Goal: Task Accomplishment & Management: Manage account settings

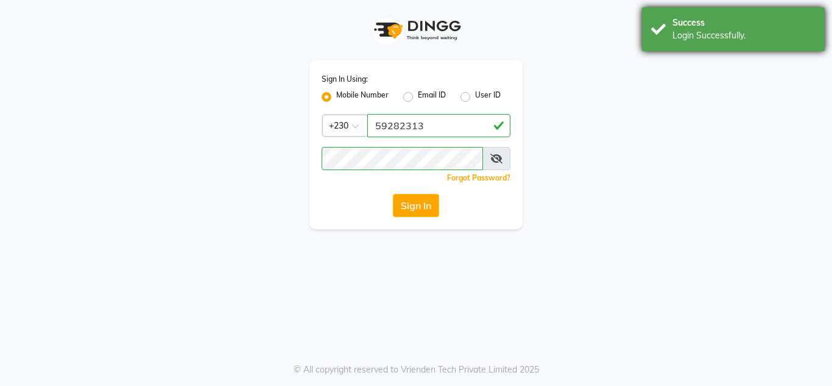
click at [704, 24] on div "Success" at bounding box center [744, 22] width 143 height 13
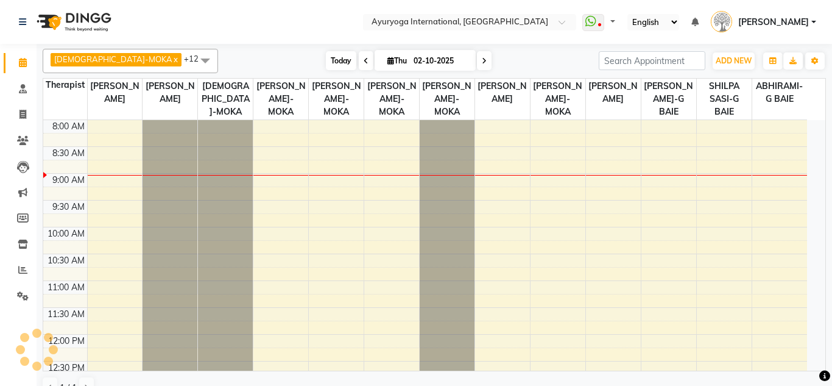
select select "en"
click at [326, 60] on span "Today" at bounding box center [341, 60] width 30 height 19
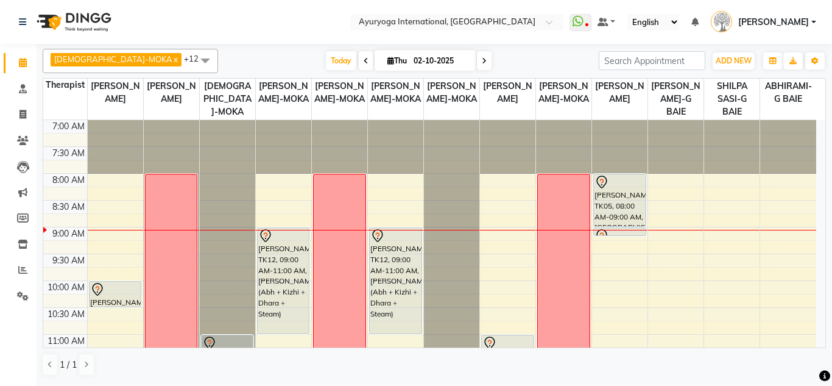
drag, startPoint x: 255, startPoint y: 18, endPoint x: 523, endPoint y: 51, distance: 270.0
click at [523, 51] on div "VISHNU-MOKA x [PERSON_NAME]-MOKA x [PERSON_NAME]-G BAIE x [PERSON_NAME]-MOKA x …" at bounding box center [435, 61] width 784 height 24
click at [482, 63] on icon at bounding box center [484, 60] width 5 height 7
type input "03-10-2025"
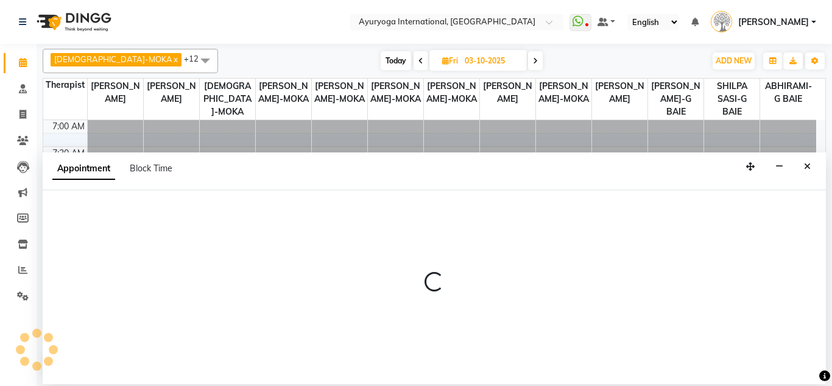
select select "36053"
select select "tentative"
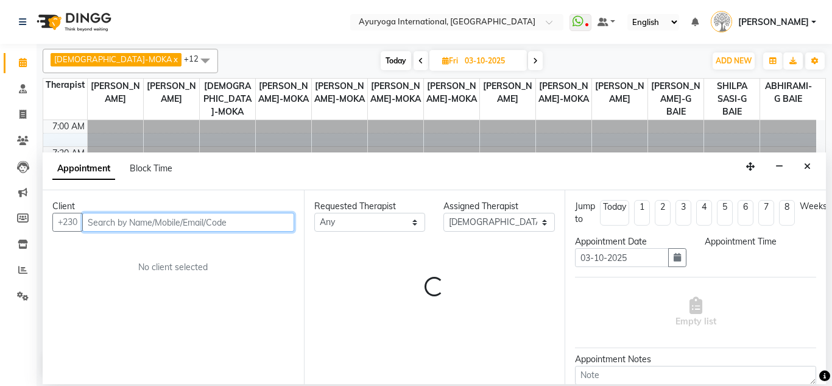
select select "480"
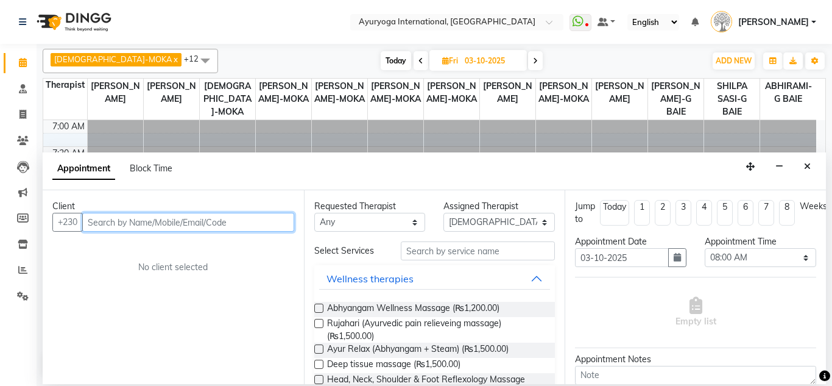
click at [227, 221] on input "text" at bounding box center [188, 222] width 212 height 19
type input "59750925"
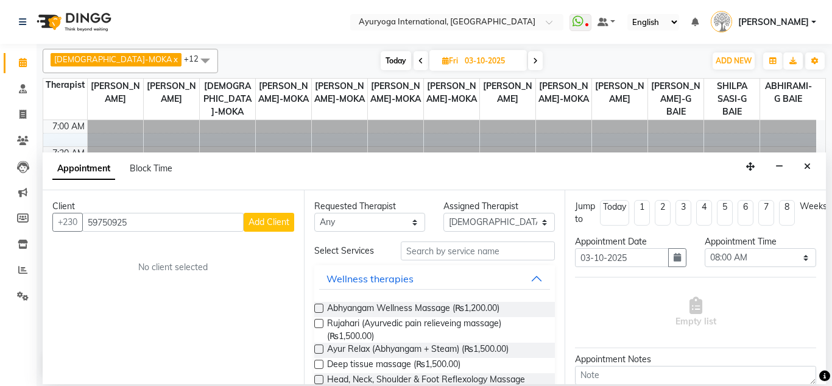
click at [267, 221] on span "Add Client" at bounding box center [269, 221] width 41 height 11
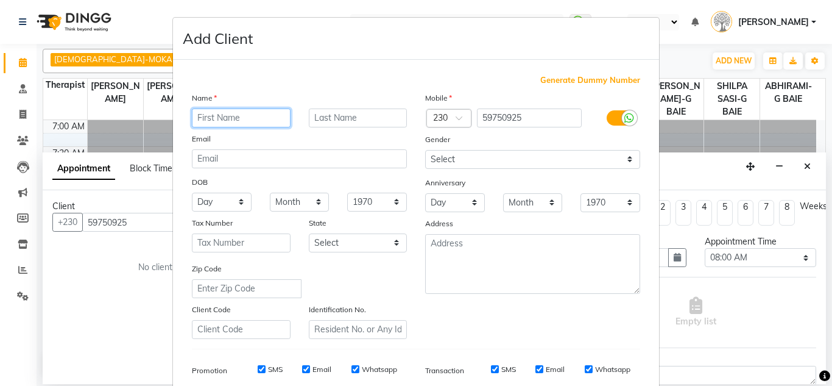
click at [260, 121] on input "text" at bounding box center [241, 117] width 99 height 19
type input "Naveen"
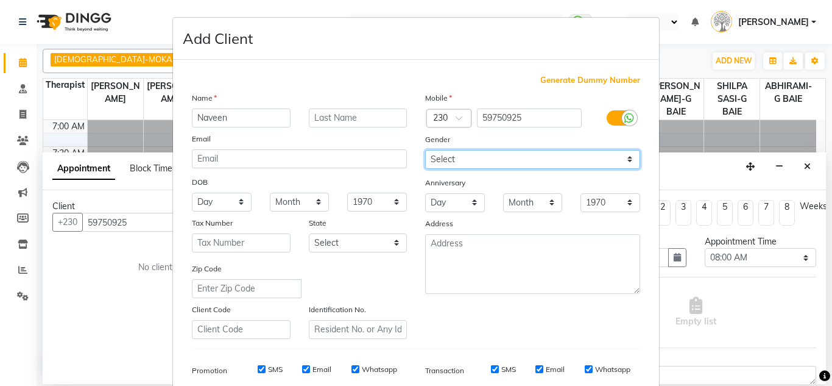
click at [450, 164] on select "Select [DEMOGRAPHIC_DATA] [DEMOGRAPHIC_DATA] Other Prefer Not To Say" at bounding box center [532, 159] width 215 height 19
select select "[DEMOGRAPHIC_DATA]"
click at [425, 150] on select "Select [DEMOGRAPHIC_DATA] [DEMOGRAPHIC_DATA] Other Prefer Not To Say" at bounding box center [532, 159] width 215 height 19
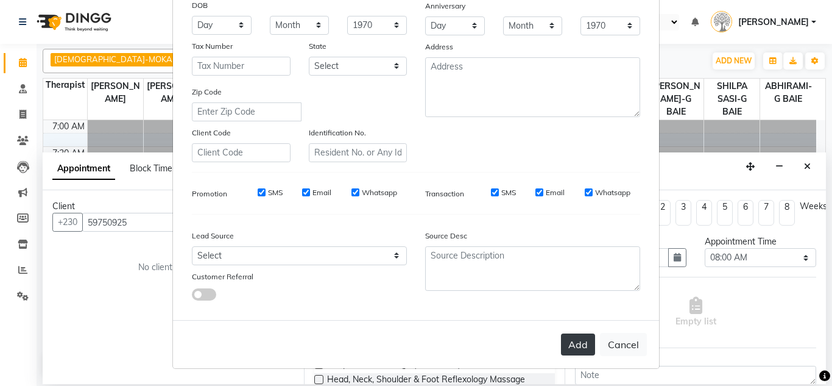
click at [584, 347] on button "Add" at bounding box center [578, 344] width 34 height 22
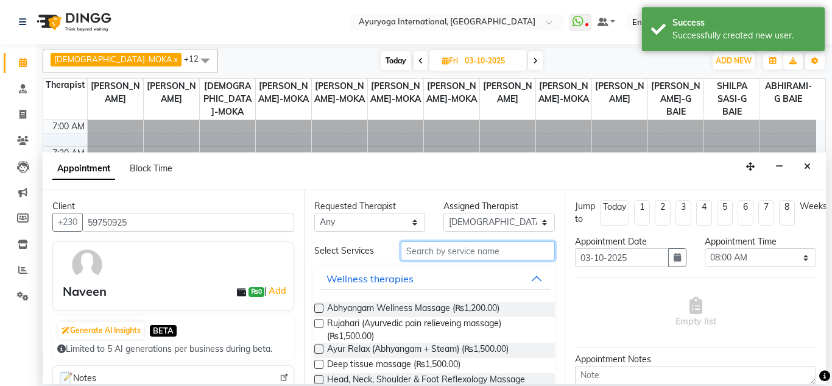
click at [463, 256] on input "text" at bounding box center [478, 250] width 155 height 19
type input "c"
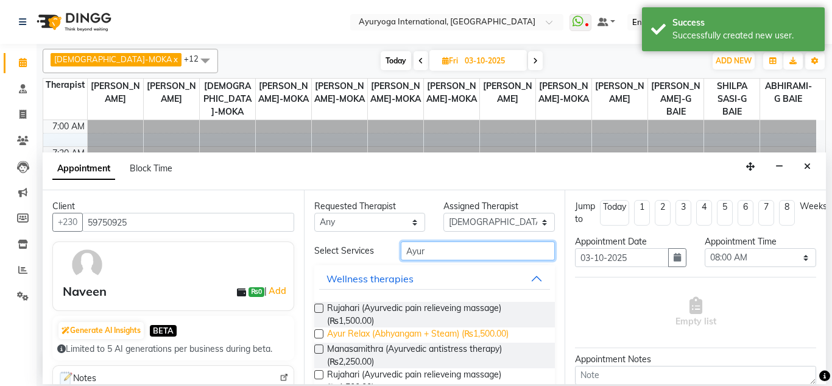
type input "Ayur"
click at [442, 327] on span "Ayur Relax (Abhyangam + Steam) (₨1,500.00)" at bounding box center [418, 334] width 182 height 15
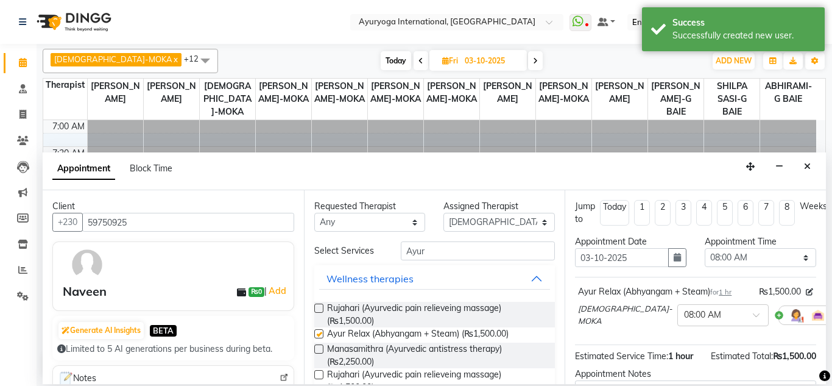
checkbox input "false"
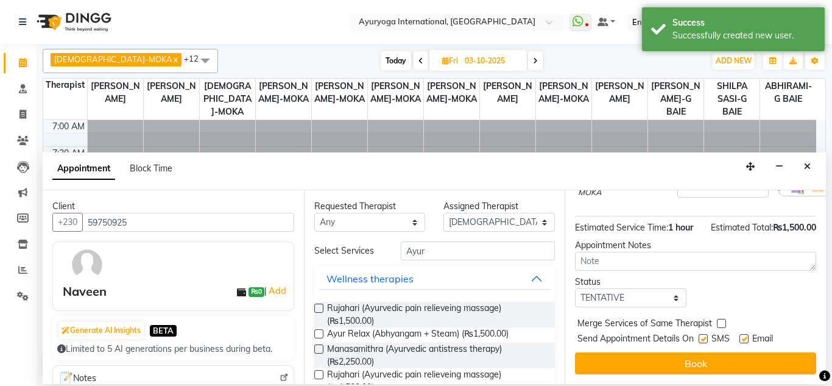
click at [675, 355] on button "Book" at bounding box center [695, 363] width 241 height 22
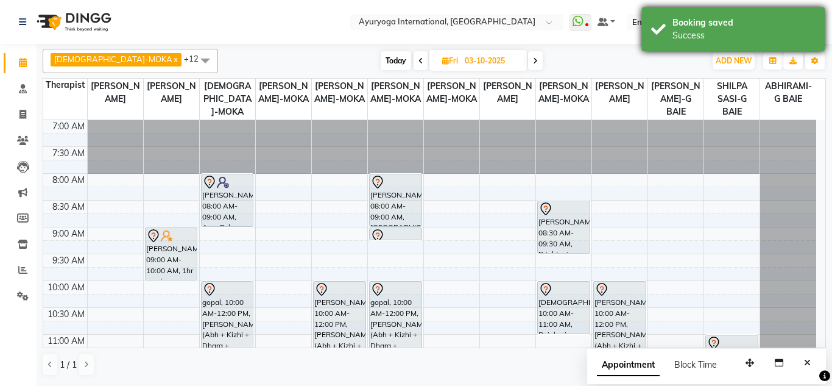
click at [693, 29] on div "Booking saved" at bounding box center [744, 22] width 143 height 13
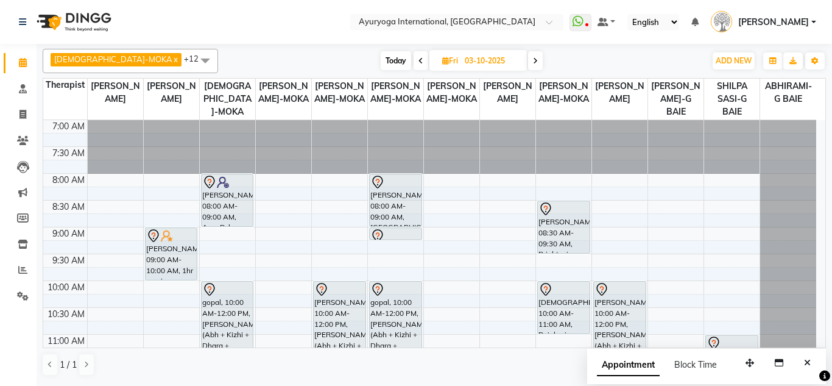
click at [381, 60] on span "Today" at bounding box center [396, 60] width 30 height 19
type input "02-10-2025"
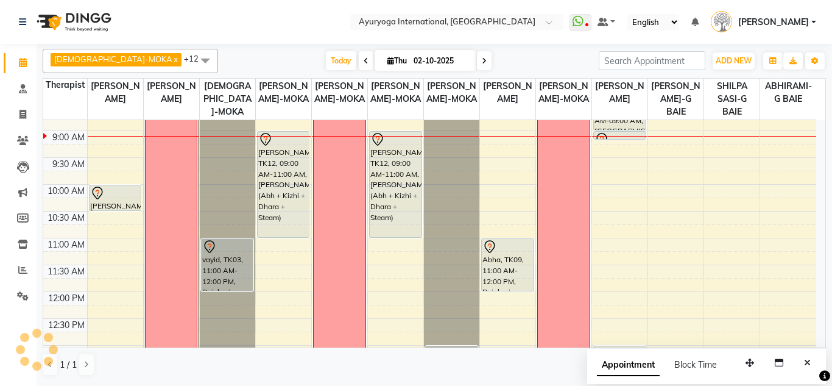
scroll to position [35, 0]
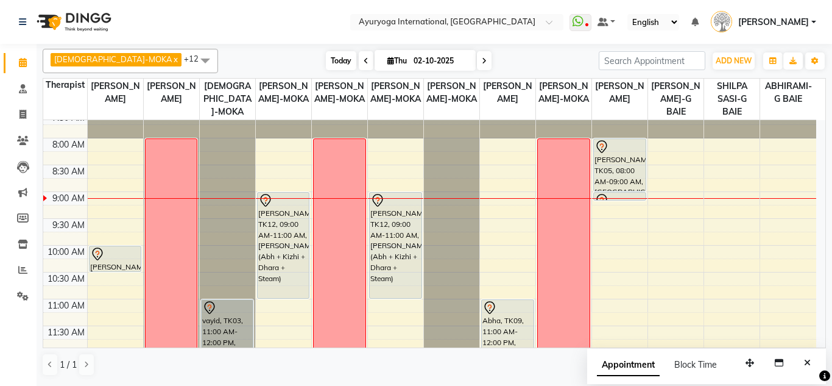
click at [326, 56] on span "Today" at bounding box center [341, 60] width 30 height 19
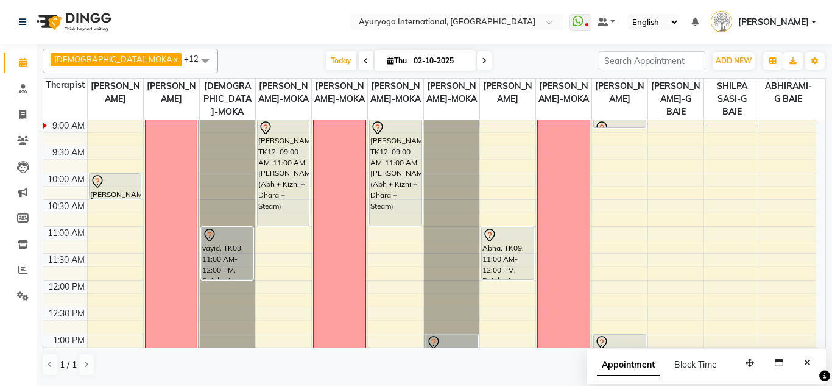
scroll to position [0, 0]
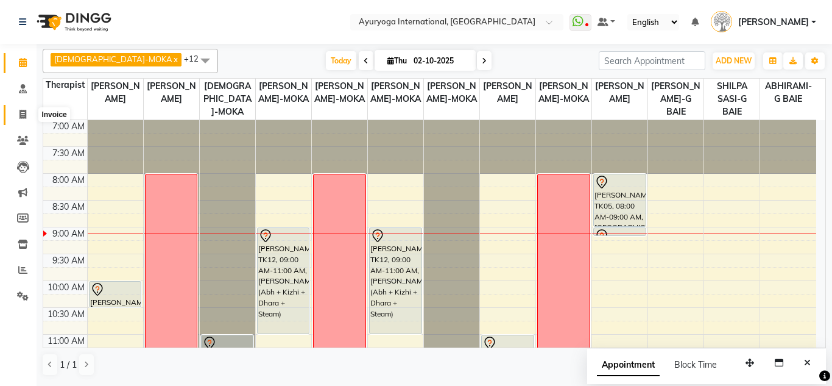
click at [14, 112] on span at bounding box center [22, 115] width 21 height 14
select select "service"
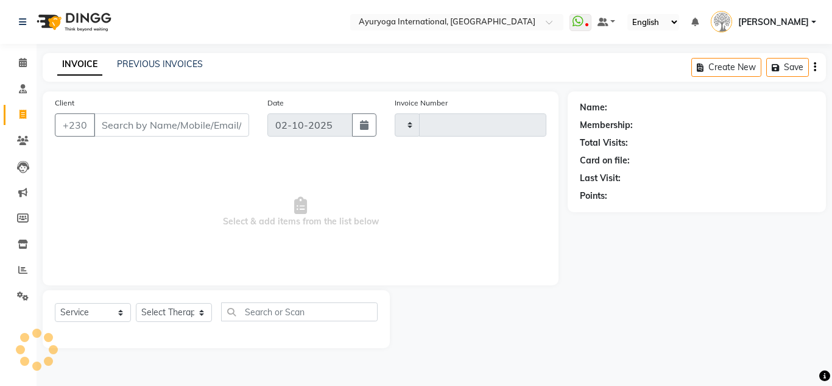
type input "5973"
select select "730"
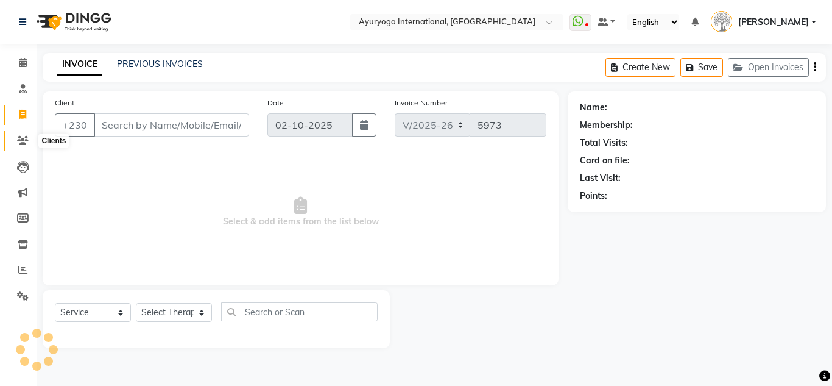
click at [23, 136] on icon at bounding box center [23, 140] width 12 height 9
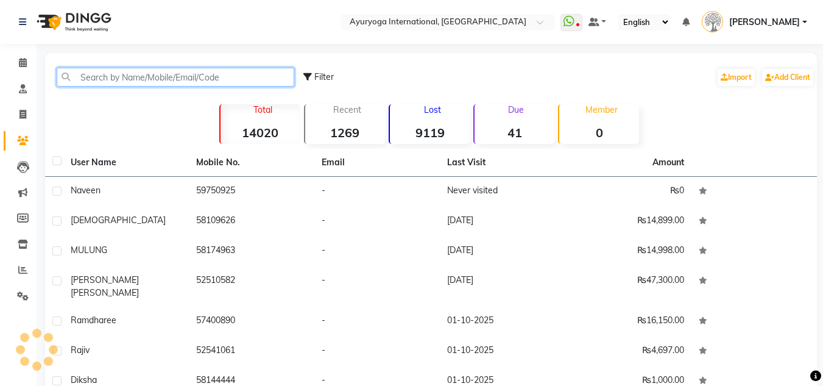
click at [197, 77] on input "text" at bounding box center [176, 77] width 238 height 19
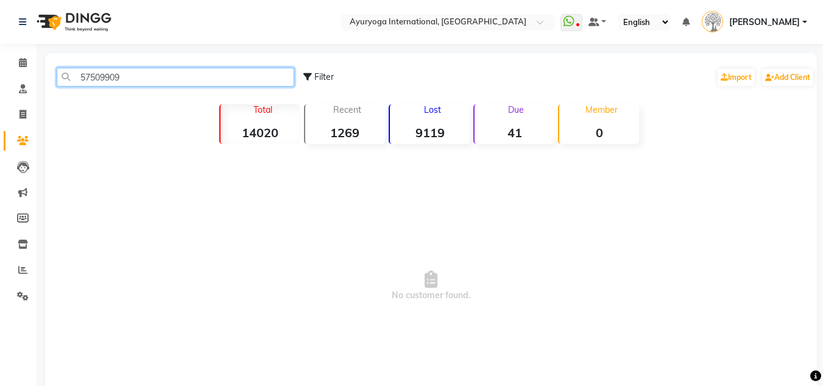
drag, startPoint x: 174, startPoint y: 82, endPoint x: 0, endPoint y: 90, distance: 173.8
click at [0, 88] on app-home "Select Location × Ayuryoga International, [GEOGRAPHIC_DATA] Rd WhatsApp Status …" at bounding box center [411, 233] width 823 height 466
type input "57509909"
click at [0, 90] on li "Consultation" at bounding box center [18, 89] width 37 height 26
drag, startPoint x: 141, startPoint y: 82, endPoint x: 0, endPoint y: 83, distance: 140.8
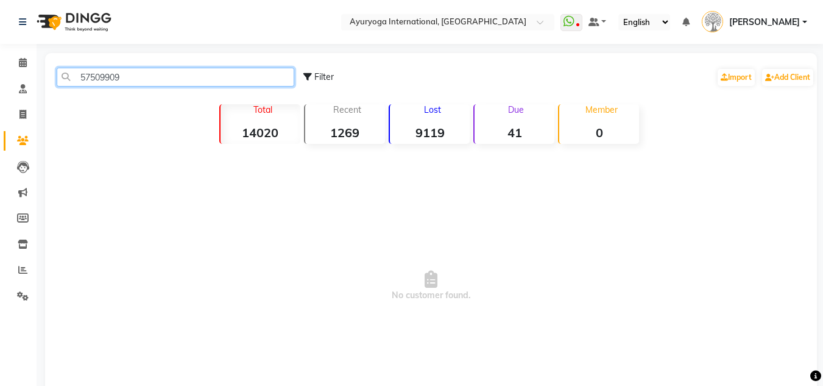
click at [0, 83] on app-home "Select Location × Ayuryoga International, [GEOGRAPHIC_DATA] Rd WhatsApp Status …" at bounding box center [411, 233] width 823 height 466
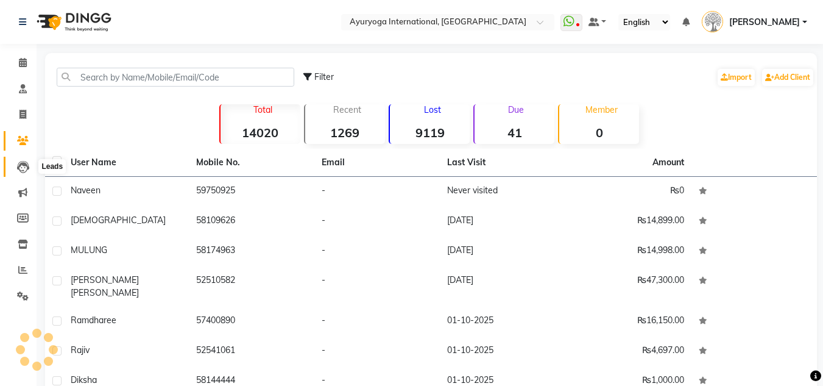
click at [24, 166] on icon at bounding box center [23, 167] width 12 height 12
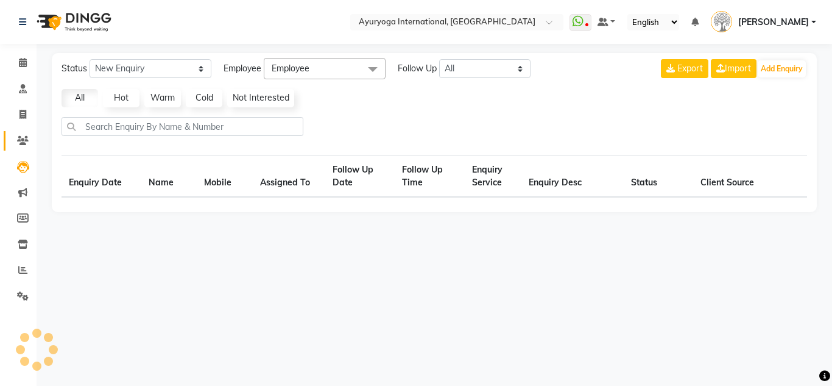
click at [30, 133] on link "Clients" at bounding box center [18, 141] width 29 height 20
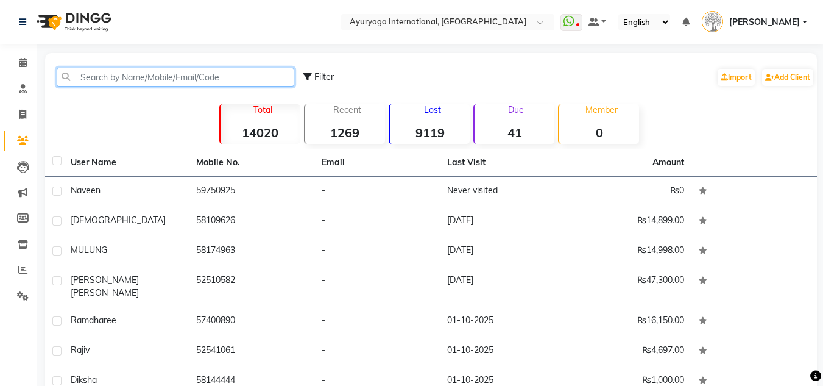
click at [167, 71] on input "text" at bounding box center [176, 77] width 238 height 19
paste input "57509909"
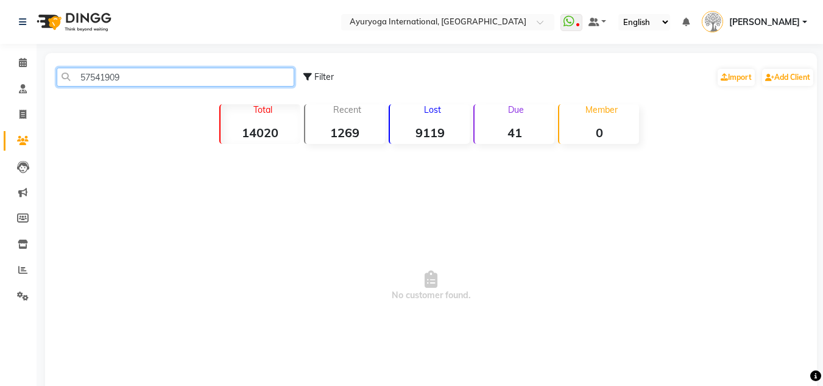
click at [107, 80] on input "57541909" at bounding box center [176, 77] width 238 height 19
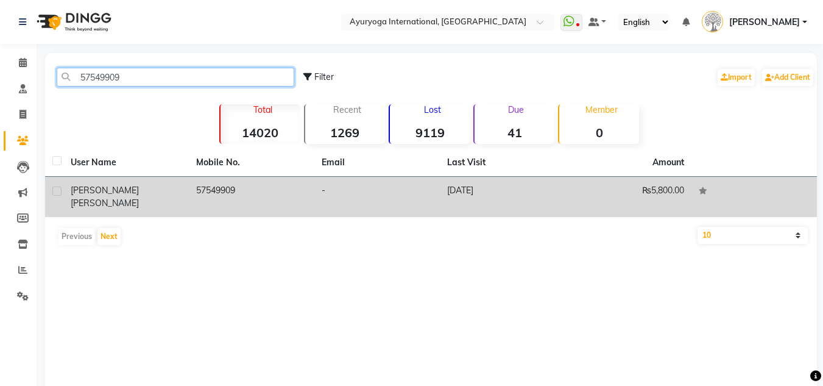
type input "57549909"
click at [179, 196] on div "[PERSON_NAME] [PERSON_NAME]" at bounding box center [126, 197] width 111 height 26
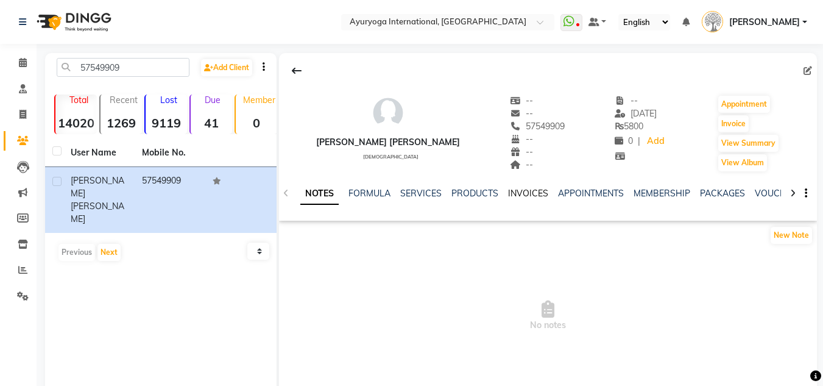
click at [539, 195] on link "INVOICES" at bounding box center [528, 193] width 40 height 11
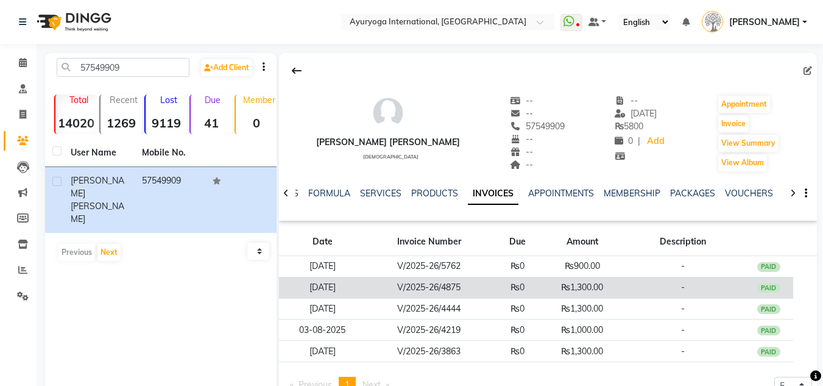
click at [533, 289] on td "₨0" at bounding box center [517, 287] width 50 height 21
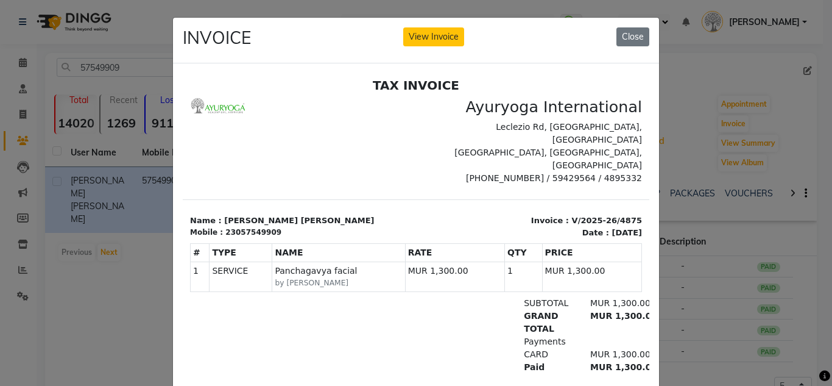
scroll to position [10, 0]
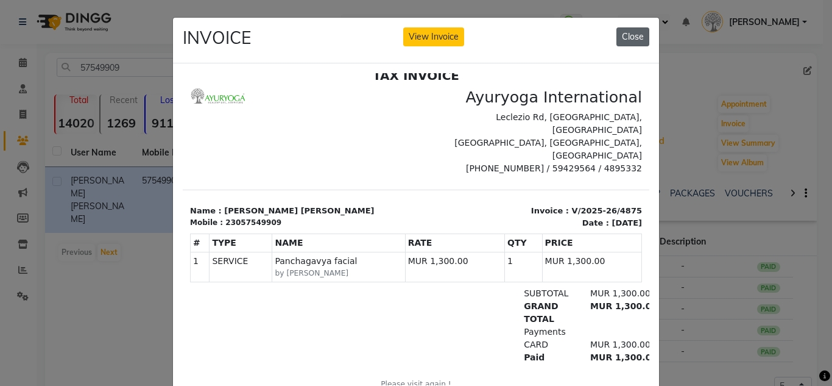
click at [640, 37] on button "Close" at bounding box center [633, 36] width 33 height 19
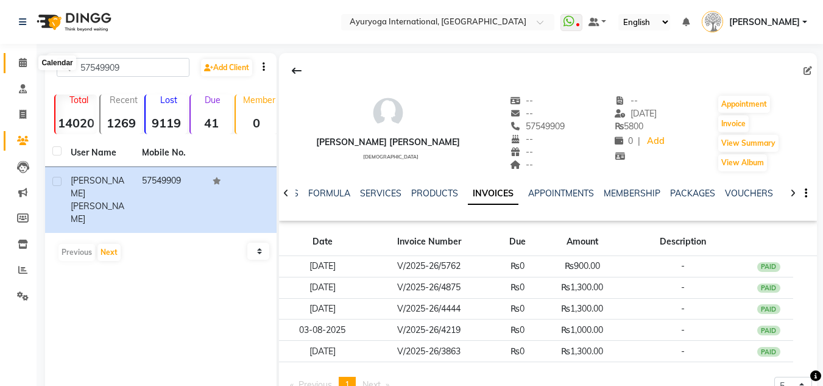
drag, startPoint x: 25, startPoint y: 69, endPoint x: 35, endPoint y: 73, distance: 11.0
click at [25, 69] on span at bounding box center [22, 63] width 21 height 14
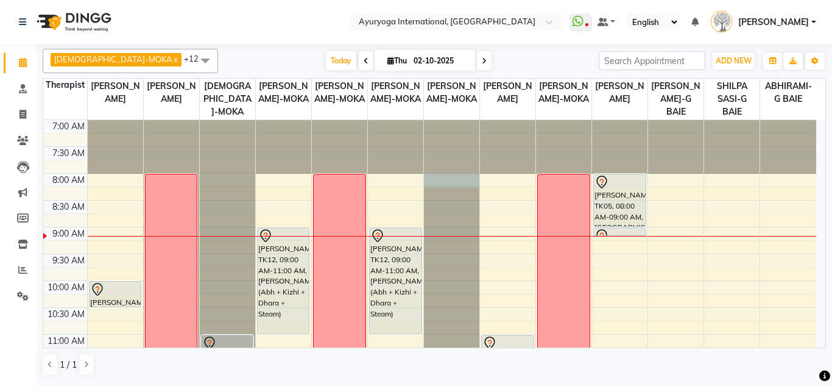
click at [452, 120] on div at bounding box center [451, 120] width 55 height 0
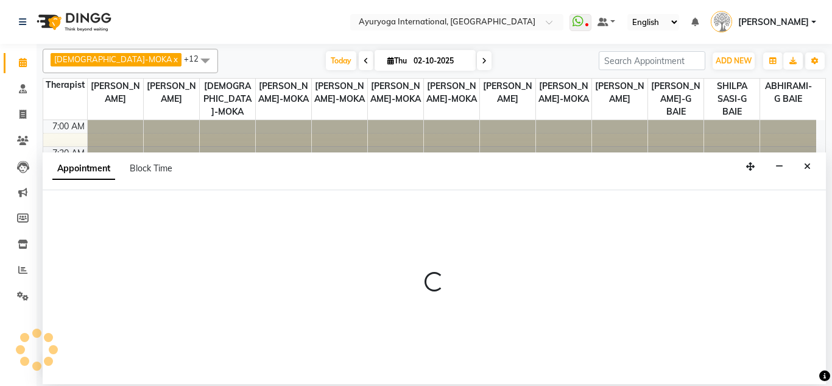
select select "50739"
select select "tentative"
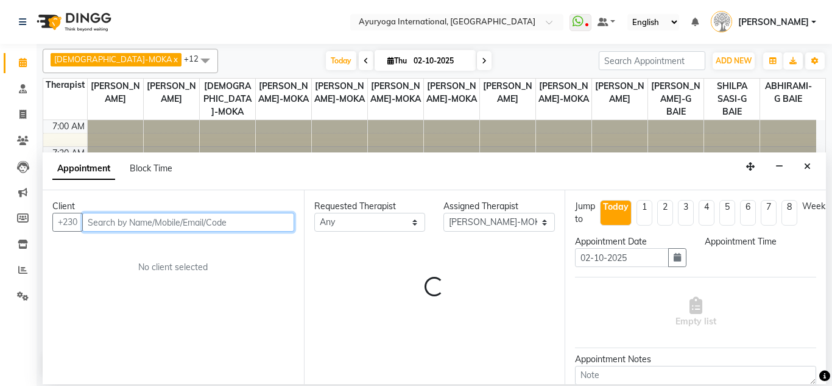
select select "480"
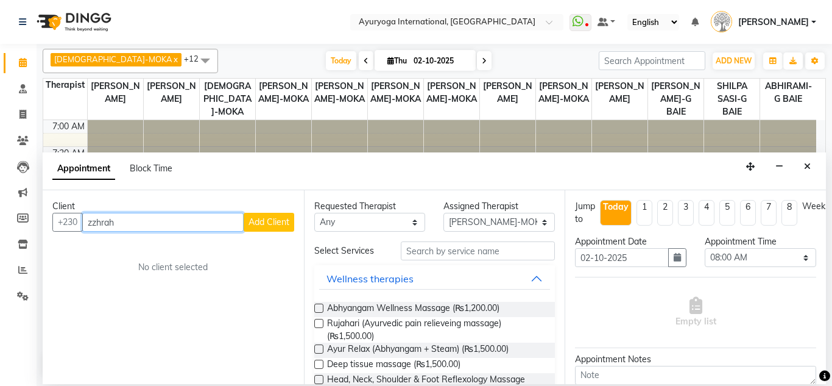
click at [100, 228] on input "zzhrah" at bounding box center [162, 222] width 161 height 19
click at [99, 228] on input "zzhrah" at bounding box center [162, 222] width 161 height 19
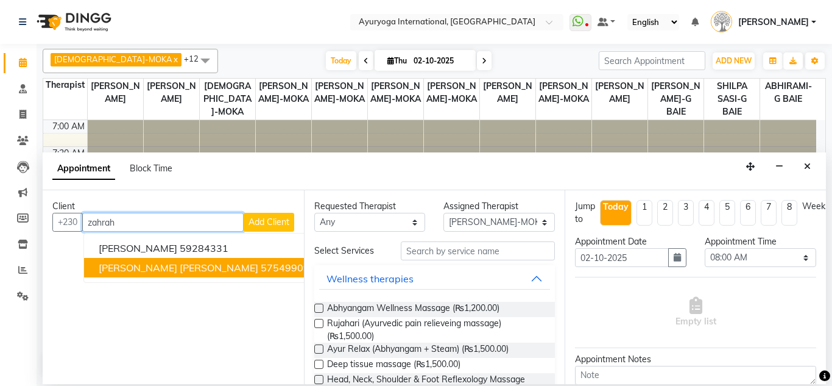
click at [135, 260] on button "[PERSON_NAME] [PERSON_NAME] 57549909" at bounding box center [204, 267] width 240 height 19
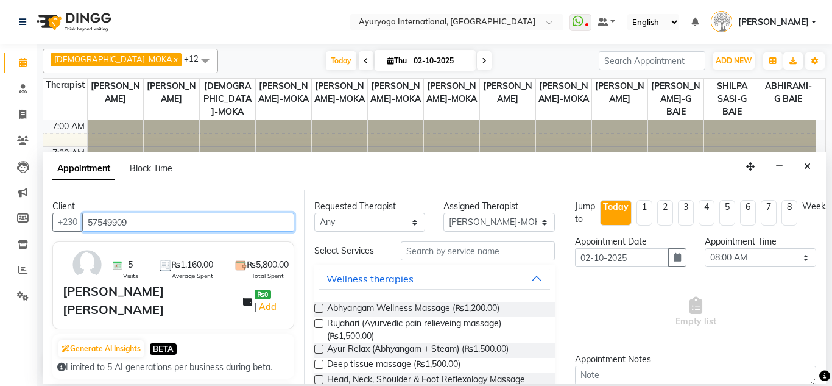
type input "57549909"
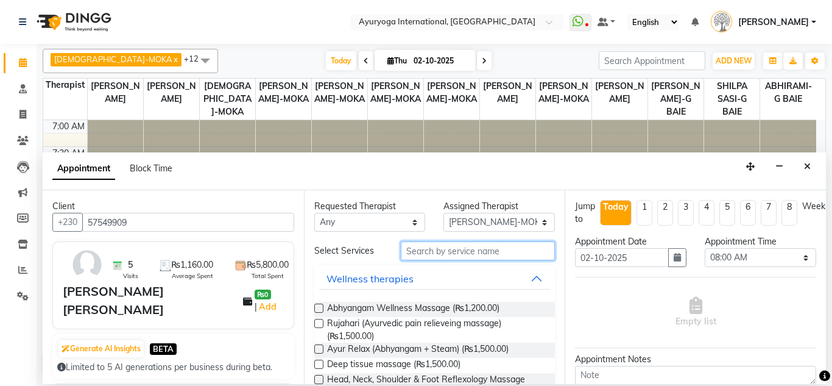
click at [488, 259] on input "text" at bounding box center [478, 250] width 155 height 19
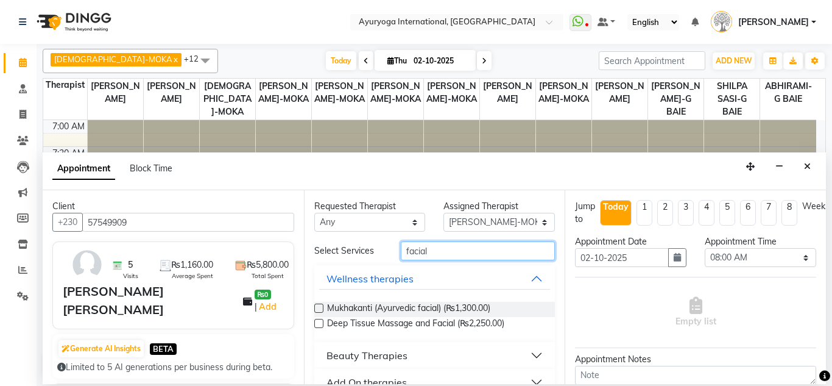
scroll to position [122, 0]
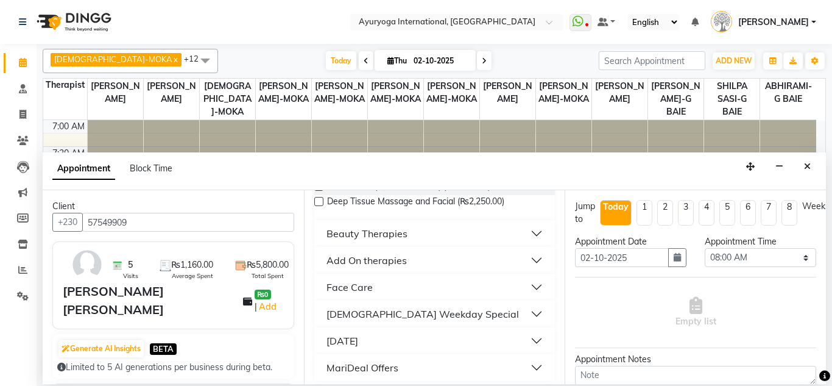
type input "facial"
click at [411, 235] on button "Beauty Therapies" at bounding box center [435, 233] width 232 height 22
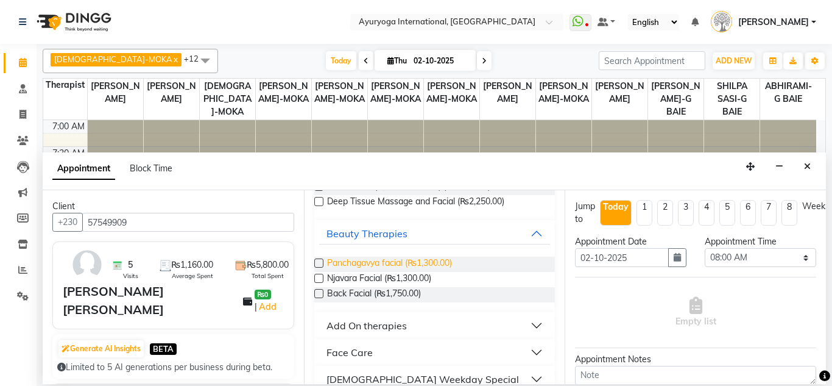
click at [408, 268] on span "Panchagavya facial (₨1,300.00)" at bounding box center [389, 264] width 125 height 15
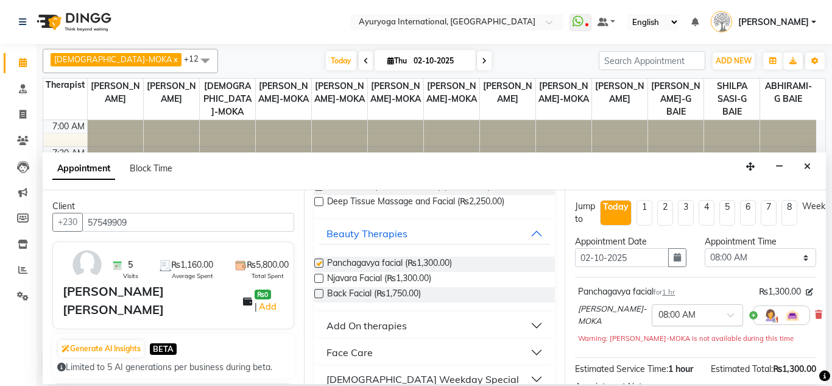
checkbox input "false"
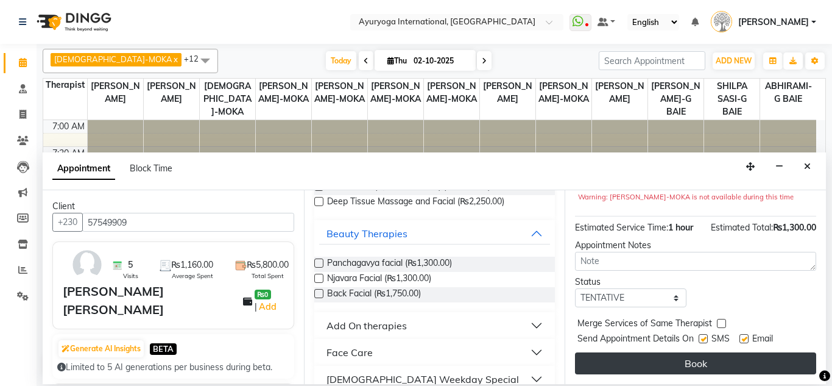
click at [727, 359] on button "Book" at bounding box center [695, 363] width 241 height 22
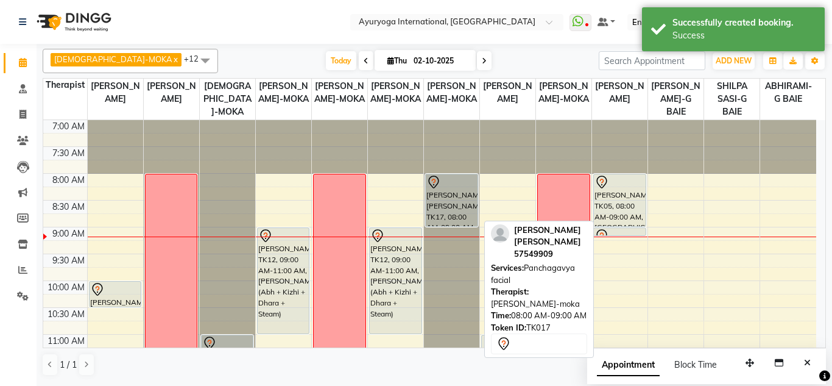
click at [456, 210] on div "[PERSON_NAME] [PERSON_NAME], TK17, 08:00 AM-09:00 AM, Panchagavya facial" at bounding box center [452, 200] width 52 height 52
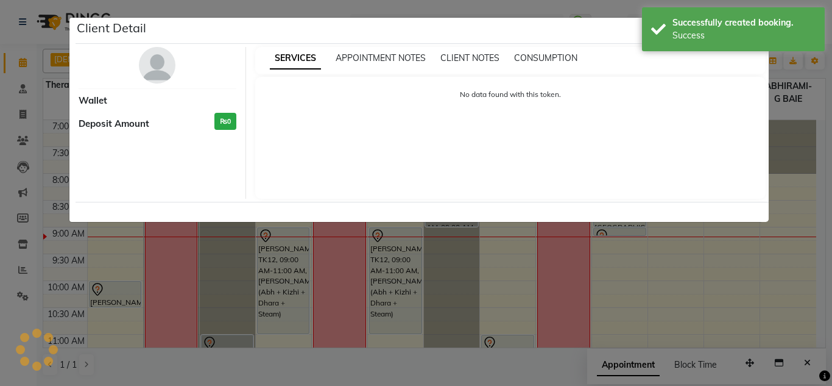
select select "7"
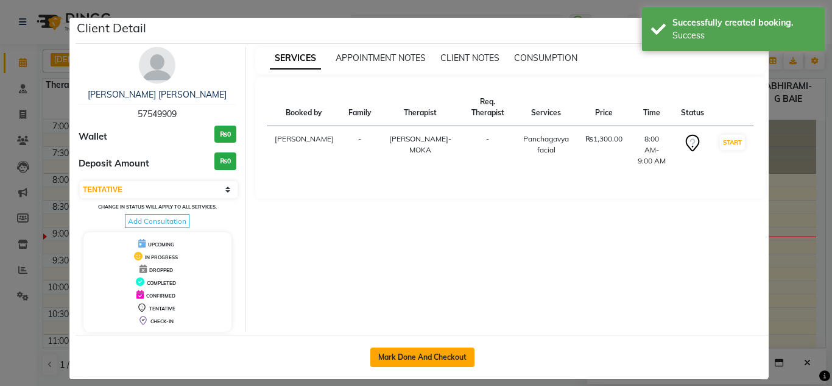
click at [445, 358] on button "Mark Done And Checkout" at bounding box center [422, 356] width 104 height 19
select select "service"
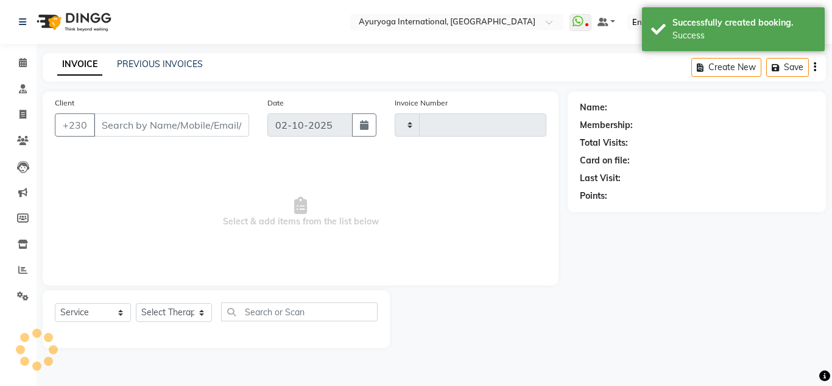
type input "5973"
select select "730"
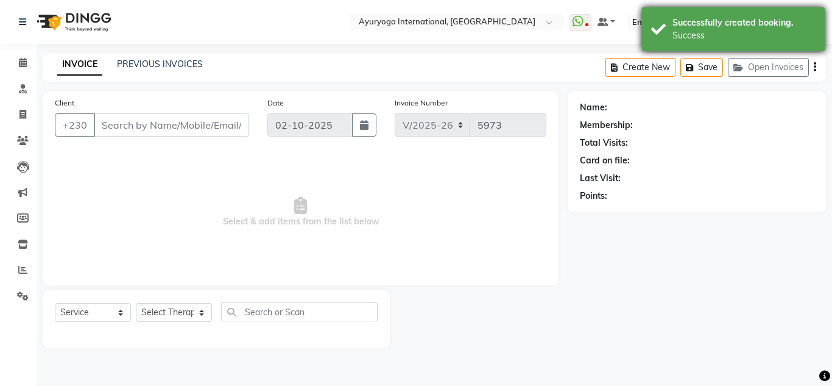
click at [750, 8] on div "Successfully created booking. Success" at bounding box center [733, 29] width 183 height 44
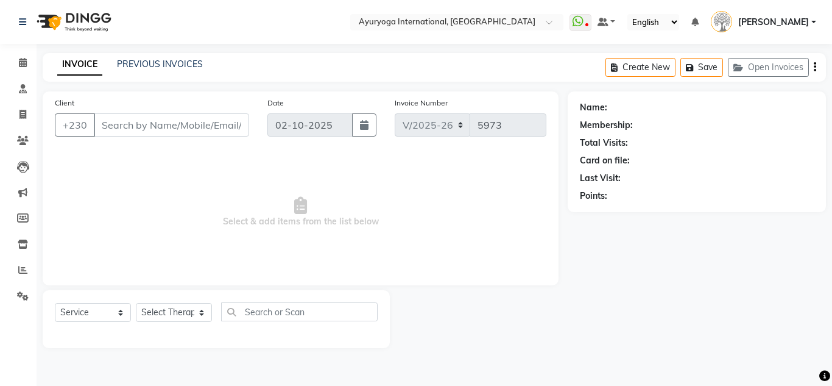
type input "57549909"
select select "50739"
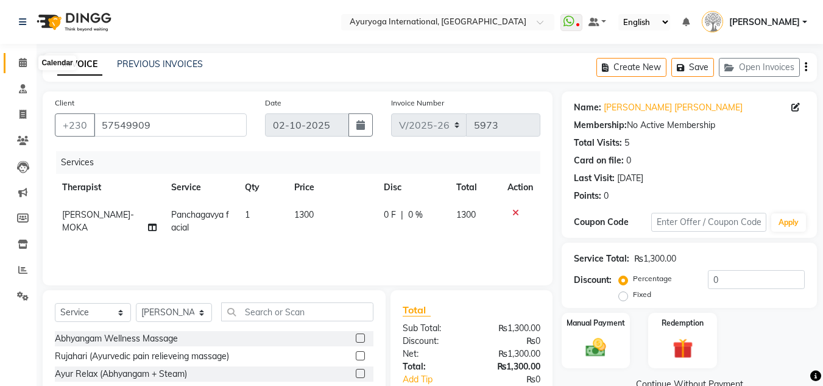
drag, startPoint x: 16, startPoint y: 63, endPoint x: 32, endPoint y: 62, distance: 15.9
click at [16, 63] on span at bounding box center [22, 63] width 21 height 14
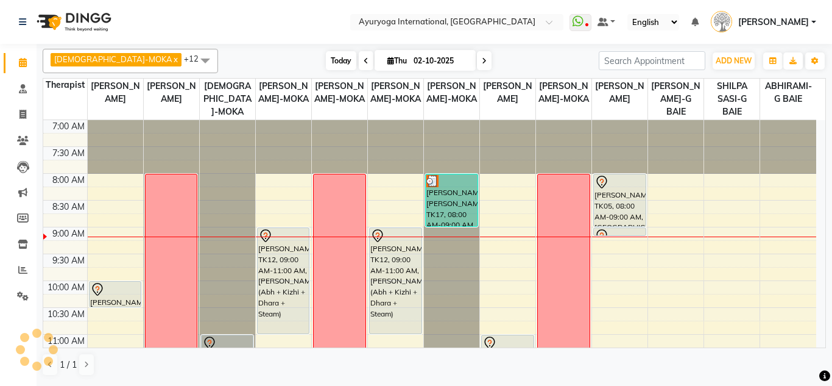
click at [326, 55] on span "Today" at bounding box center [341, 60] width 30 height 19
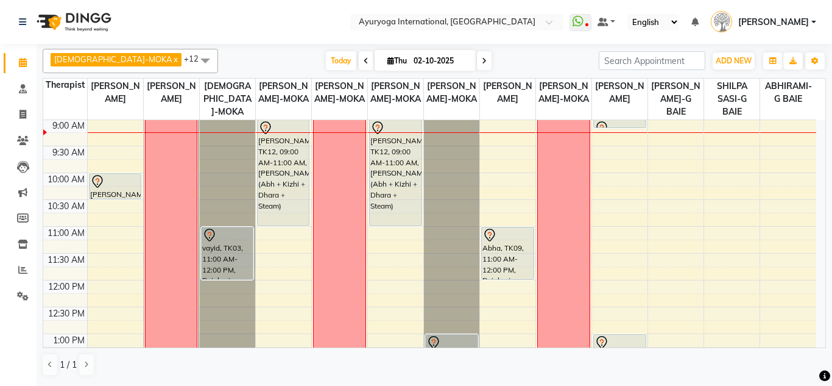
click at [384, 60] on span "Thu" at bounding box center [397, 60] width 26 height 9
click at [388, 62] on icon at bounding box center [391, 61] width 7 height 8
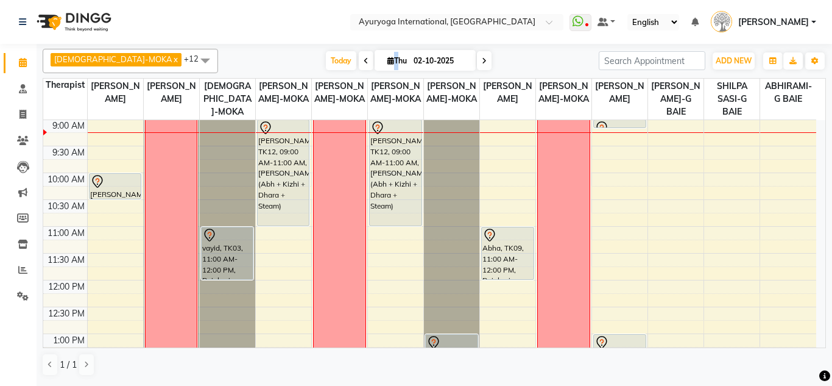
select select "10"
select select "2025"
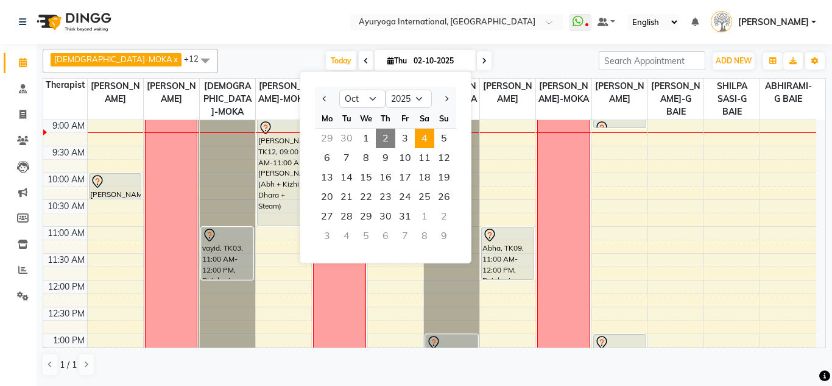
click at [431, 133] on span "4" at bounding box center [424, 138] width 19 height 19
type input "04-10-2025"
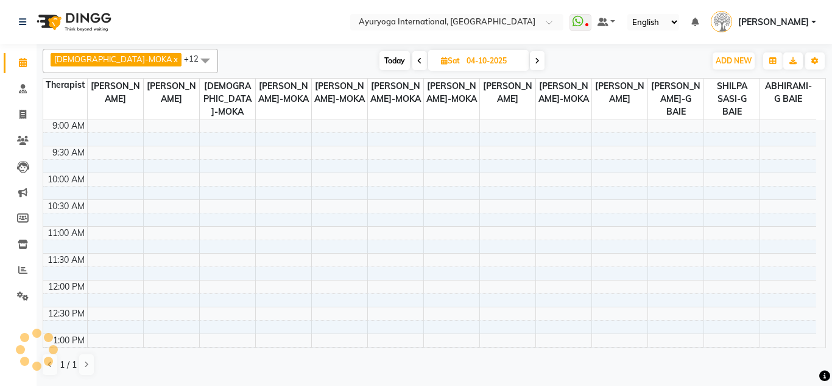
scroll to position [0, 0]
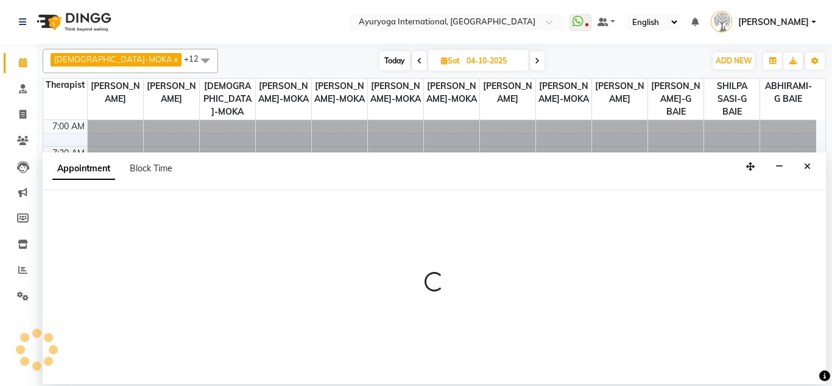
select select "50739"
select select "tentative"
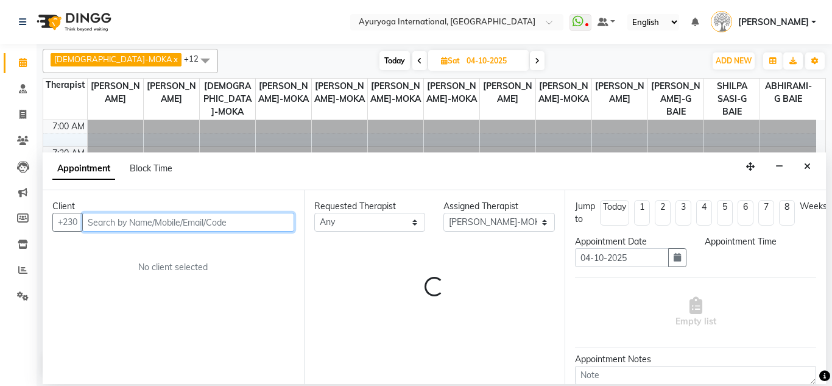
select select "600"
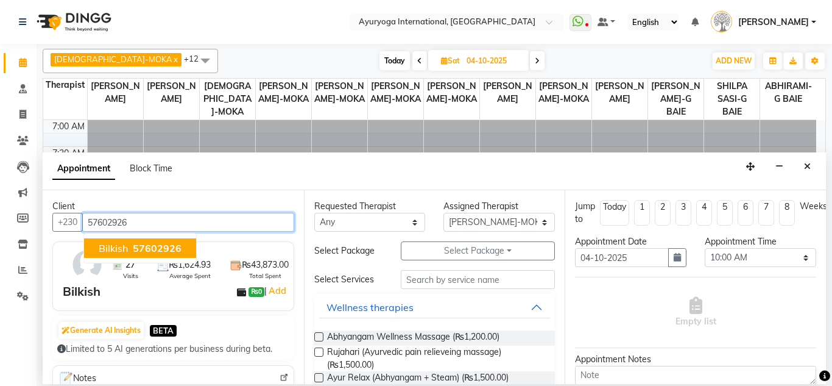
click at [160, 259] on ngb-typeahead-window "Bilkish 57602926" at bounding box center [139, 248] width 113 height 30
click at [160, 248] on span "57602926" at bounding box center [157, 248] width 49 height 12
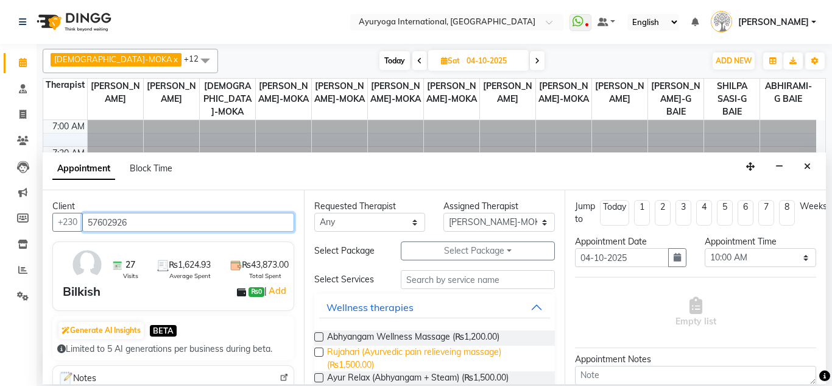
type input "57602926"
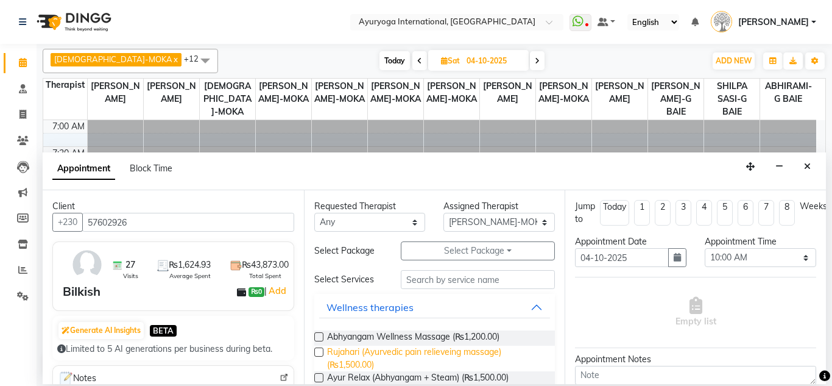
click at [374, 351] on span "Rujahari (Ayurvedic pain relieveing massage) (₨1,500.00)" at bounding box center [436, 358] width 219 height 26
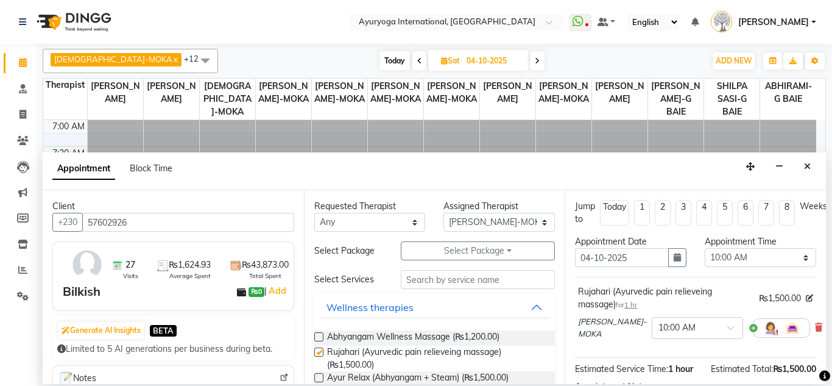
checkbox input "false"
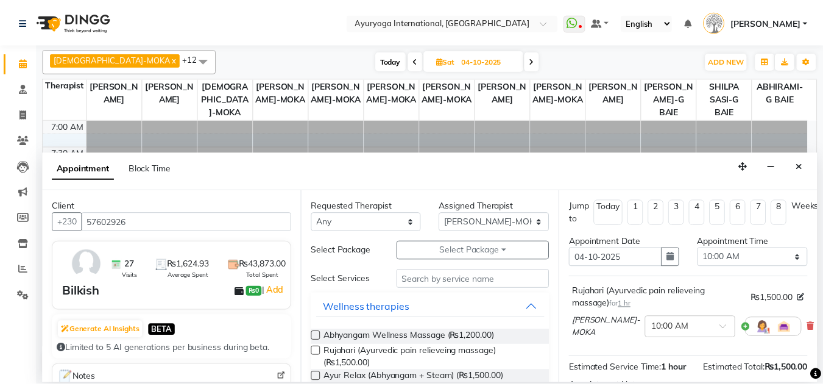
scroll to position [163, 0]
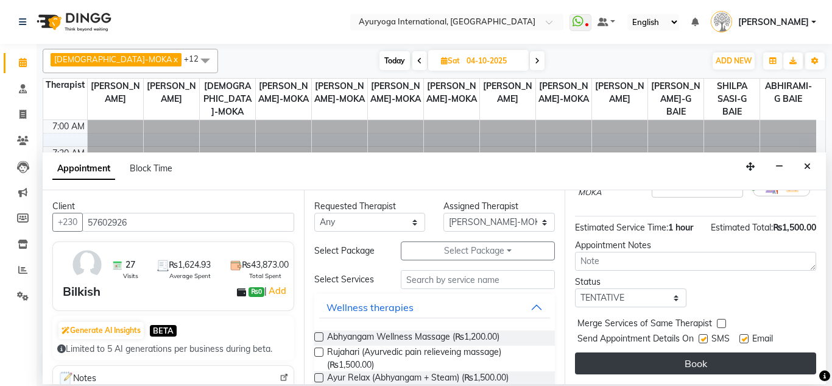
click at [686, 352] on button "Book" at bounding box center [695, 363] width 241 height 22
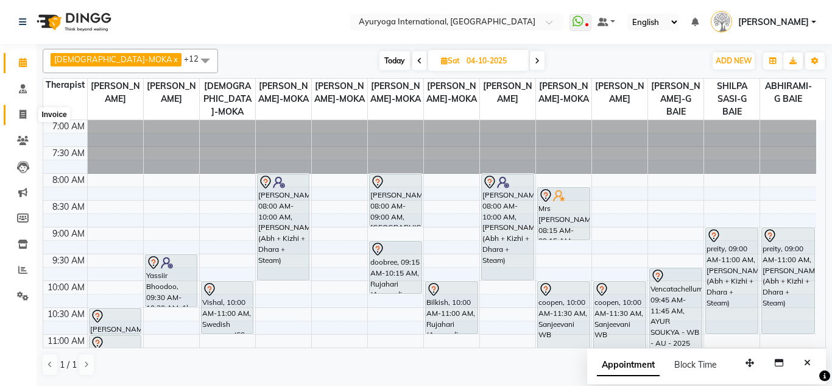
click at [23, 108] on span at bounding box center [22, 115] width 21 height 14
select select "service"
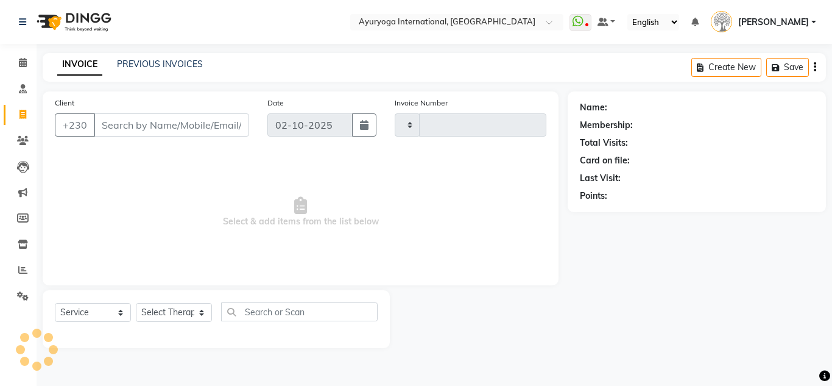
type input "5973"
select select "730"
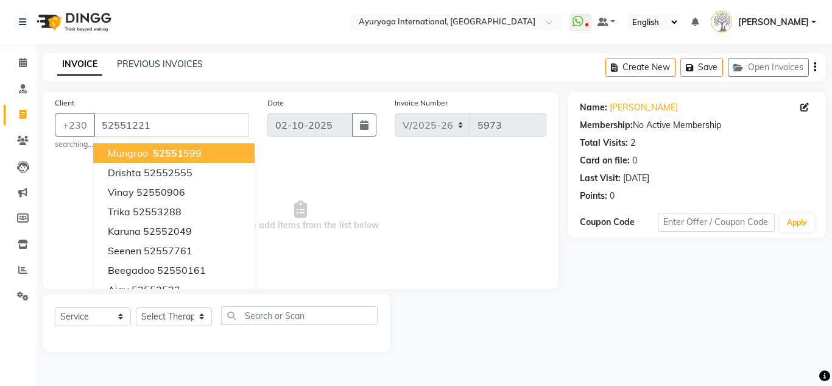
click at [155, 149] on span "52551" at bounding box center [168, 153] width 30 height 12
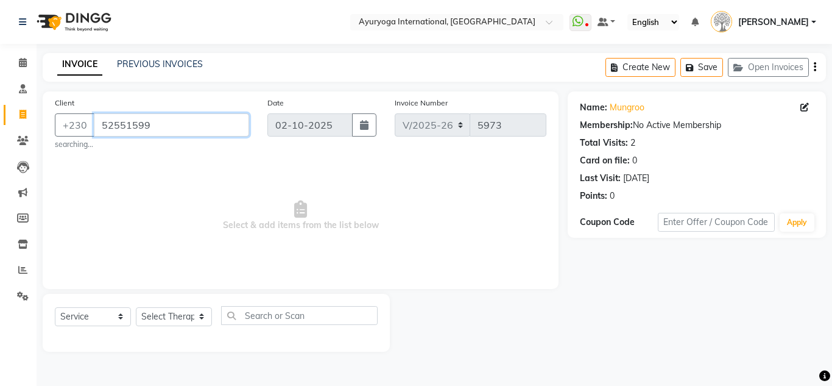
click at [169, 126] on input "52551599" at bounding box center [171, 124] width 155 height 23
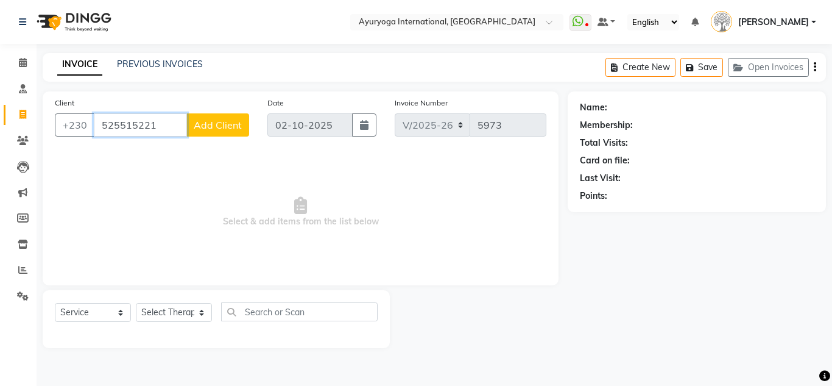
click at [135, 124] on input "525515221" at bounding box center [140, 124] width 93 height 23
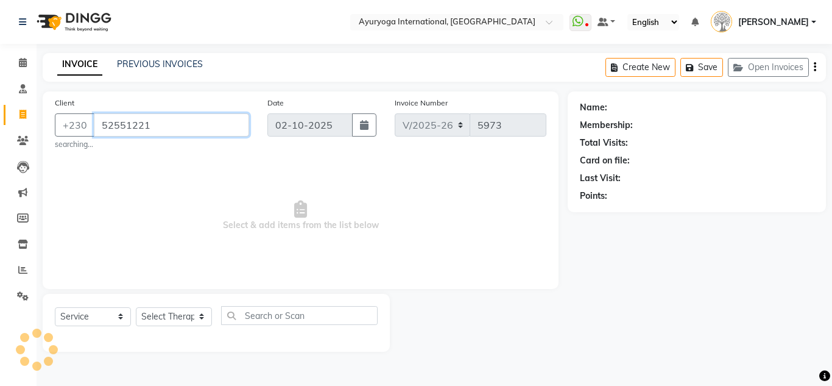
type input "52551221"
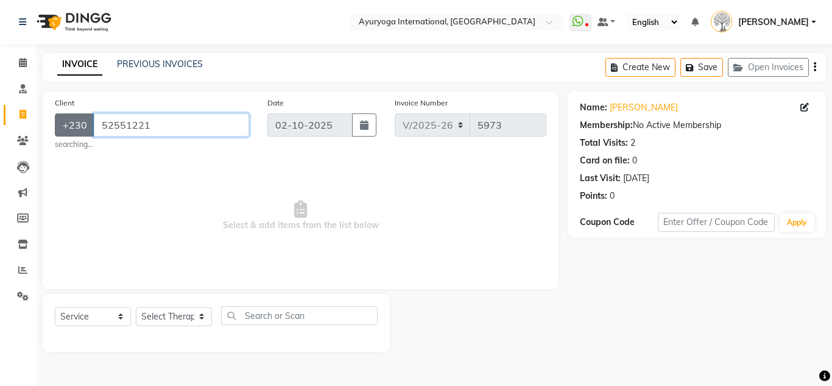
drag, startPoint x: 166, startPoint y: 119, endPoint x: 112, endPoint y: 134, distance: 56.2
click at [73, 132] on div "[PHONE_NUMBER]" at bounding box center [152, 124] width 194 height 23
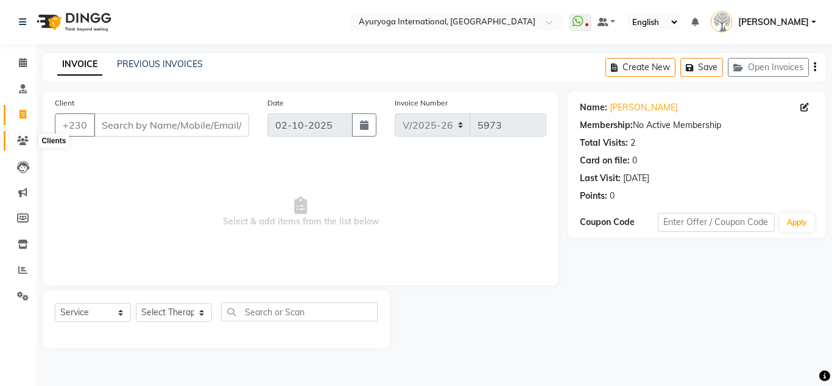
click at [15, 138] on span at bounding box center [22, 141] width 21 height 14
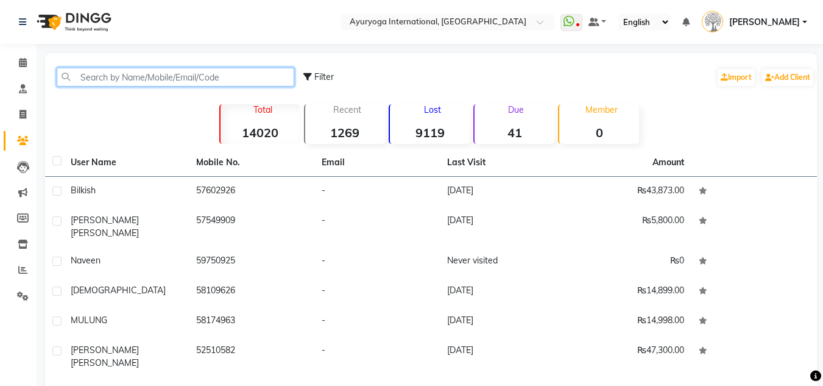
paste input "52551221"
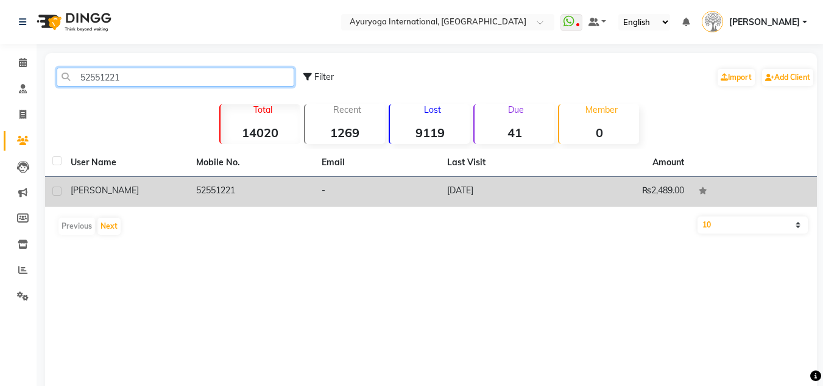
type input "52551221"
click at [249, 188] on td "52551221" at bounding box center [252, 192] width 126 height 30
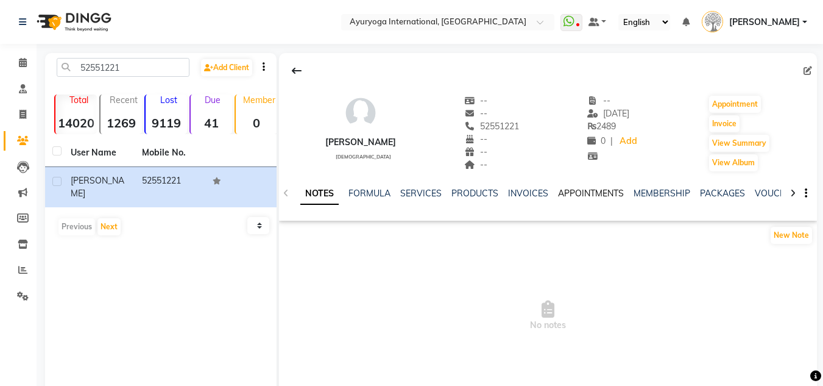
click at [575, 191] on link "APPOINTMENTS" at bounding box center [591, 193] width 66 height 11
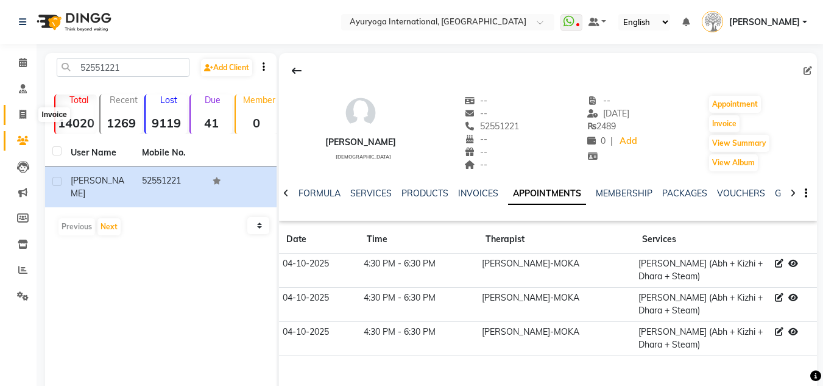
click at [30, 112] on span at bounding box center [22, 115] width 21 height 14
select select "service"
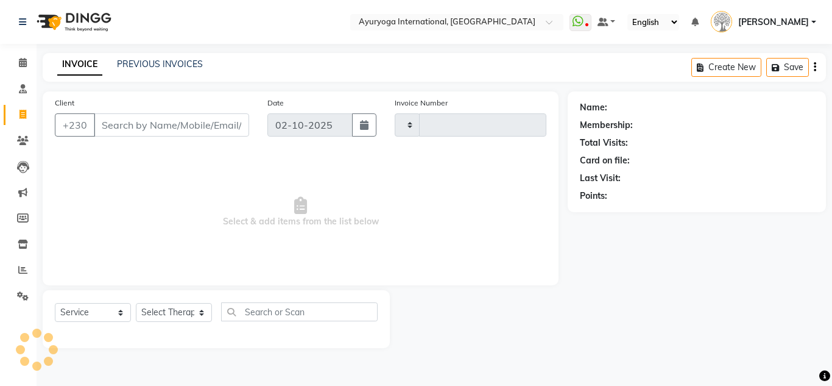
type input "5973"
select select "730"
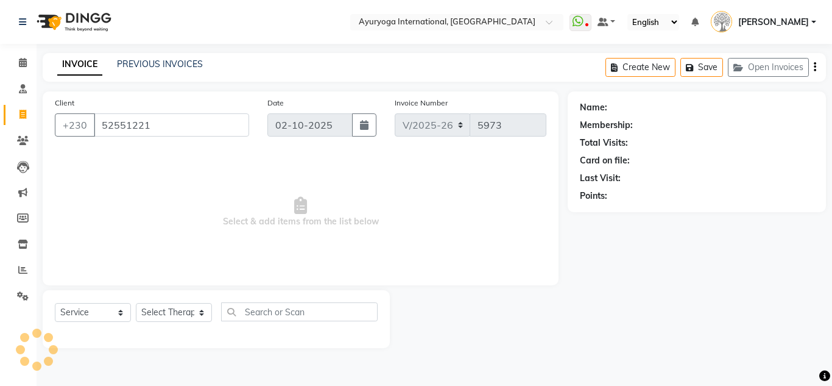
type input "52551221"
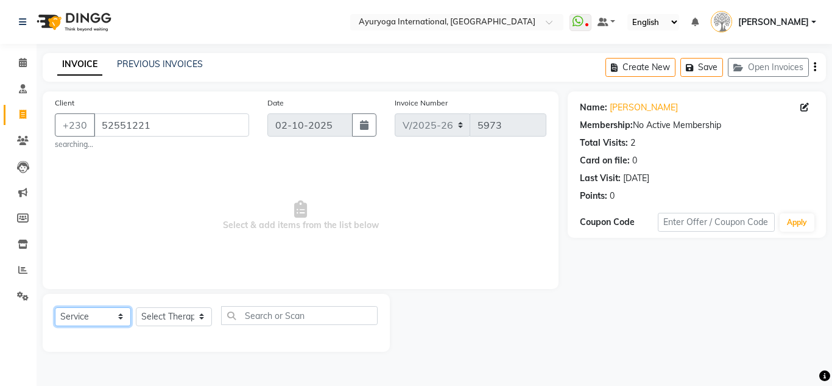
click at [89, 317] on select "Select Service Product Membership Package Voucher Prepaid Gift Card" at bounding box center [93, 316] width 76 height 19
select select "V"
click at [55, 307] on select "Select Service Product Membership Package Voucher Prepaid Gift Card" at bounding box center [93, 316] width 76 height 19
click at [101, 263] on span "Select & add items from the list below" at bounding box center [301, 216] width 492 height 122
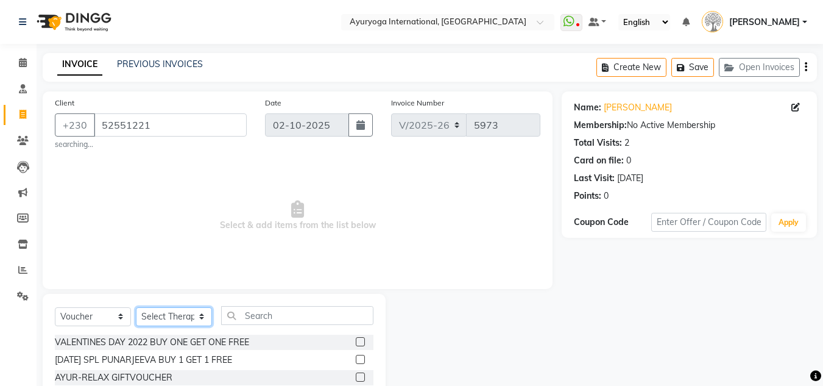
click at [154, 308] on select "Select Therapist ABHIRAMI-G BAIE [PERSON_NAME]-MOKA [PERSON_NAME]-MOKA ALEENA-M…" at bounding box center [174, 316] width 76 height 19
select select "19827"
click at [136, 307] on select "Select Therapist ABHIRAMI-G BAIE [PERSON_NAME]-MOKA [PERSON_NAME]-MOKA ALEENA-M…" at bounding box center [174, 316] width 76 height 19
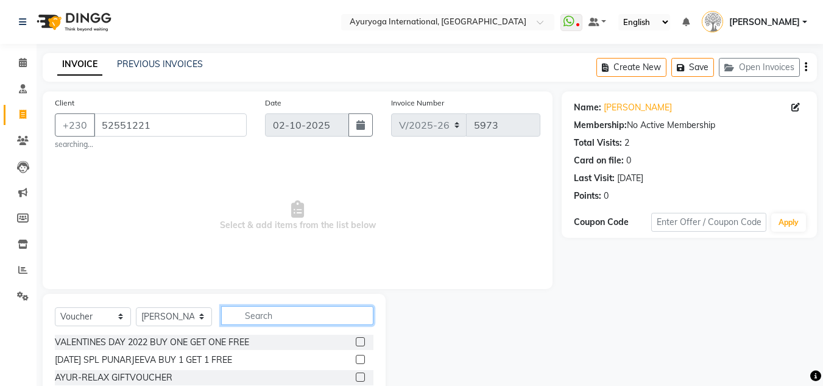
click at [305, 316] on input "text" at bounding box center [297, 315] width 152 height 19
type input "e"
click button "button" at bounding box center [365, 315] width 18 height 19
click at [263, 317] on input "text" at bounding box center [297, 315] width 152 height 19
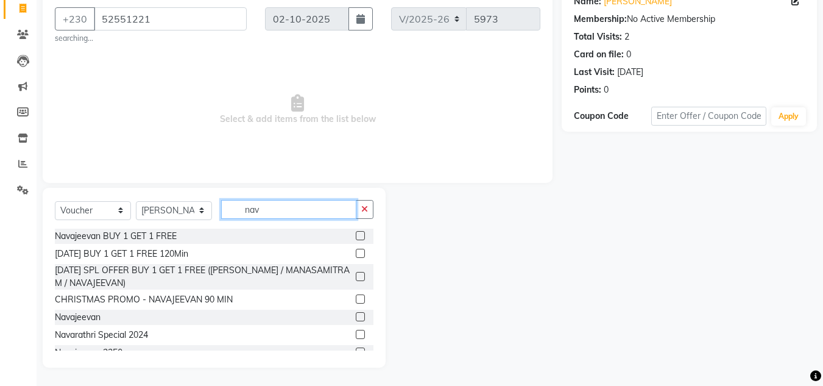
scroll to position [48, 0]
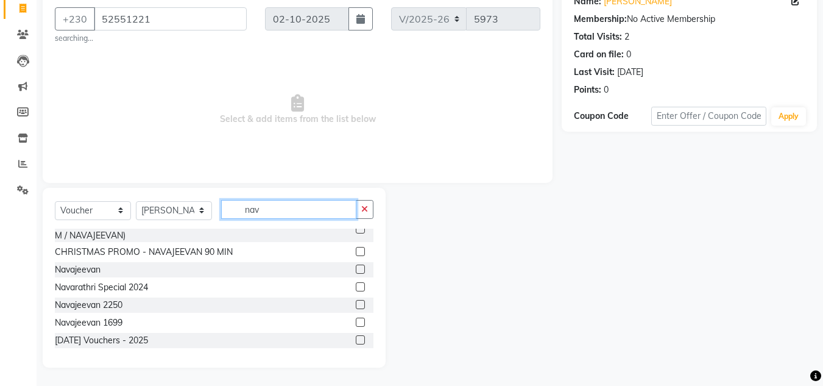
type input "nav"
click at [356, 338] on label at bounding box center [360, 339] width 9 height 9
click at [356, 338] on input "checkbox" at bounding box center [360, 340] width 8 height 8
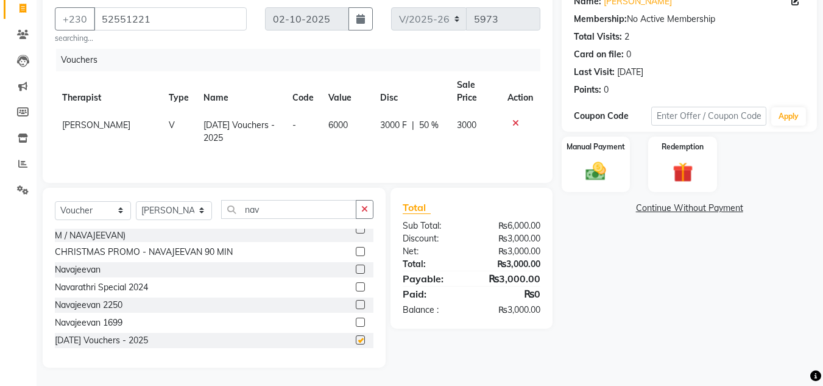
checkbox input "false"
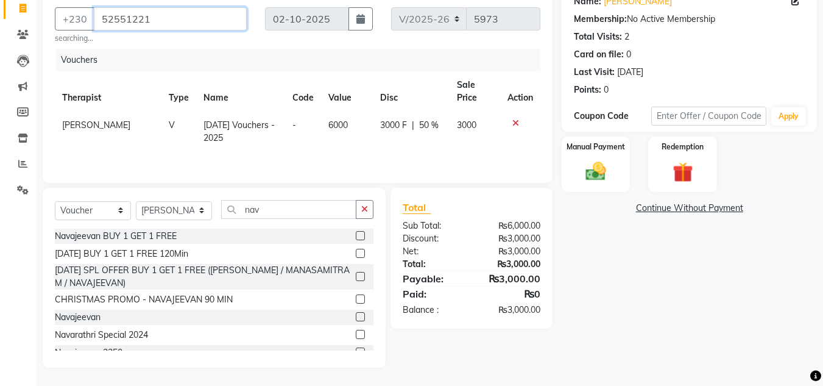
click at [192, 16] on input "52551221" at bounding box center [170, 18] width 153 height 23
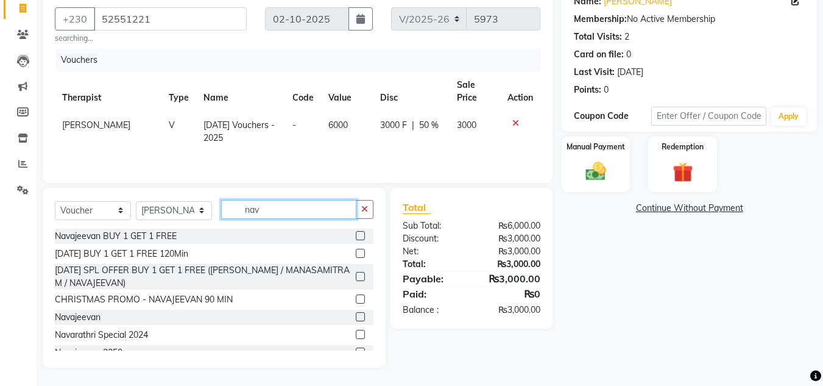
drag, startPoint x: 301, startPoint y: 205, endPoint x: 182, endPoint y: 224, distance: 120.9
click at [182, 224] on div "Select Service Product Membership Package Voucher Prepaid Gift Card Select Ther…" at bounding box center [214, 214] width 319 height 29
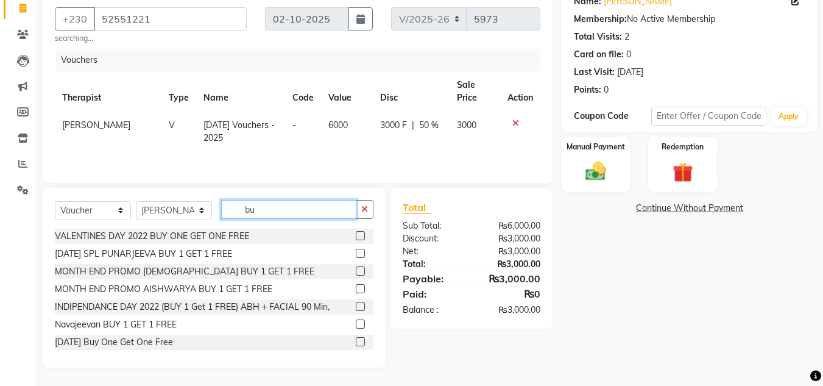
type input "b"
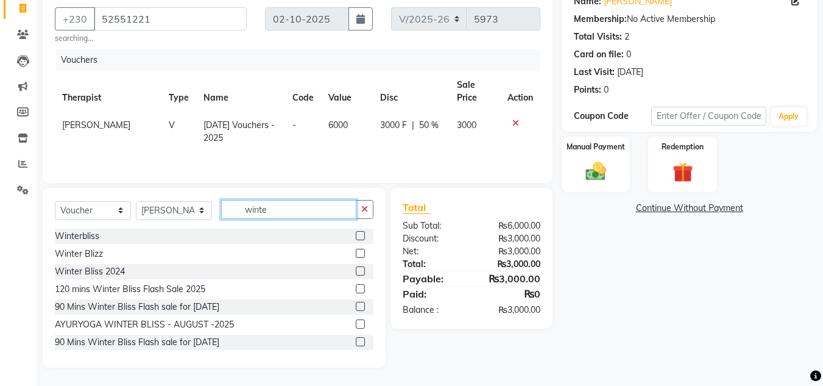
type input "winte"
click at [356, 341] on label at bounding box center [360, 341] width 9 height 9
click at [356, 341] on input "checkbox" at bounding box center [360, 342] width 8 height 8
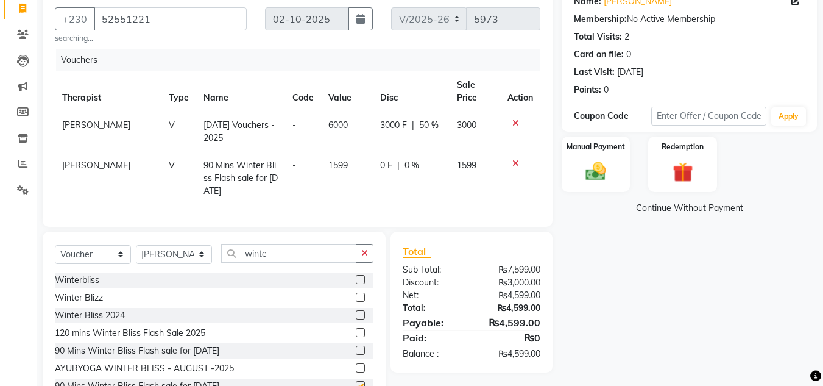
checkbox input "false"
click at [356, 372] on label at bounding box center [360, 367] width 9 height 9
click at [356, 372] on input "checkbox" at bounding box center [360, 368] width 8 height 8
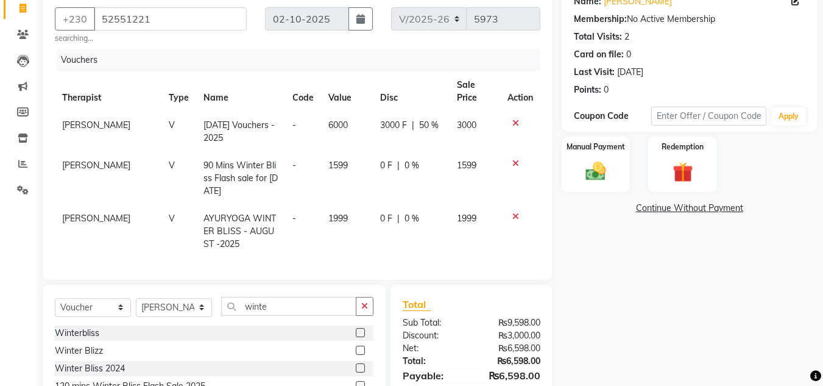
checkbox input "false"
click at [514, 219] on icon at bounding box center [515, 216] width 7 height 9
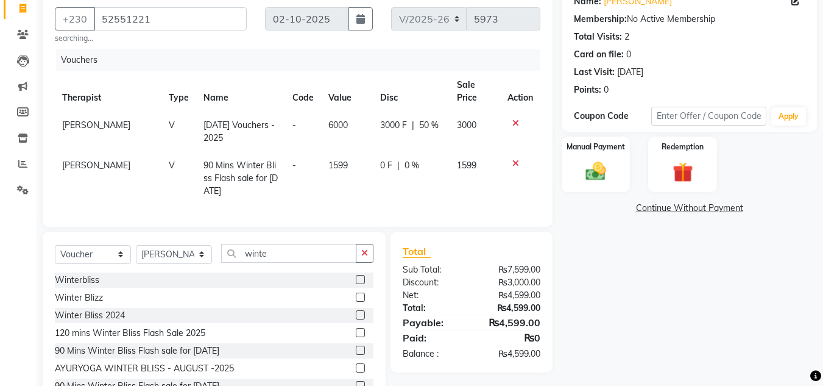
scroll to position [159, 0]
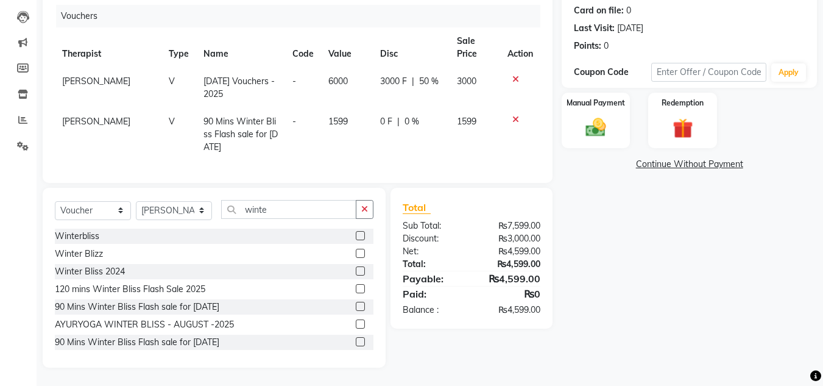
click at [356, 340] on label at bounding box center [360, 341] width 9 height 9
click at [356, 340] on input "checkbox" at bounding box center [360, 342] width 8 height 8
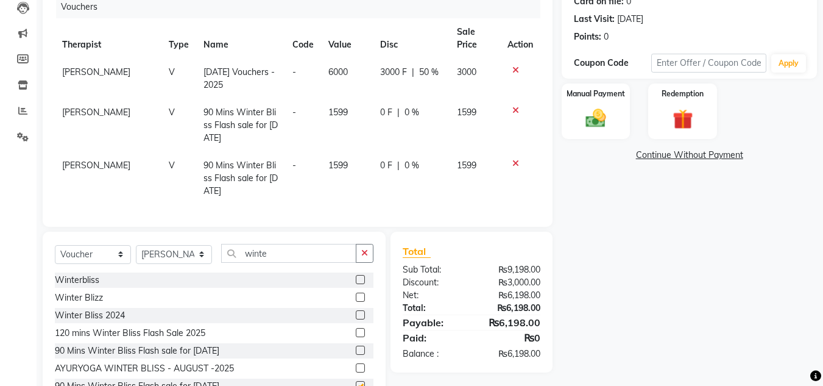
checkbox input "false"
click at [521, 161] on div at bounding box center [521, 163] width 26 height 9
click at [517, 162] on icon at bounding box center [515, 163] width 7 height 9
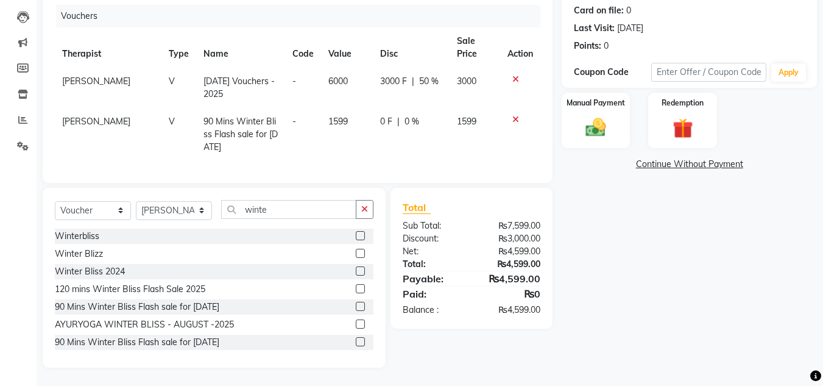
click at [513, 108] on td at bounding box center [520, 134] width 40 height 53
click at [513, 115] on icon at bounding box center [515, 119] width 7 height 9
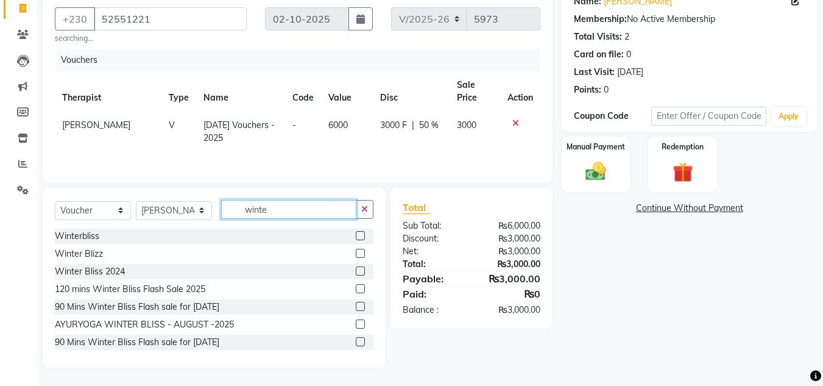
drag, startPoint x: 298, startPoint y: 214, endPoint x: 93, endPoint y: 224, distance: 205.0
click at [93, 224] on div "Select Service Product Membership Package Voucher Prepaid Gift Card Select Ther…" at bounding box center [214, 214] width 319 height 29
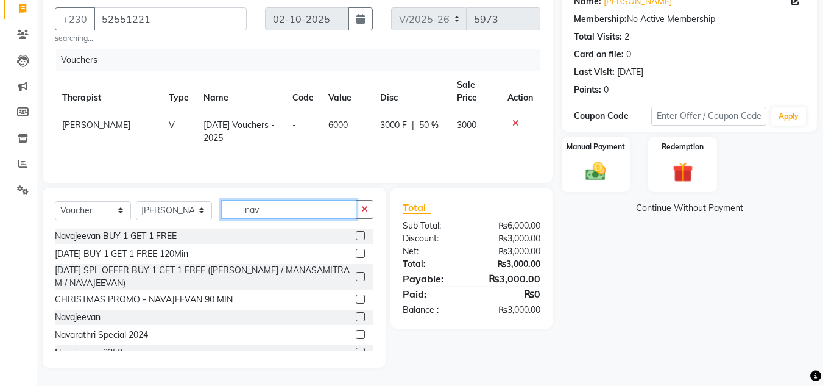
scroll to position [48, 0]
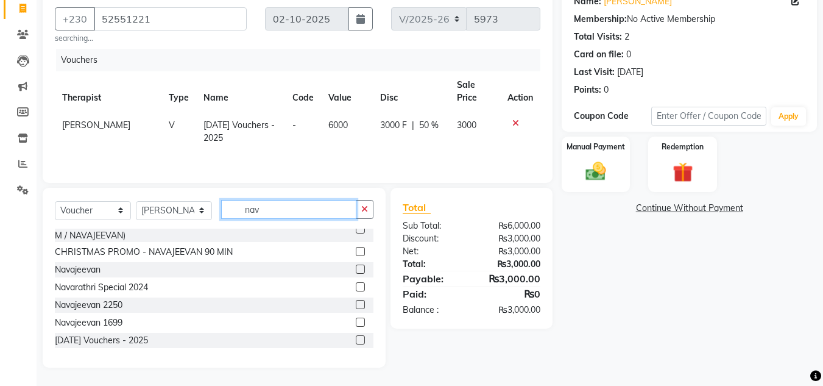
type input "nav"
click at [356, 339] on label at bounding box center [360, 339] width 9 height 9
click at [356, 339] on input "checkbox" at bounding box center [360, 340] width 8 height 8
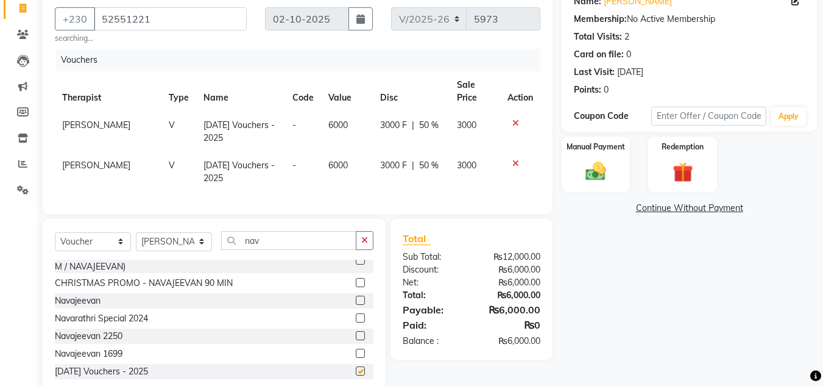
checkbox input "false"
click at [612, 169] on img at bounding box center [596, 172] width 34 height 24
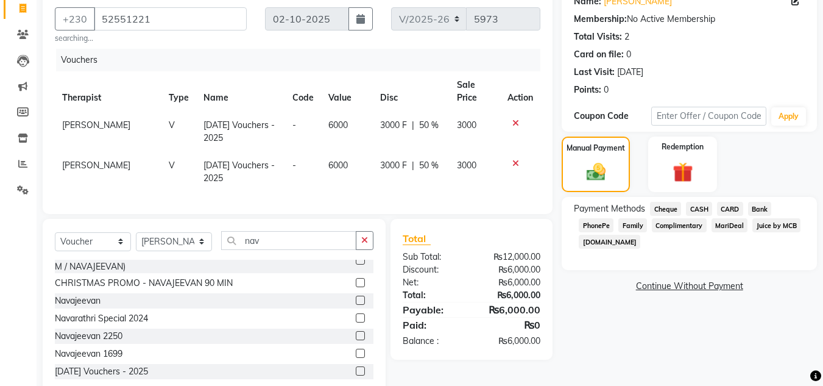
click at [772, 227] on span "Juice by MCB" at bounding box center [777, 225] width 48 height 14
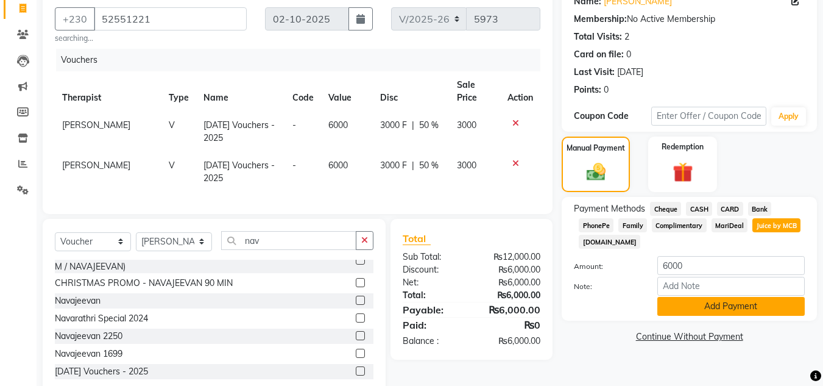
click at [716, 301] on button "Add Payment" at bounding box center [730, 306] width 147 height 19
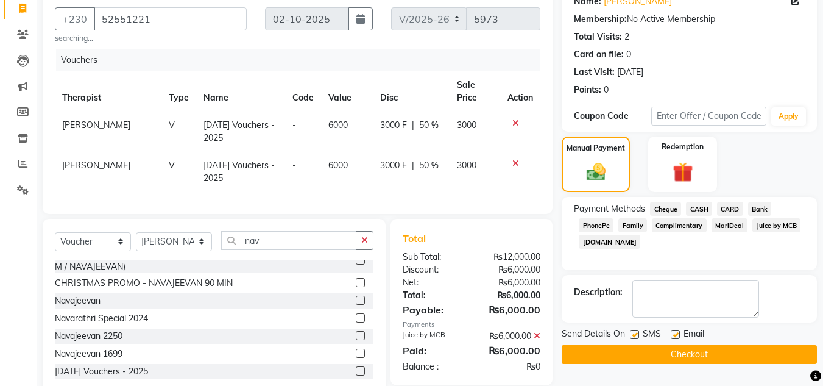
click at [686, 357] on button "Checkout" at bounding box center [689, 354] width 255 height 19
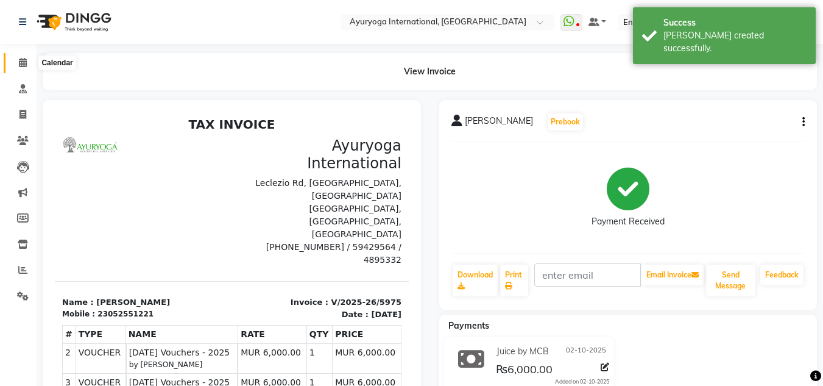
click at [18, 57] on span at bounding box center [22, 63] width 21 height 14
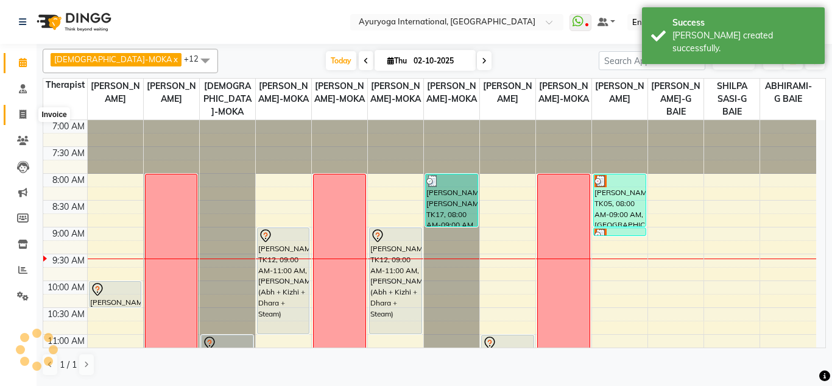
click at [23, 115] on icon at bounding box center [22, 114] width 7 height 9
select select "service"
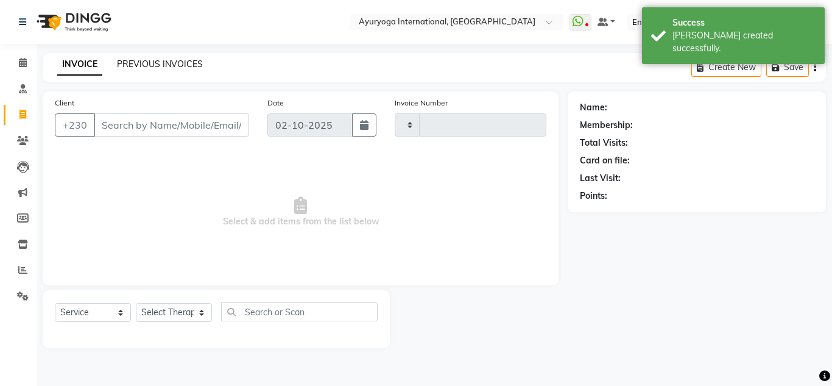
type input "5976"
select select "730"
click at [144, 62] on link "PREVIOUS INVOICES" at bounding box center [160, 63] width 86 height 11
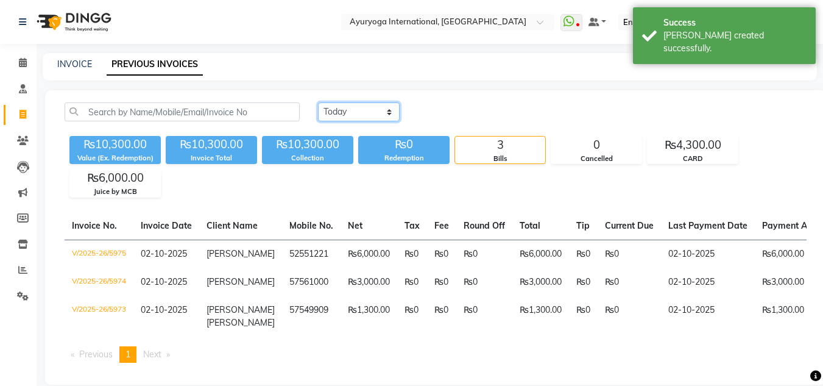
click at [352, 104] on select "[DATE] [DATE] Custom Range" at bounding box center [359, 111] width 82 height 19
click at [21, 55] on link "Calendar" at bounding box center [18, 63] width 29 height 20
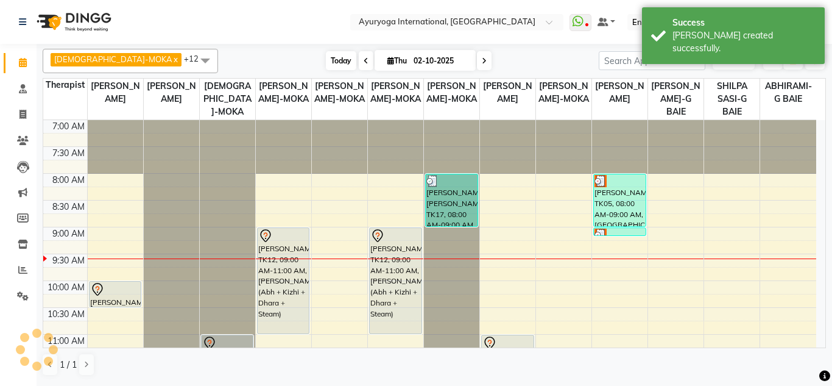
click at [326, 60] on span "Today" at bounding box center [341, 60] width 30 height 19
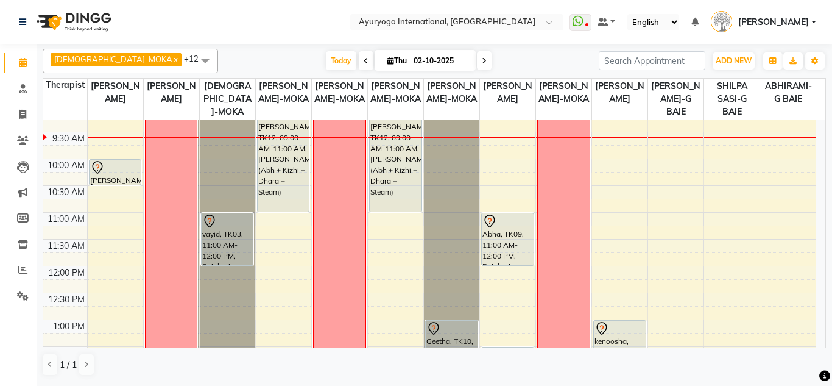
scroll to position [183, 0]
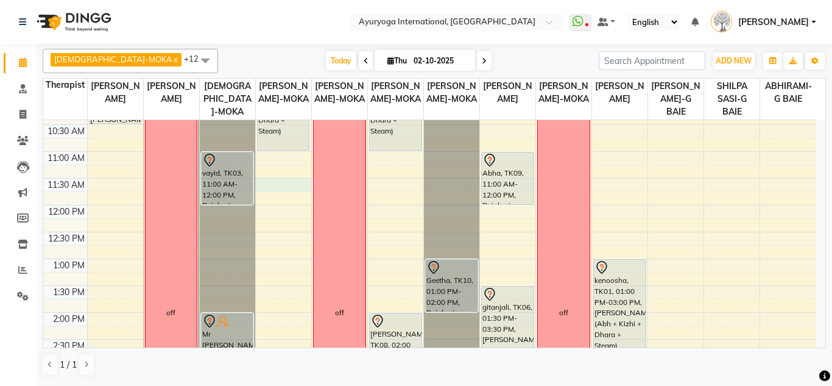
click at [293, 183] on div "7:00 AM 7:30 AM 8:00 AM 8:30 AM 9:00 AM 9:30 AM 10:00 AM 10:30 AM 11:00 AM 11:3…" at bounding box center [429, 312] width 773 height 750
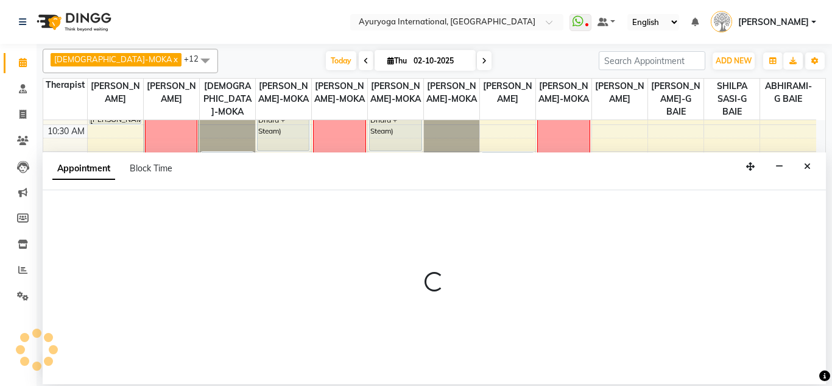
select select "60458"
select select "690"
select select "tentative"
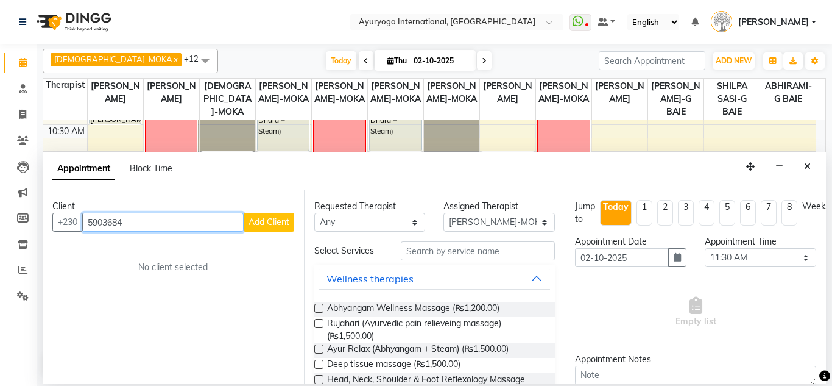
click at [101, 223] on input "5903684" at bounding box center [162, 222] width 161 height 19
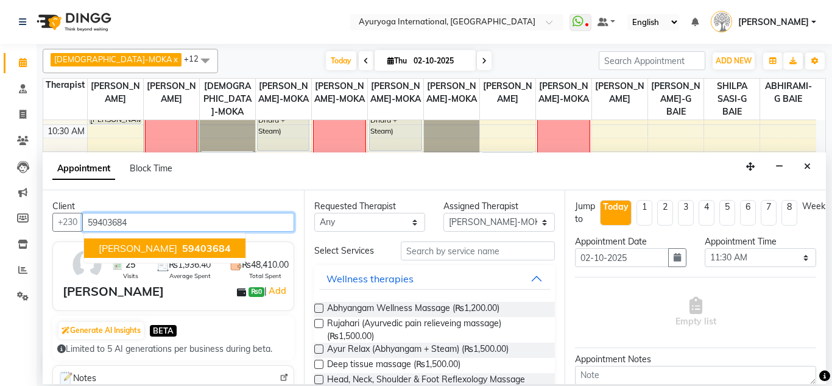
click at [204, 249] on span "59403684" at bounding box center [206, 248] width 49 height 12
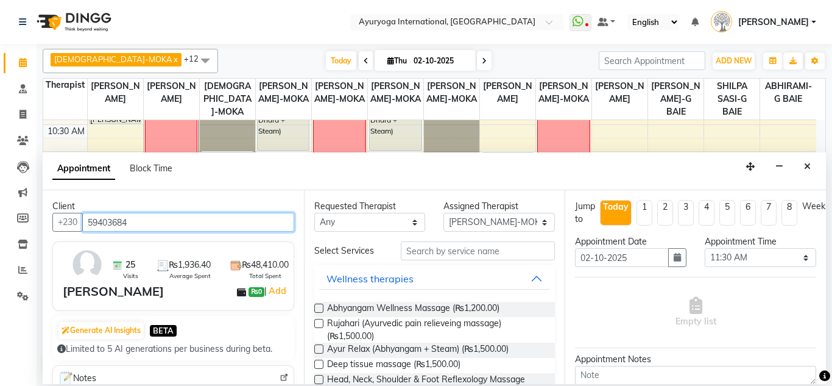
type input "59403684"
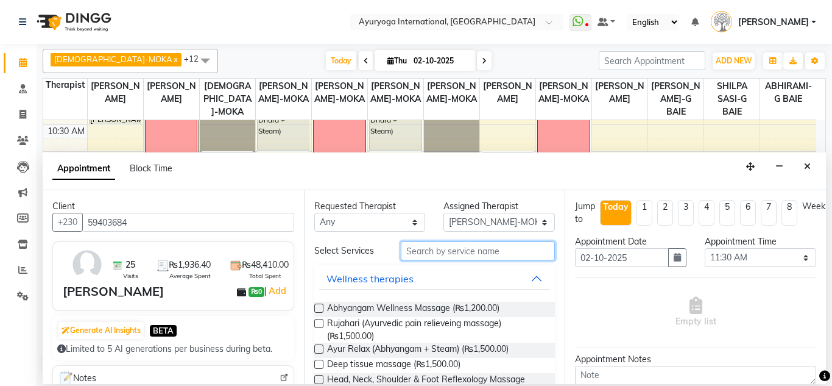
click at [483, 244] on input "text" at bounding box center [478, 250] width 155 height 19
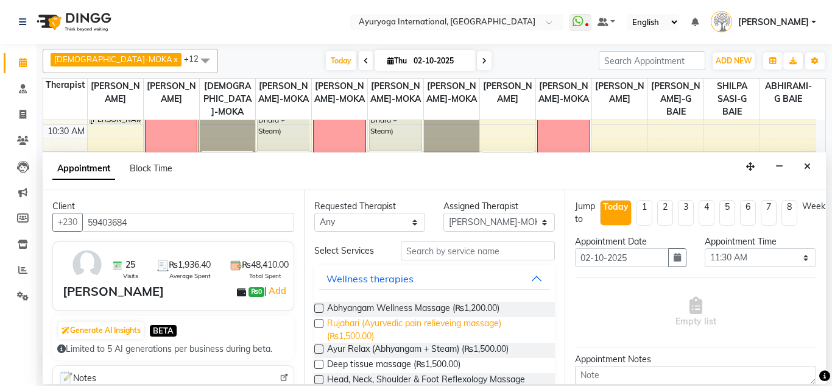
click at [383, 333] on span "Rujahari (Ayurvedic pain relieveing massage) (₨1,500.00)" at bounding box center [436, 330] width 219 height 26
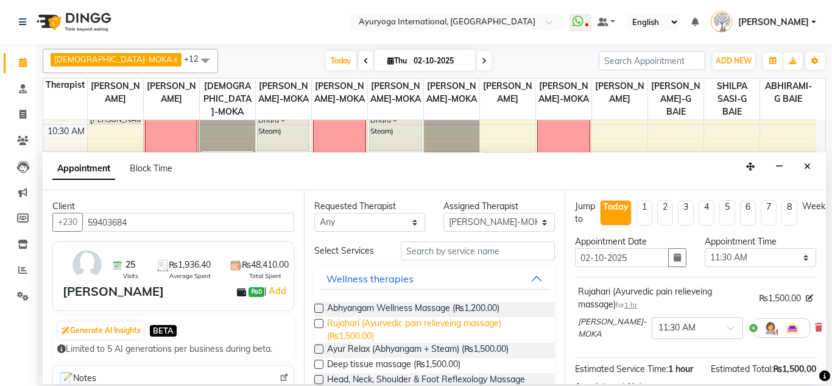
click at [383, 333] on span "Rujahari (Ayurvedic pain relieveing massage) (₨1,500.00)" at bounding box center [436, 330] width 219 height 26
checkbox input "false"
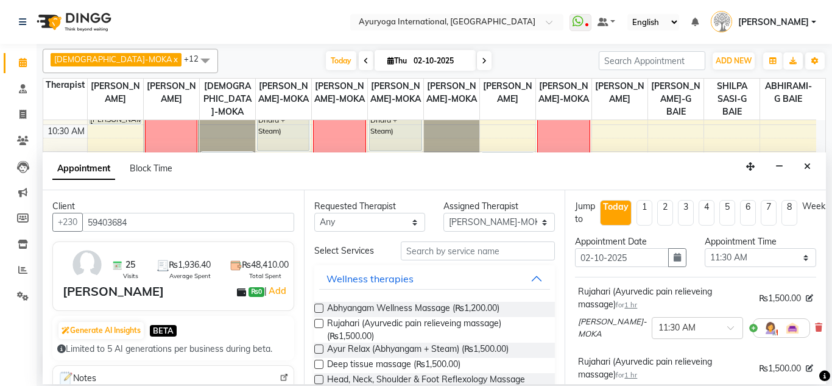
scroll to position [233, 0]
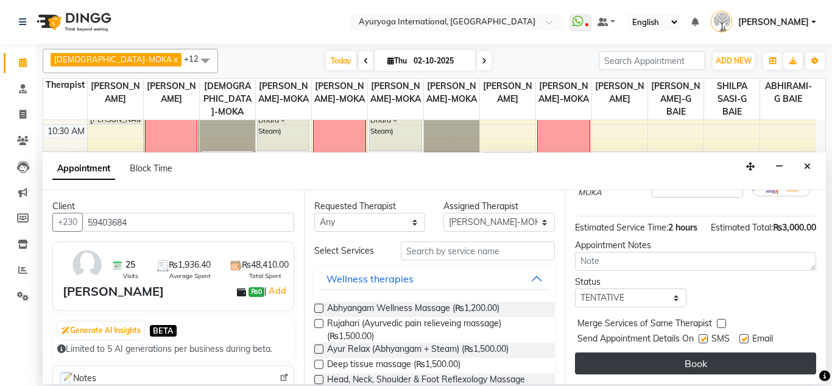
click at [737, 352] on button "Book" at bounding box center [695, 363] width 241 height 22
click at [737, 352] on div "Book" at bounding box center [695, 363] width 241 height 22
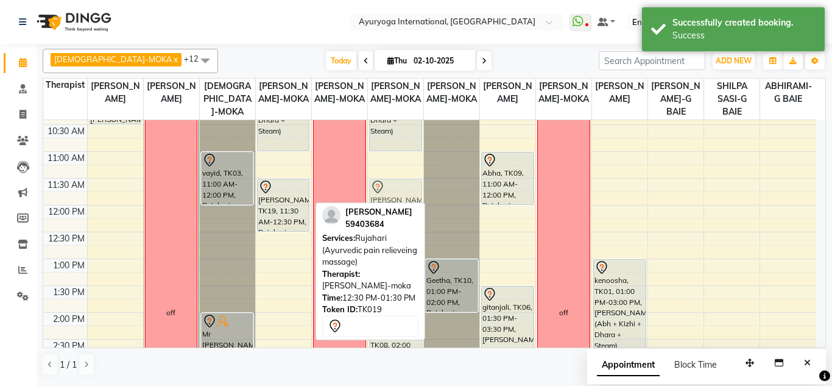
drag, startPoint x: 310, startPoint y: 264, endPoint x: 399, endPoint y: 215, distance: 101.7
click at [399, 215] on div "VISHNU-MOKA x [PERSON_NAME]-MOKA x [PERSON_NAME]-G BAIE x [PERSON_NAME]-MOKA x …" at bounding box center [435, 212] width 784 height 337
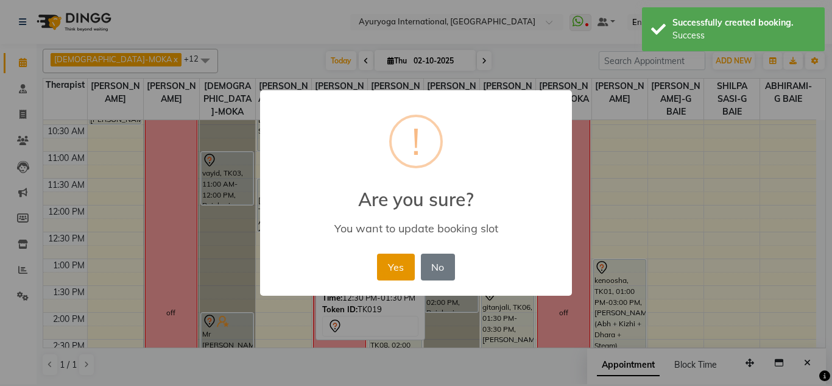
click at [406, 264] on button "Yes" at bounding box center [395, 266] width 37 height 27
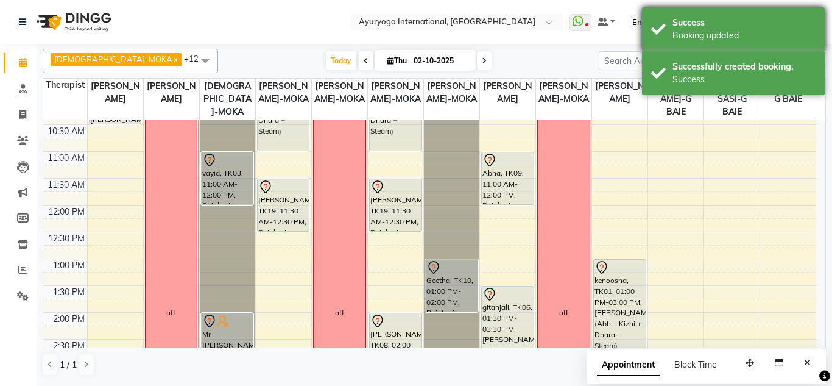
click at [780, 17] on div "Success" at bounding box center [744, 22] width 143 height 13
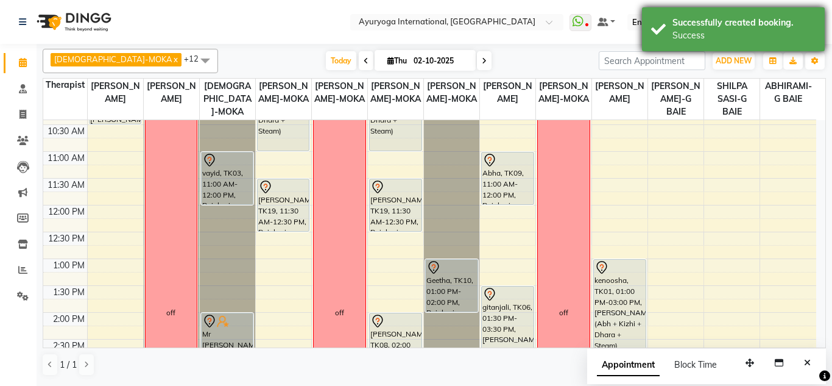
click at [740, 46] on div "Successfully created booking. Success" at bounding box center [733, 29] width 183 height 44
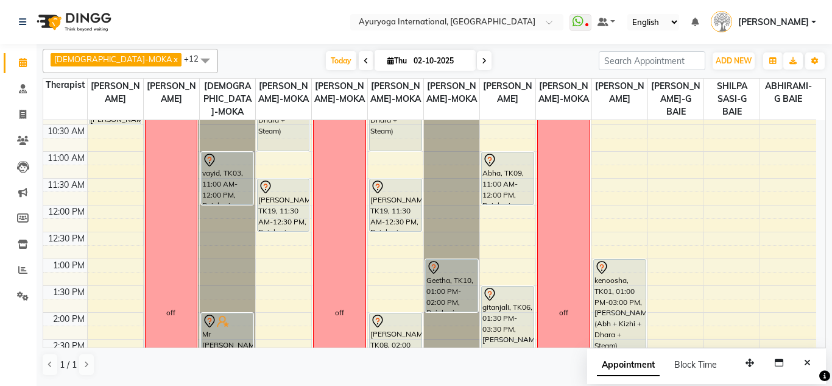
click at [740, 46] on div "Successfully created booking. Success" at bounding box center [733, 29] width 183 height 44
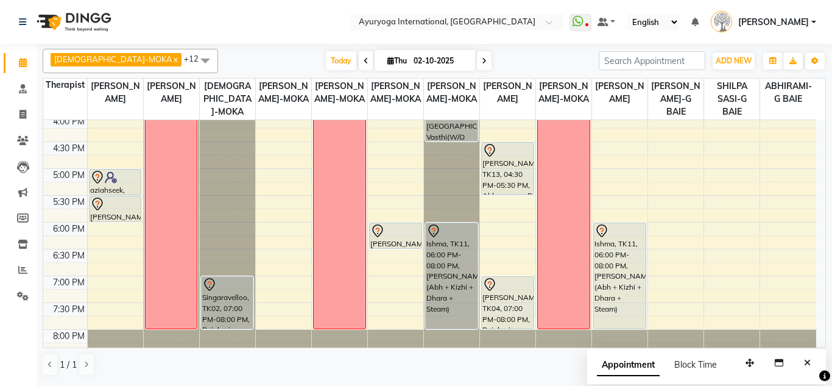
scroll to position [427, 0]
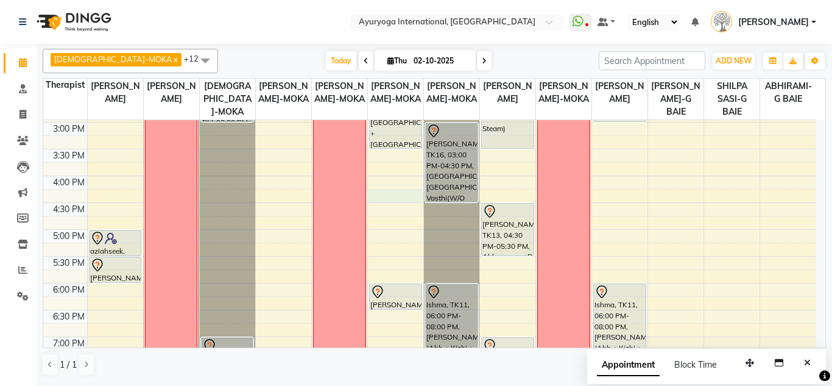
click at [386, 195] on div "7:00 AM 7:30 AM 8:00 AM 8:30 AM 9:00 AM 9:30 AM 10:00 AM 10:30 AM 11:00 AM 11:3…" at bounding box center [429, 69] width 773 height 750
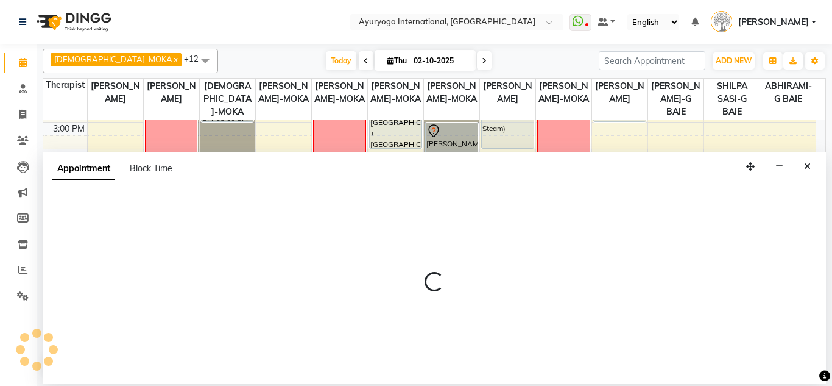
select select "36055"
select select "tentative"
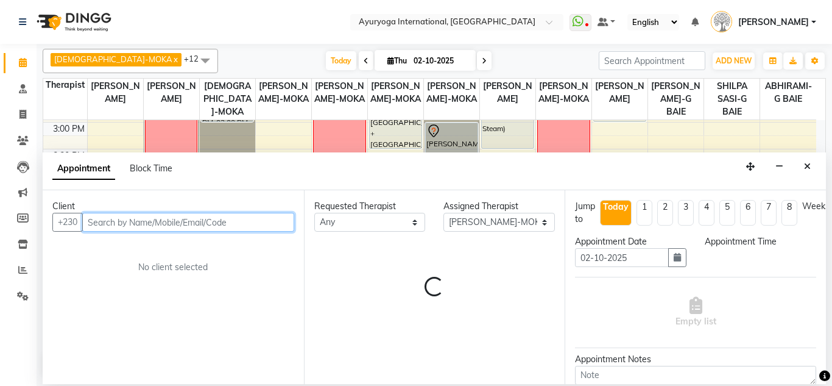
select select "975"
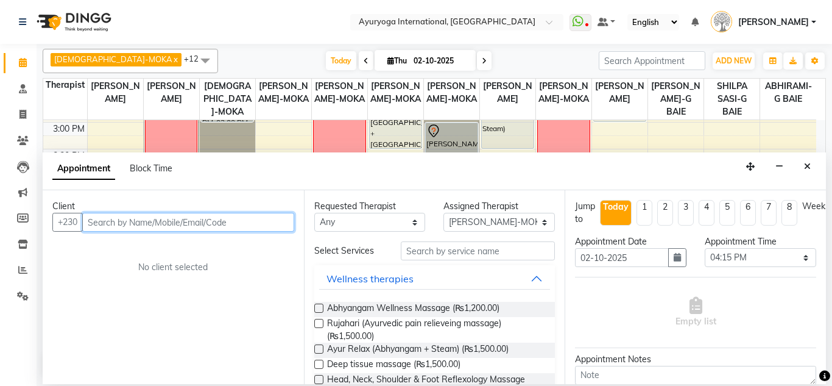
click at [105, 214] on input "text" at bounding box center [188, 222] width 212 height 19
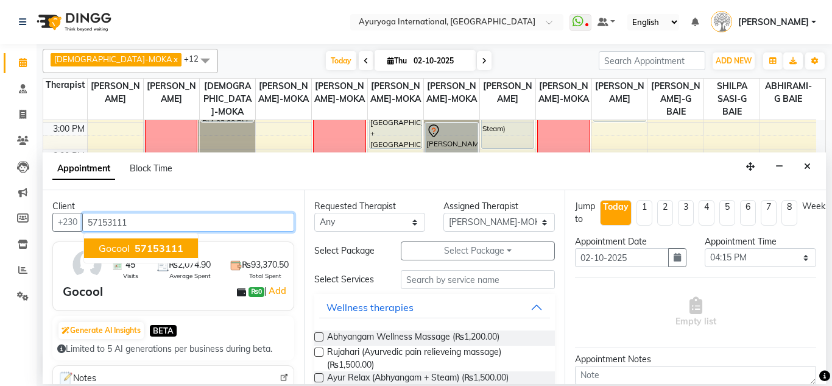
click at [138, 255] on button "Gocool 57153111" at bounding box center [141, 247] width 114 height 19
type input "57153111"
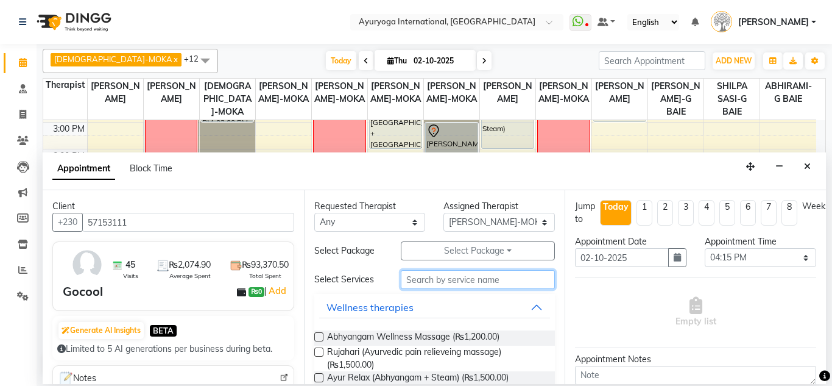
click at [415, 275] on input "text" at bounding box center [478, 279] width 155 height 19
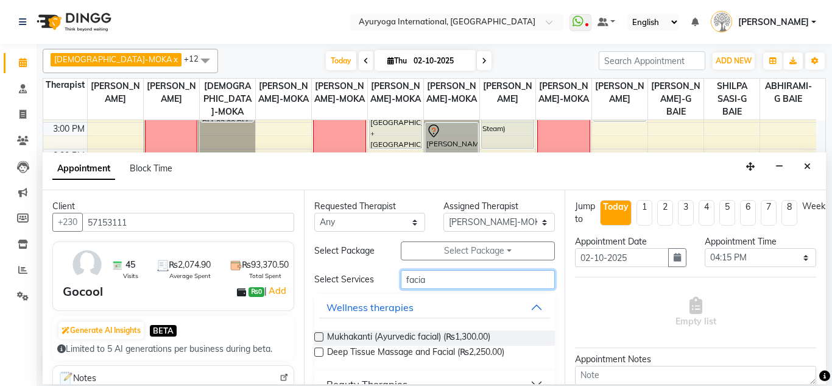
scroll to position [122, 0]
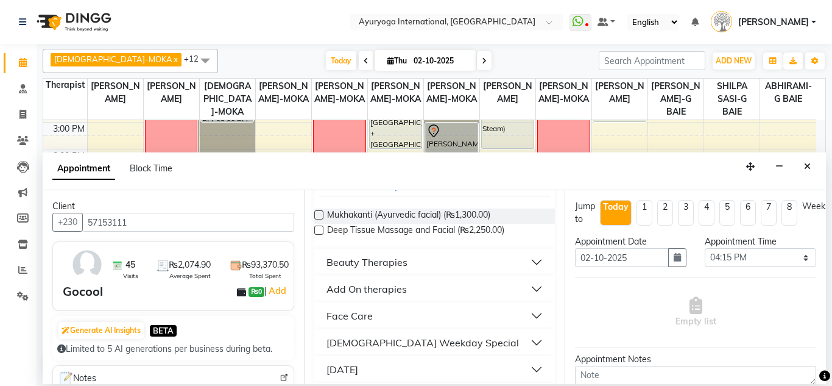
type input "facia"
click at [421, 265] on button "Beauty Therapies" at bounding box center [435, 262] width 232 height 22
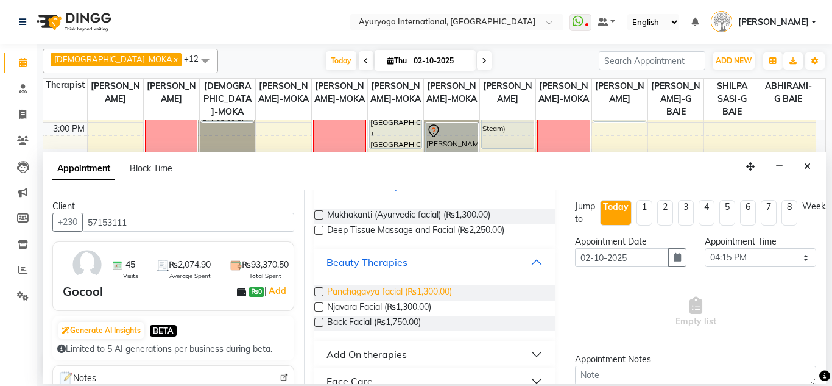
click at [408, 289] on span "Panchagavya facial (₨1,300.00)" at bounding box center [389, 292] width 125 height 15
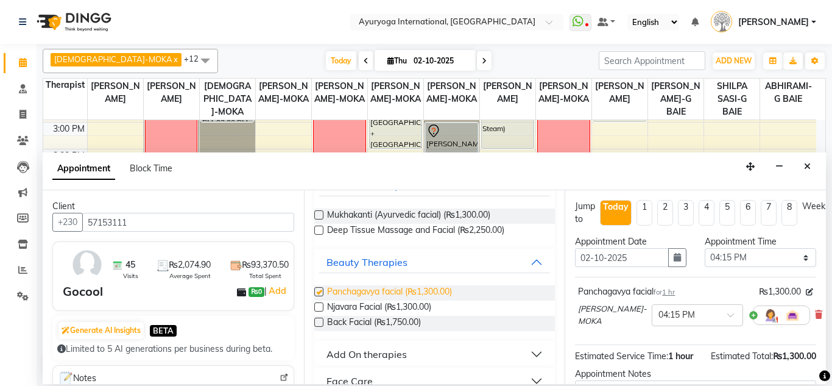
checkbox input "false"
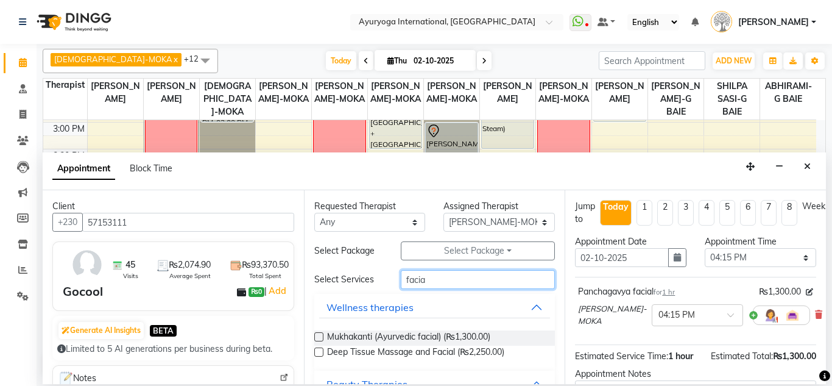
click at [434, 275] on input "facia" at bounding box center [478, 279] width 155 height 19
type input "f"
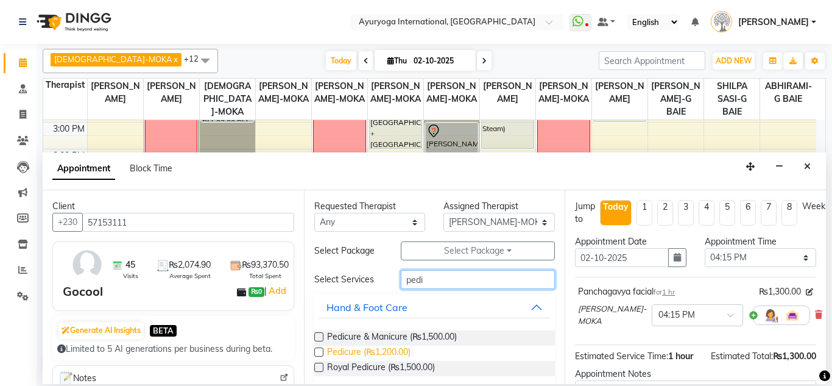
type input "pedi"
click at [353, 352] on span "Pedicure (₨1,200.00)" at bounding box center [368, 352] width 83 height 15
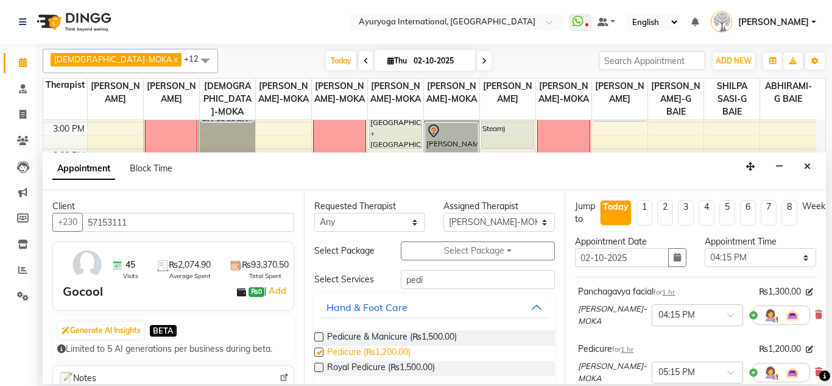
checkbox input "false"
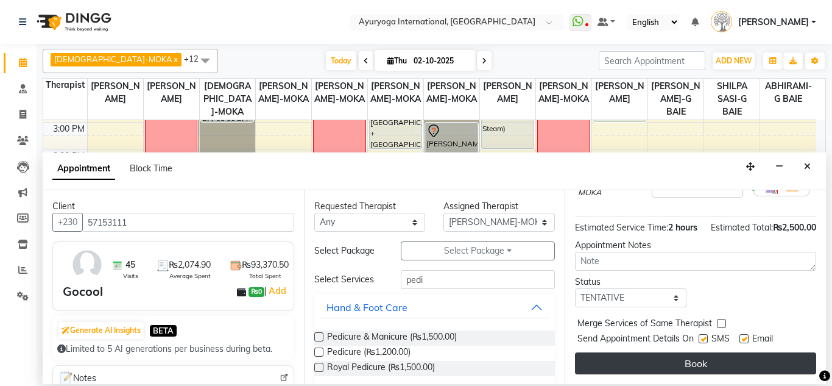
click at [716, 352] on button "Book" at bounding box center [695, 363] width 241 height 22
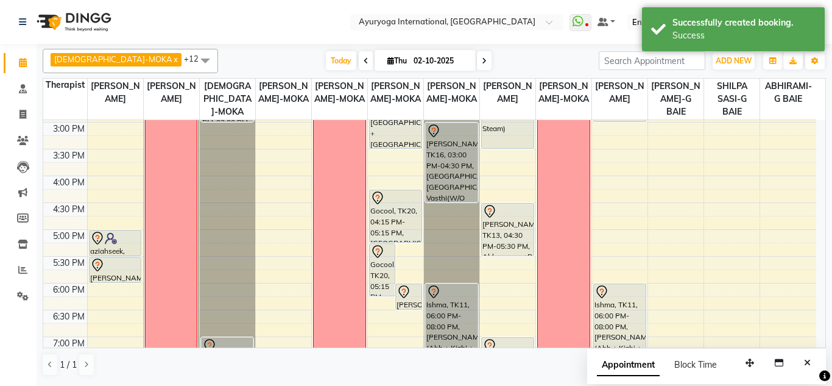
scroll to position [523, 0]
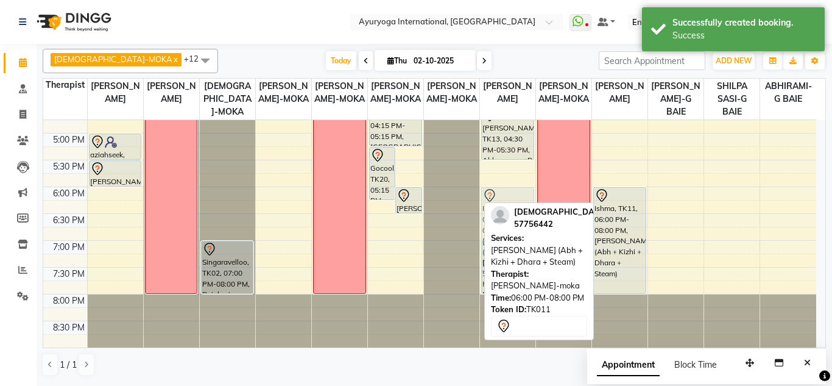
drag, startPoint x: 466, startPoint y: 216, endPoint x: 496, endPoint y: 211, distance: 30.2
click at [496, 211] on div "VISHNU-MOKA x [PERSON_NAME]-MOKA x [PERSON_NAME]-G BAIE x [PERSON_NAME]-MOKA x …" at bounding box center [435, 212] width 784 height 337
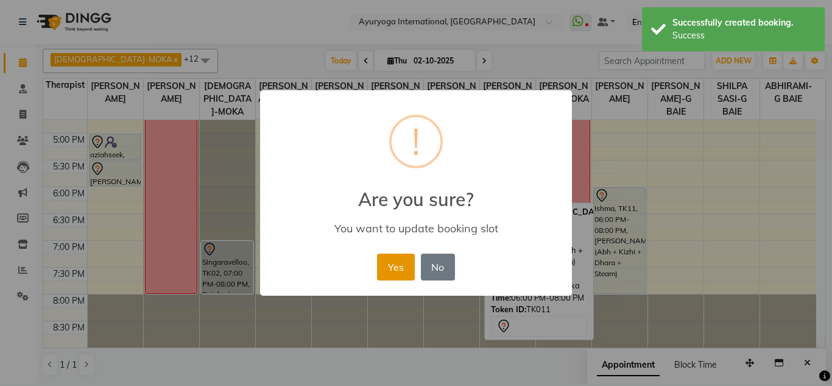
click at [399, 257] on button "Yes" at bounding box center [395, 266] width 37 height 27
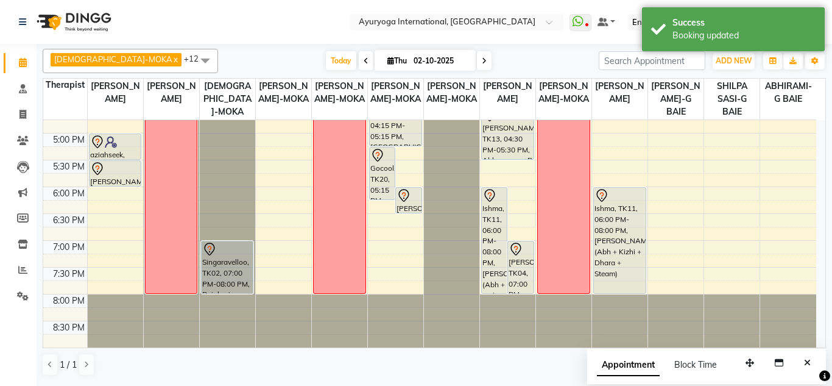
scroll to position [462, 0]
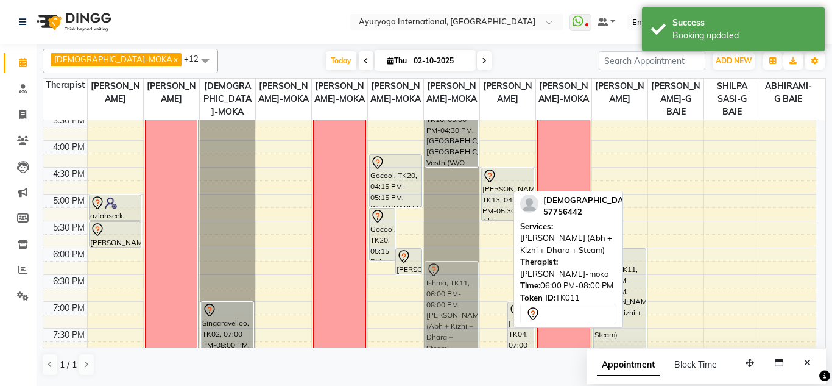
drag, startPoint x: 489, startPoint y: 272, endPoint x: 469, endPoint y: 280, distance: 21.6
click at [469, 280] on tr "[PERSON_NAME], TK07, 10:00 AM-10:30 AM, Consultation with [PERSON_NAME] at [GEO…" at bounding box center [429, 33] width 773 height 750
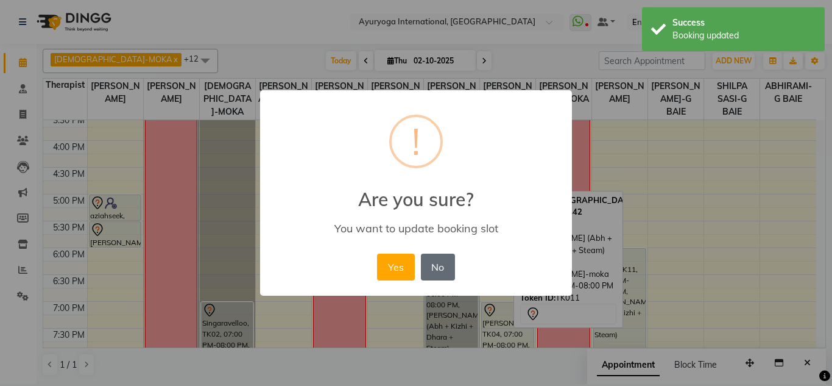
click at [442, 264] on button "No" at bounding box center [438, 266] width 34 height 27
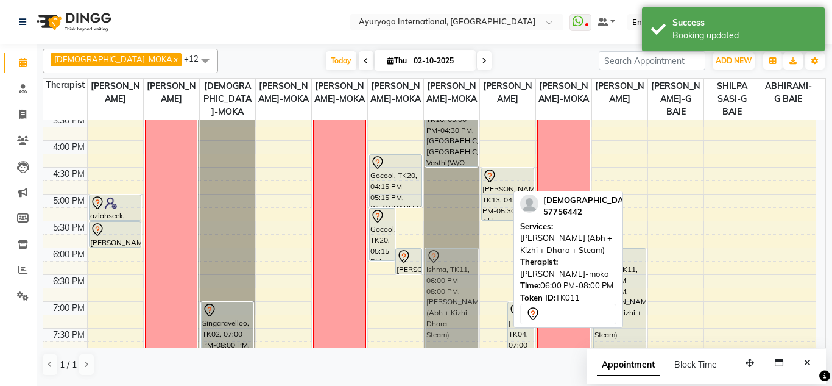
drag, startPoint x: 491, startPoint y: 262, endPoint x: 464, endPoint y: 263, distance: 26.2
click at [438, 260] on tr "[PERSON_NAME], TK07, 10:00 AM-10:30 AM, Consultation with [PERSON_NAME] at [GEO…" at bounding box center [429, 33] width 773 height 750
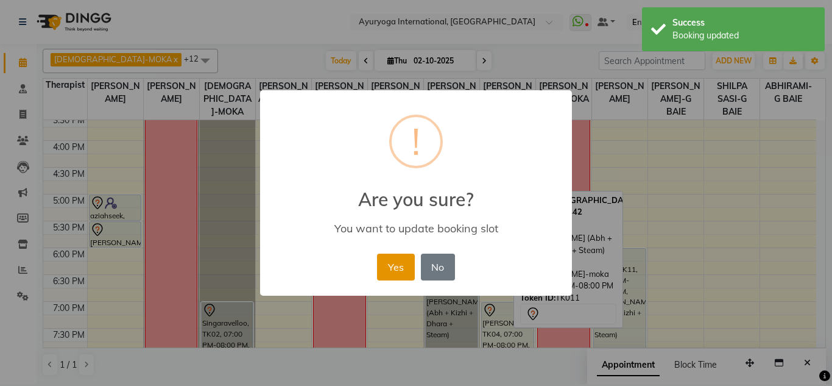
click at [401, 269] on button "Yes" at bounding box center [395, 266] width 37 height 27
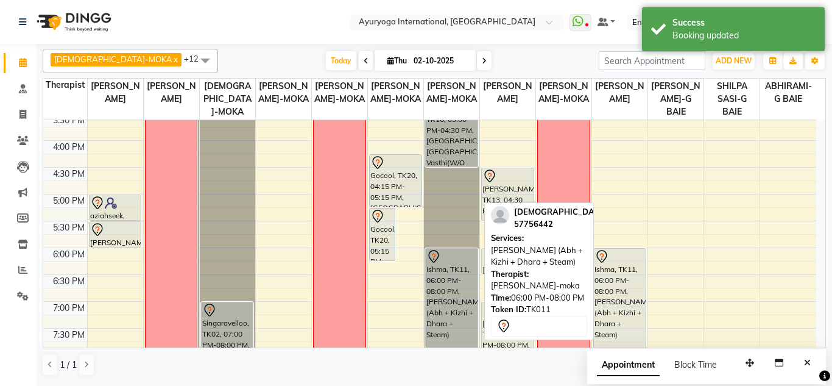
drag, startPoint x: 419, startPoint y: 258, endPoint x: 530, endPoint y: 257, distance: 110.9
click at [530, 257] on div "VISHNU-MOKA x [PERSON_NAME]-MOKA x [PERSON_NAME]-G BAIE x [PERSON_NAME]-MOKA x …" at bounding box center [435, 212] width 784 height 337
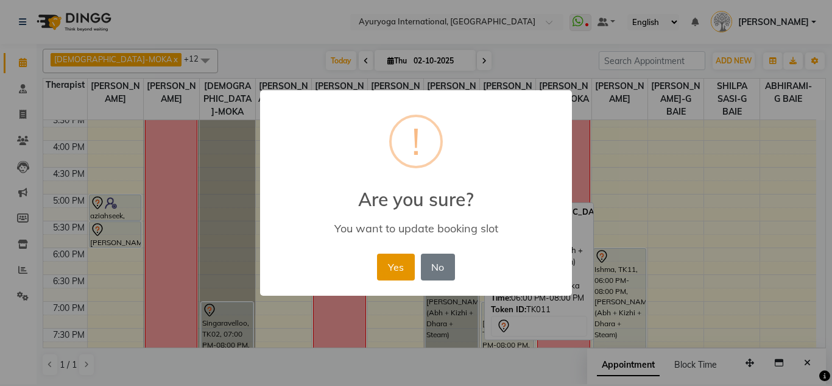
click at [395, 266] on button "Yes" at bounding box center [395, 266] width 37 height 27
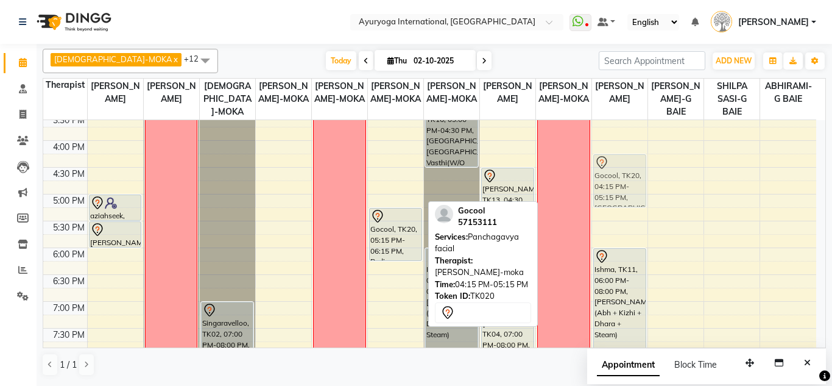
drag, startPoint x: 403, startPoint y: 176, endPoint x: 600, endPoint y: 175, distance: 196.8
click at [610, 175] on tr "[PERSON_NAME], TK07, 10:00 AM-10:30 AM, Consultation with [PERSON_NAME] at [GEO…" at bounding box center [429, 33] width 773 height 750
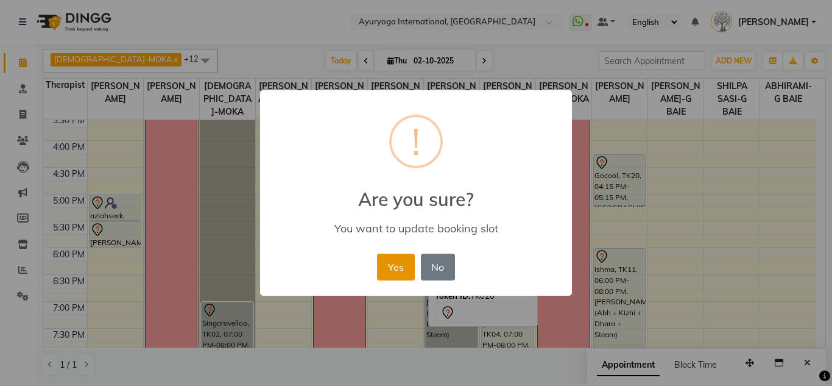
click at [389, 269] on button "Yes" at bounding box center [395, 266] width 37 height 27
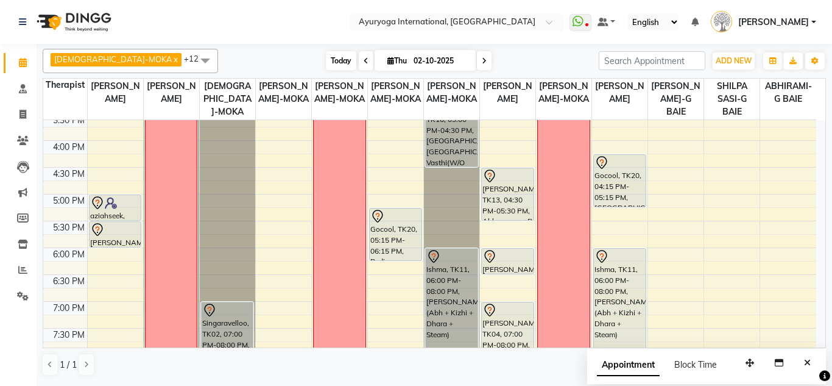
click at [326, 56] on span "Today" at bounding box center [341, 60] width 30 height 19
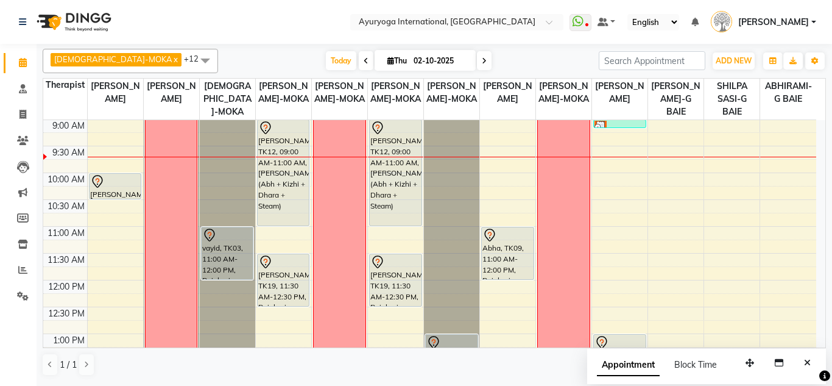
scroll to position [47, 0]
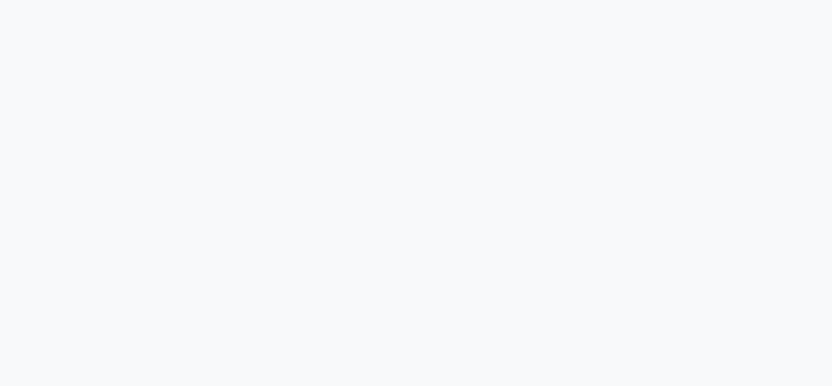
select select "service"
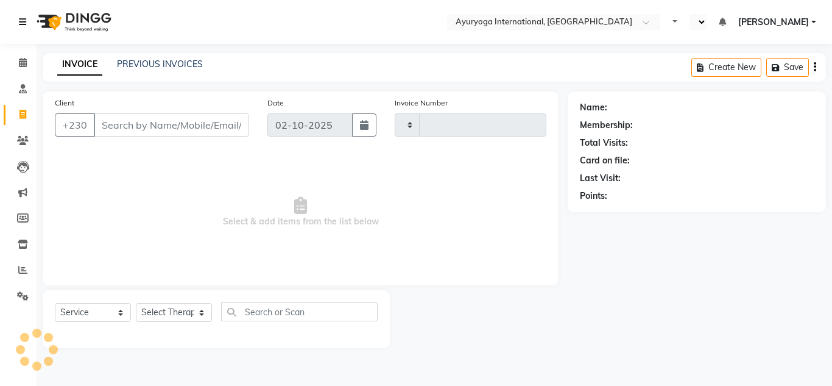
type input "5973"
select select "en"
select select "730"
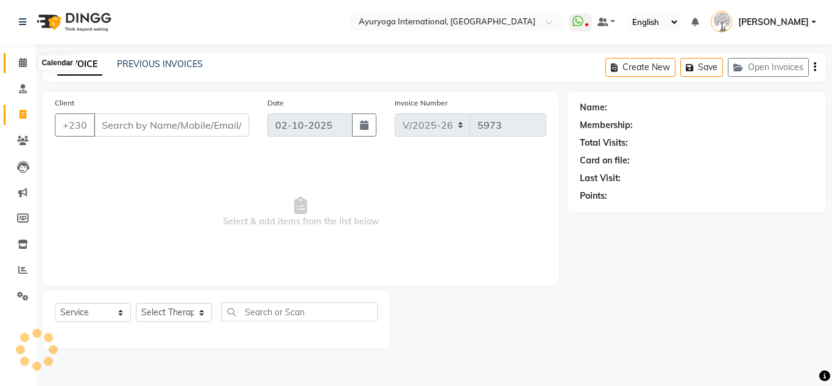
click at [18, 57] on span at bounding box center [22, 63] width 21 height 14
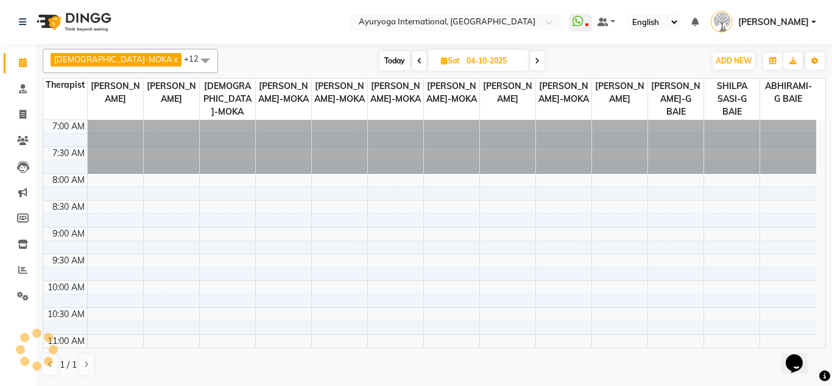
click at [380, 60] on span "Today" at bounding box center [395, 60] width 30 height 19
type input "02-10-2025"
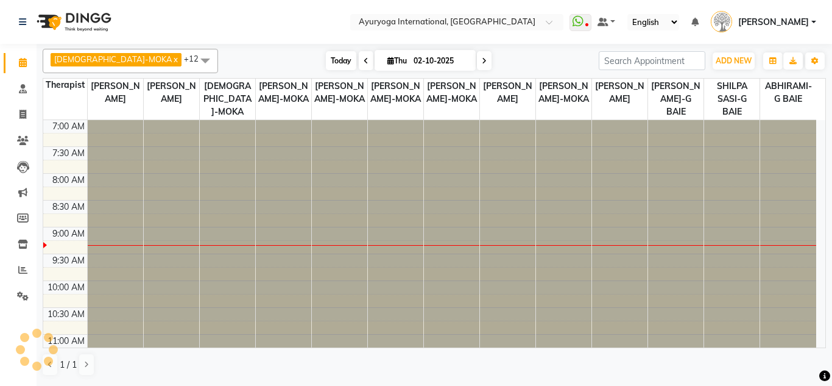
scroll to position [108, 0]
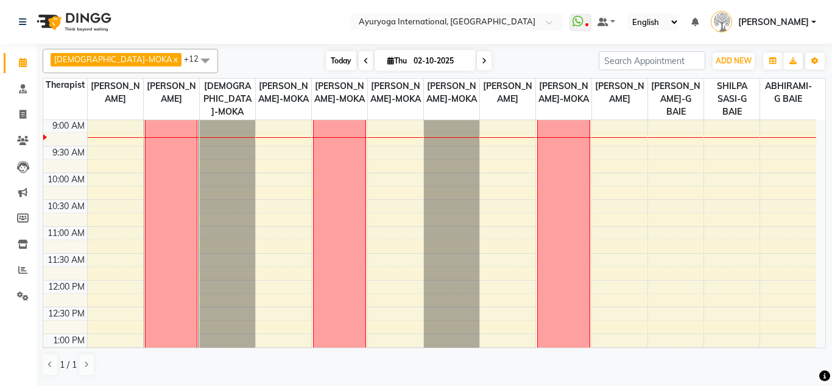
click at [326, 56] on span "Today" at bounding box center [341, 60] width 30 height 19
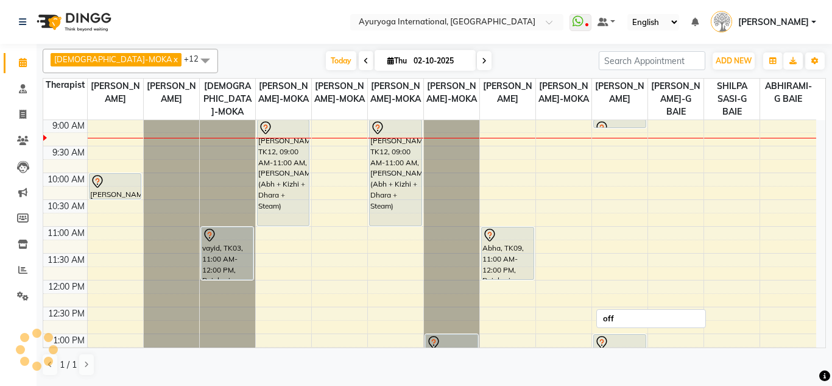
scroll to position [0, 0]
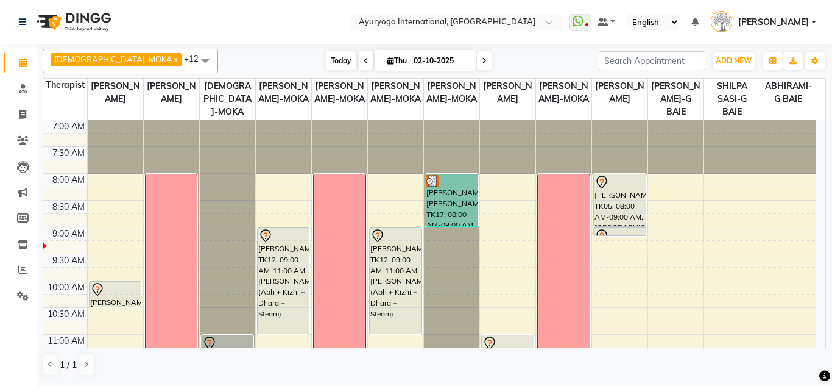
click at [326, 52] on span "Today" at bounding box center [341, 60] width 30 height 19
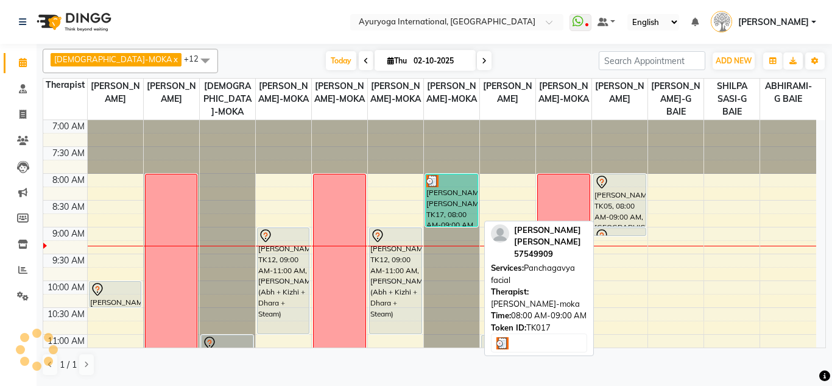
click at [445, 200] on div "[PERSON_NAME] [PERSON_NAME], TK17, 08:00 AM-09:00 AM, Panchagavya facial" at bounding box center [452, 200] width 52 height 52
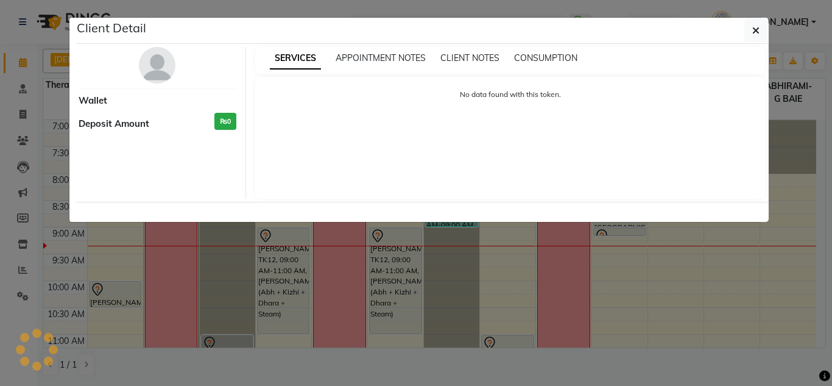
select select "3"
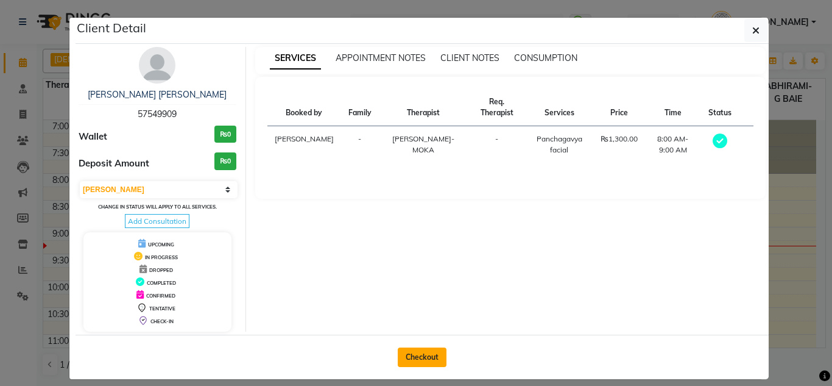
click at [409, 352] on button "Checkout" at bounding box center [422, 356] width 49 height 19
select select "service"
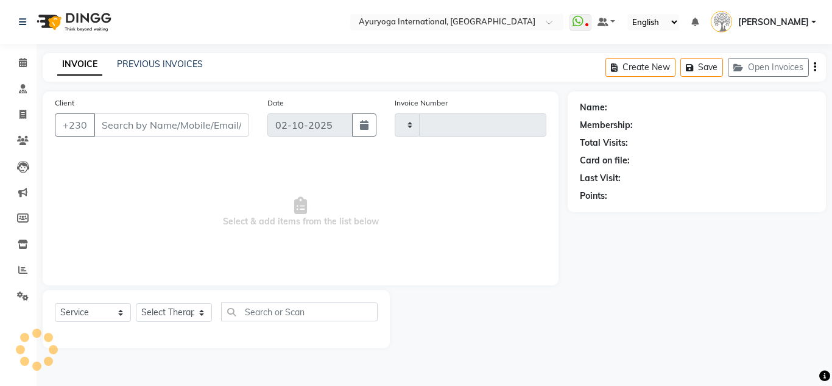
type input "5973"
select select "730"
type input "57549909"
select select "50739"
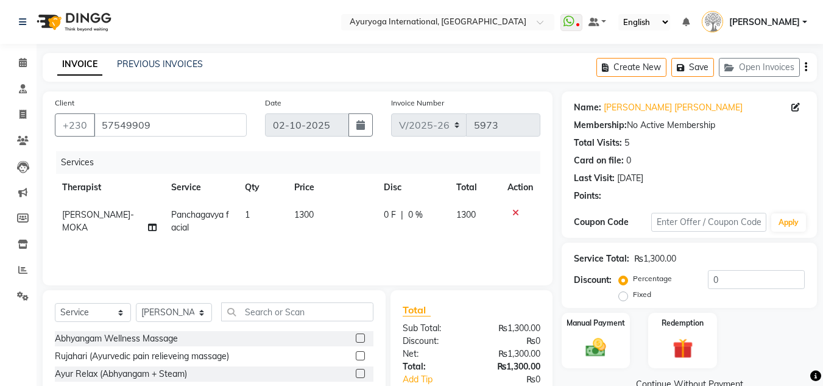
scroll to position [102, 0]
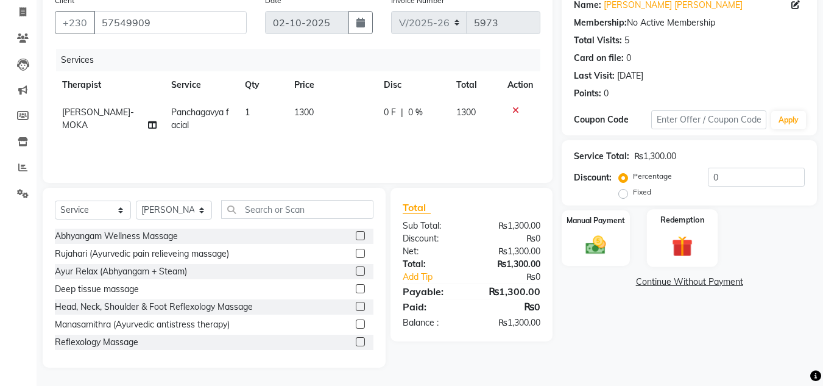
click at [673, 246] on img at bounding box center [682, 246] width 34 height 26
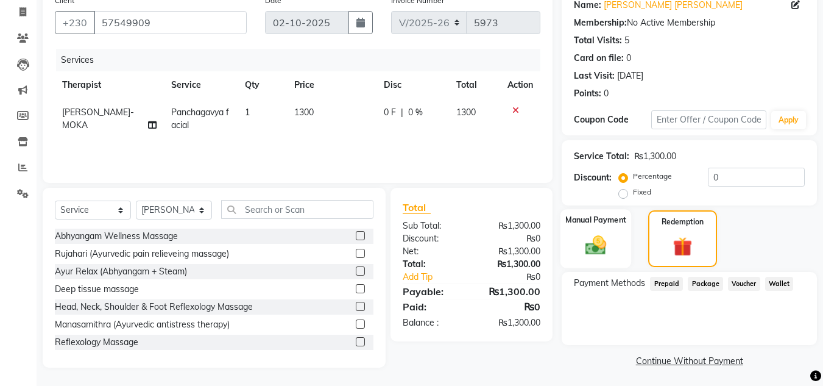
click at [617, 252] on div "Manual Payment" at bounding box center [596, 238] width 71 height 59
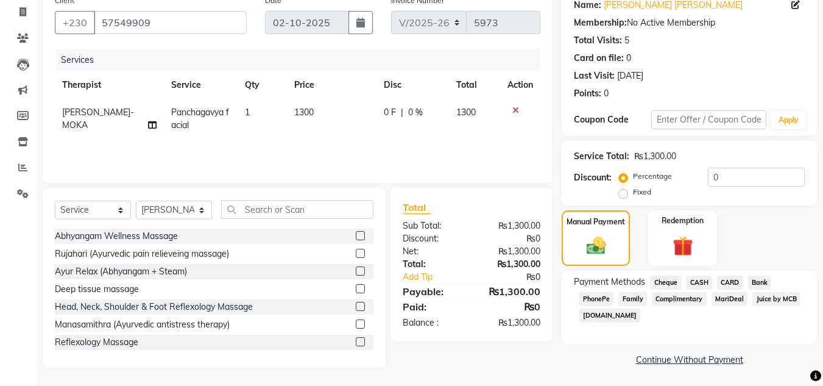
click at [724, 280] on span "CARD" at bounding box center [730, 282] width 26 height 14
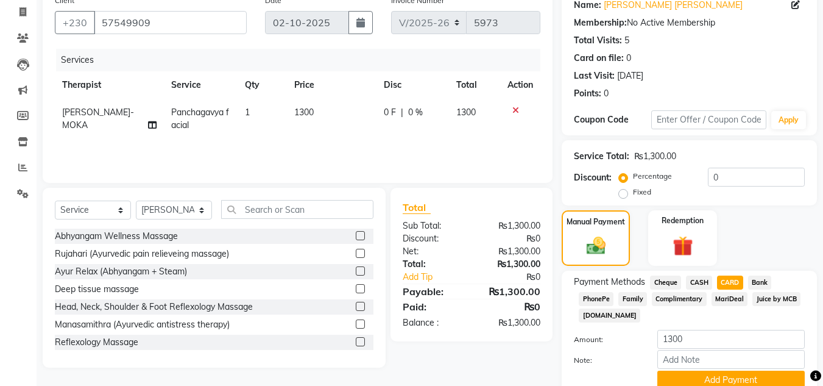
scroll to position [154, 0]
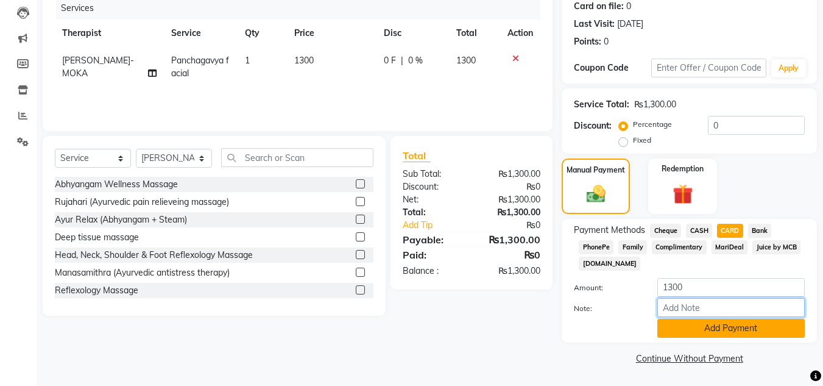
click at [724, 314] on input "Note:" at bounding box center [730, 307] width 147 height 19
click at [724, 322] on button "Add Payment" at bounding box center [730, 328] width 147 height 19
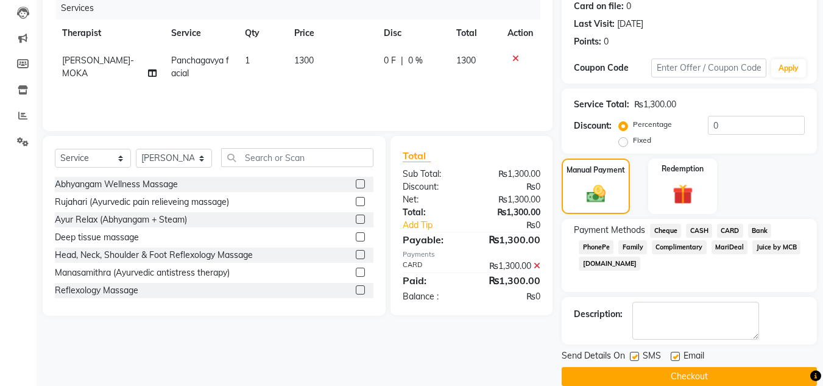
scroll to position [172, 0]
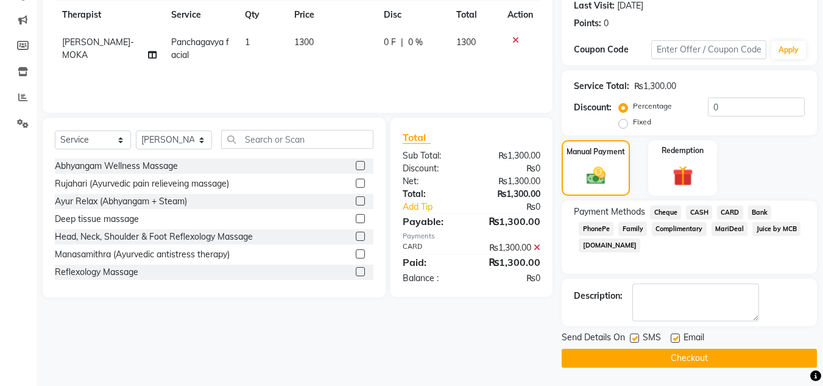
click at [706, 347] on div "Send Details On SMS Email Checkout" at bounding box center [689, 349] width 255 height 37
click at [700, 353] on button "Checkout" at bounding box center [689, 358] width 255 height 19
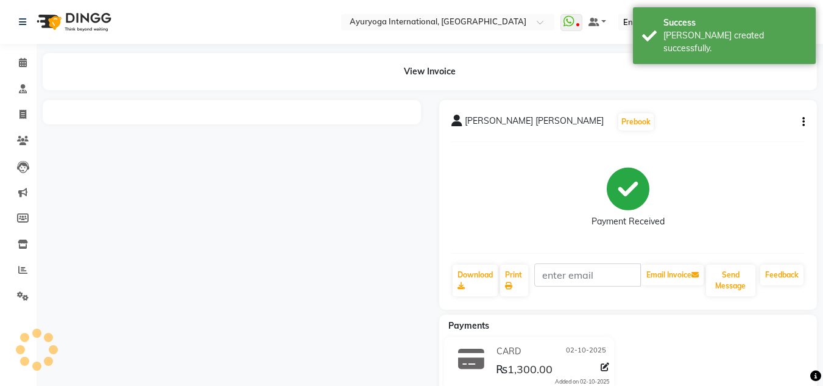
drag, startPoint x: 692, startPoint y: 22, endPoint x: 235, endPoint y: 48, distance: 457.1
click at [692, 23] on div "Success" at bounding box center [735, 22] width 143 height 13
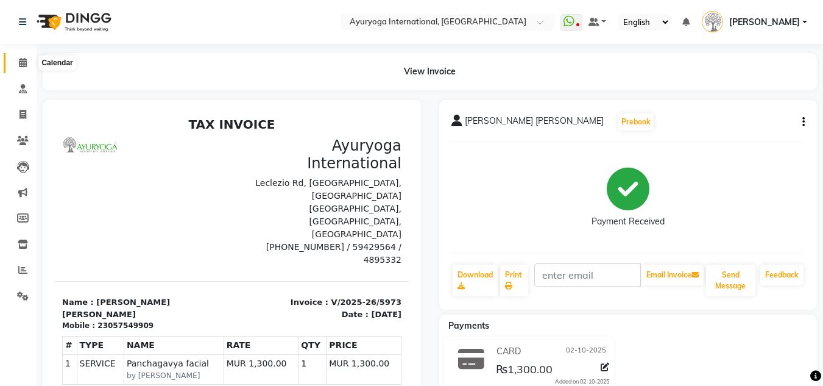
click at [24, 66] on icon at bounding box center [23, 62] width 8 height 9
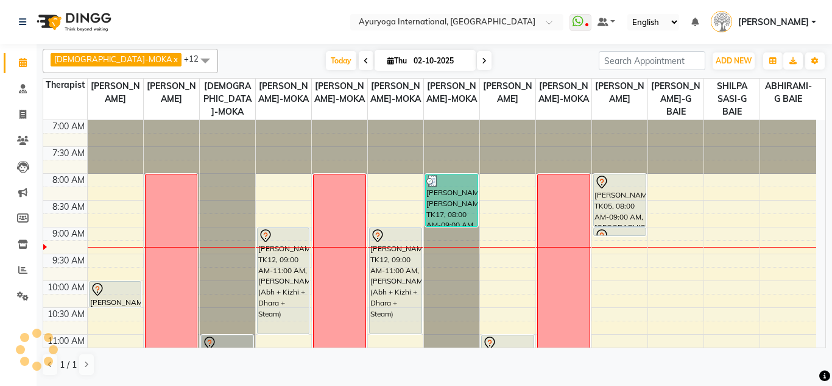
click at [325, 60] on div "Today Thu 02-10-2025" at bounding box center [409, 61] width 168 height 18
click at [326, 53] on span "Today" at bounding box center [341, 60] width 30 height 19
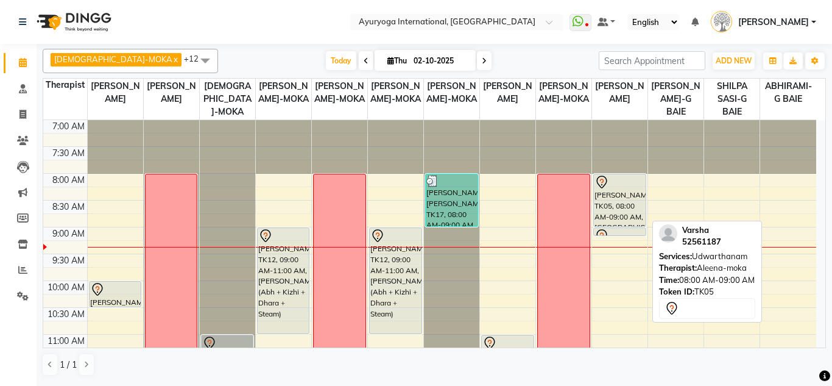
click at [639, 187] on div at bounding box center [620, 182] width 51 height 15
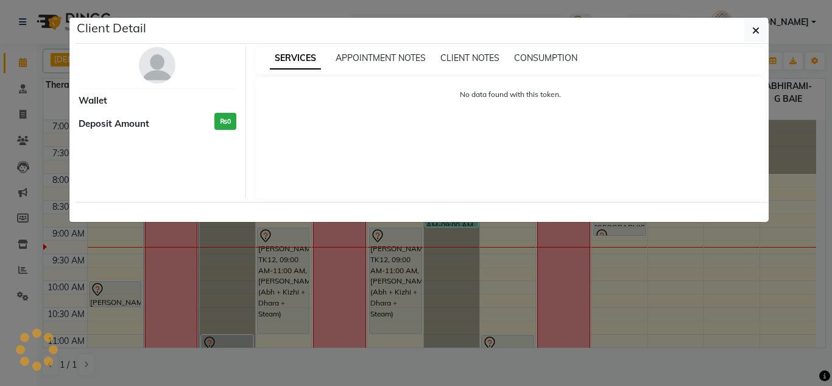
select select "7"
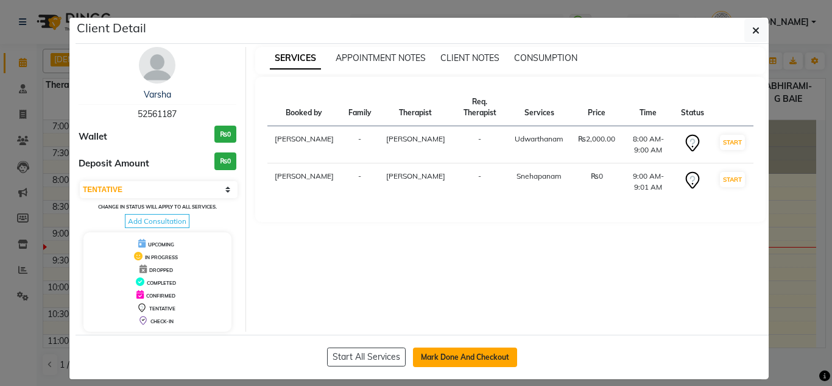
click at [455, 349] on button "Mark Done And Checkout" at bounding box center [465, 356] width 104 height 19
select select "service"
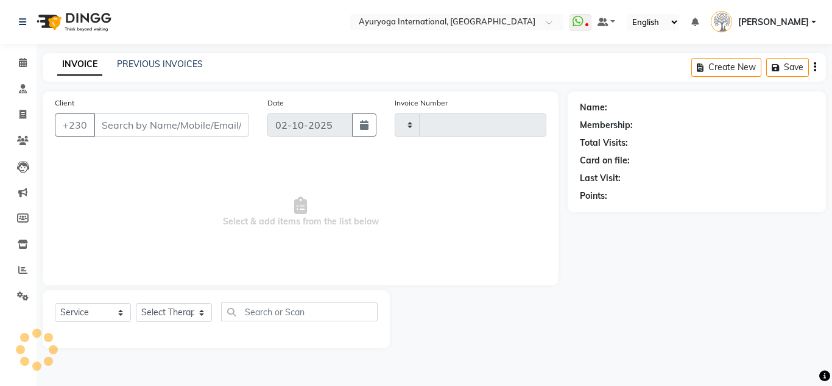
type input "5974"
select select "730"
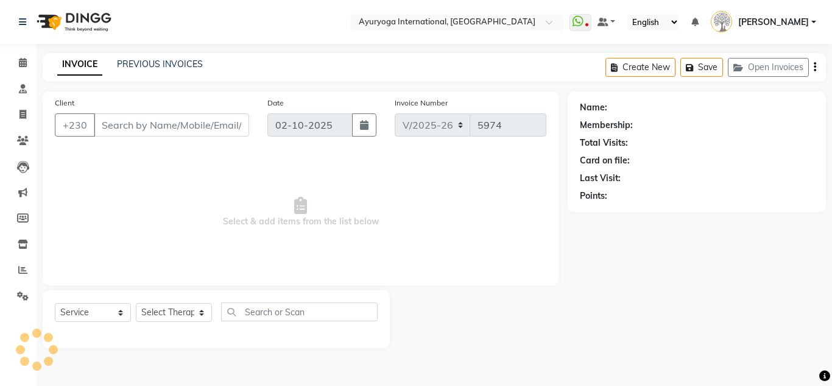
type input "52561187"
select select "80876"
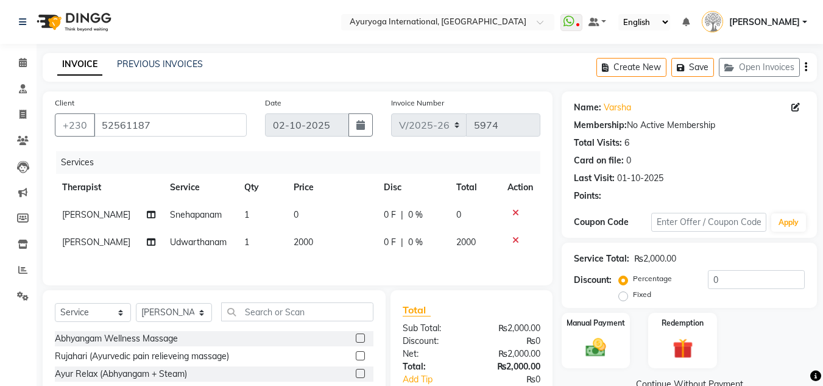
scroll to position [104, 0]
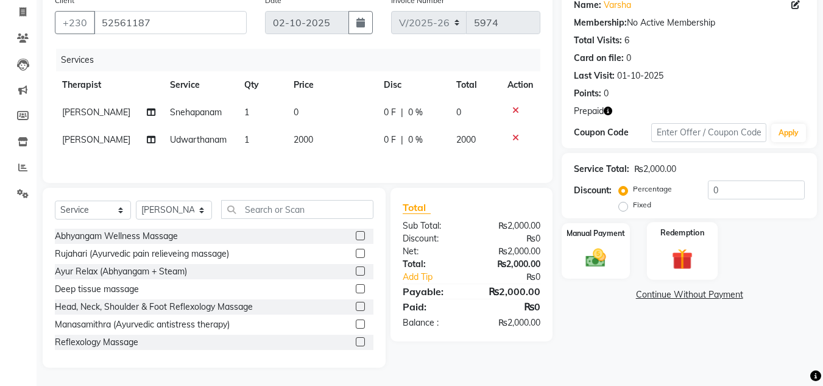
click at [682, 258] on img at bounding box center [682, 259] width 34 height 26
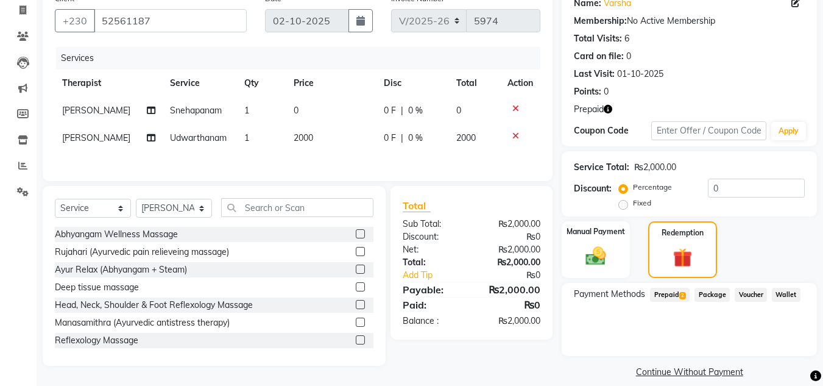
click at [678, 292] on span "Prepaid 2" at bounding box center [670, 295] width 40 height 14
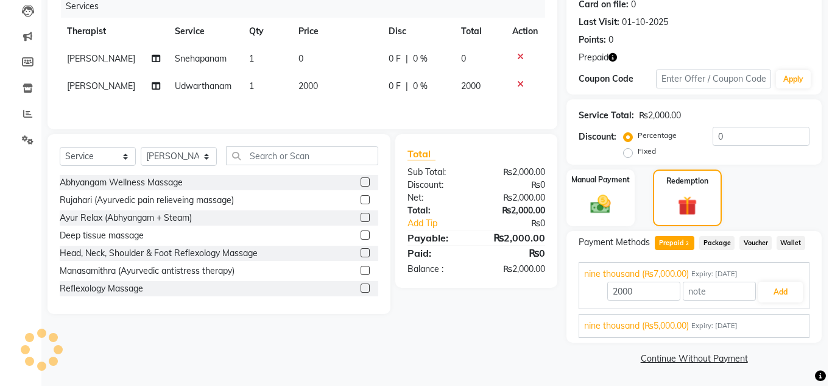
scroll to position [0, 0]
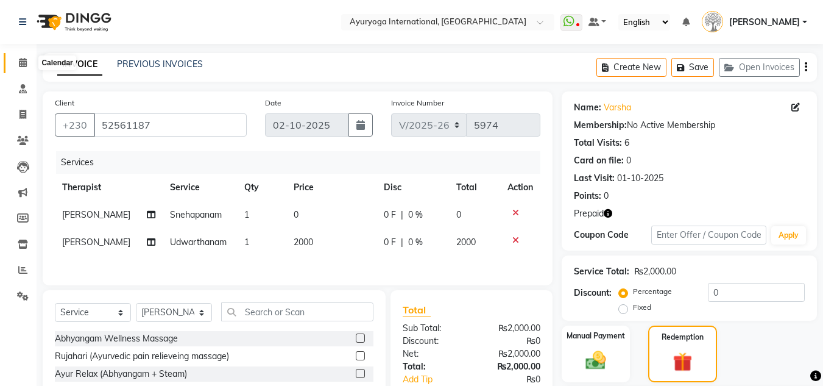
click at [20, 60] on icon at bounding box center [23, 62] width 8 height 9
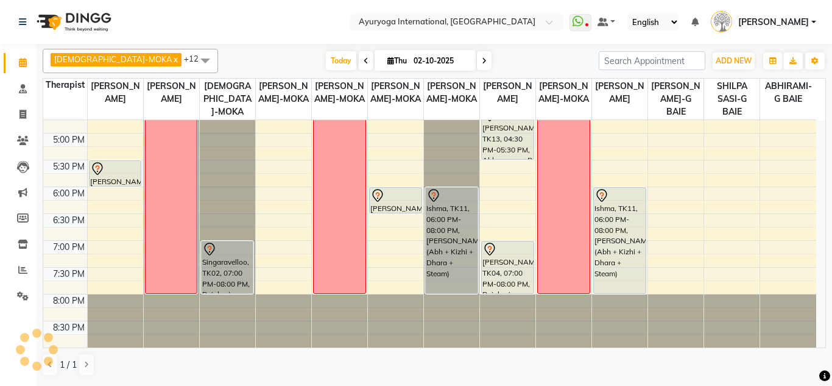
scroll to position [462, 0]
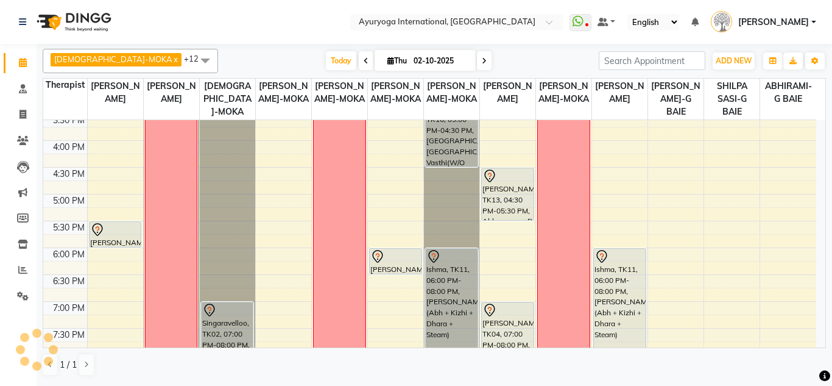
click at [124, 204] on div "7:00 AM 7:30 AM 8:00 AM 8:30 AM 9:00 AM 9:30 AM 10:00 AM 10:30 AM 11:00 AM 11:3…" at bounding box center [429, 33] width 773 height 750
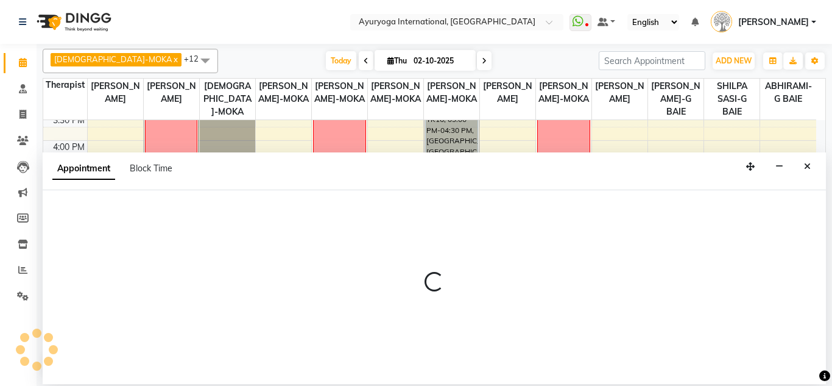
select select "19827"
select select "1020"
select select "tentative"
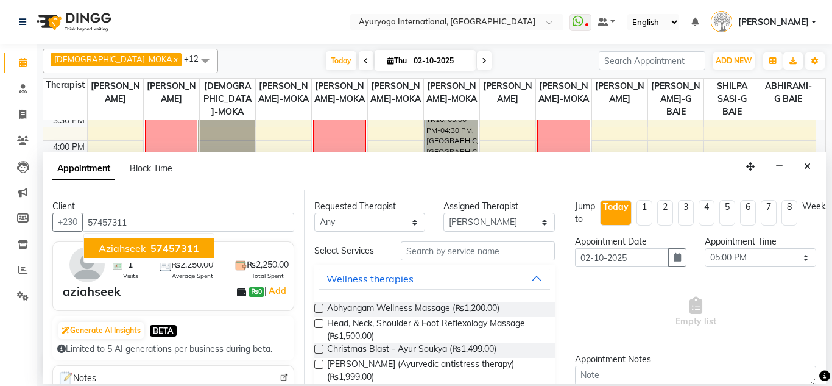
click at [176, 238] on button "aziahseek 57457311" at bounding box center [149, 247] width 130 height 19
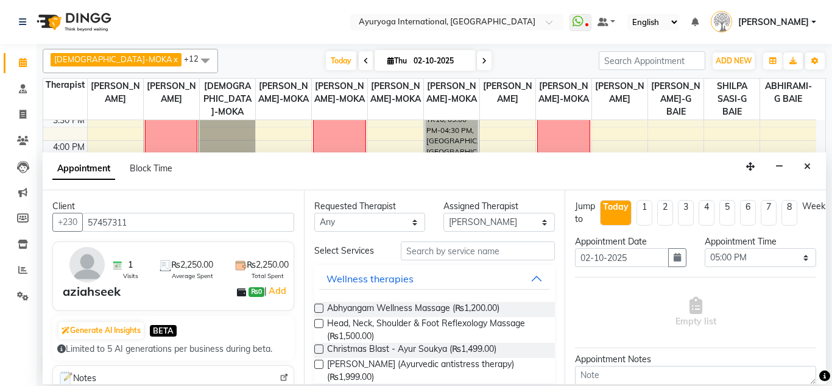
type input "57457311"
click at [440, 255] on input "text" at bounding box center [478, 250] width 155 height 19
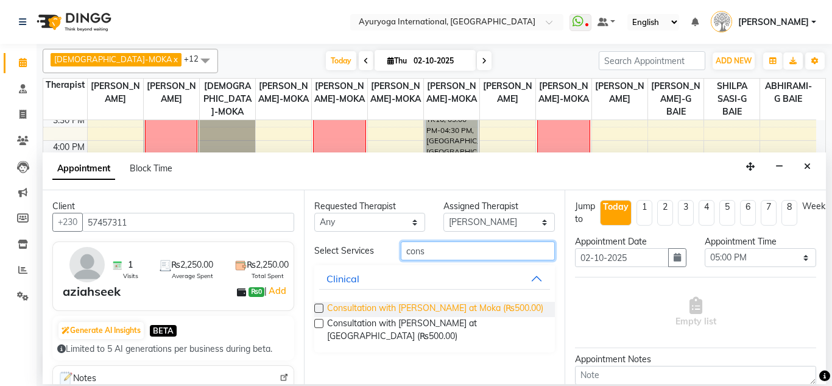
type input "cons"
click at [420, 304] on span "Consultation with Dr.Adarsh at Moka (₨500.00)" at bounding box center [435, 309] width 216 height 15
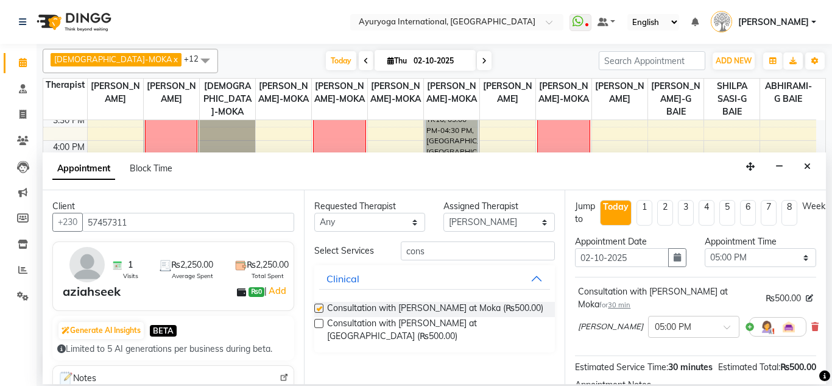
checkbox input "false"
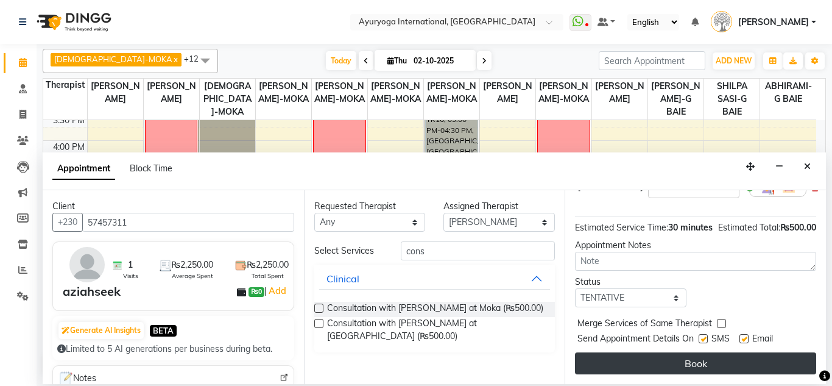
click at [675, 358] on button "Book" at bounding box center [695, 363] width 241 height 22
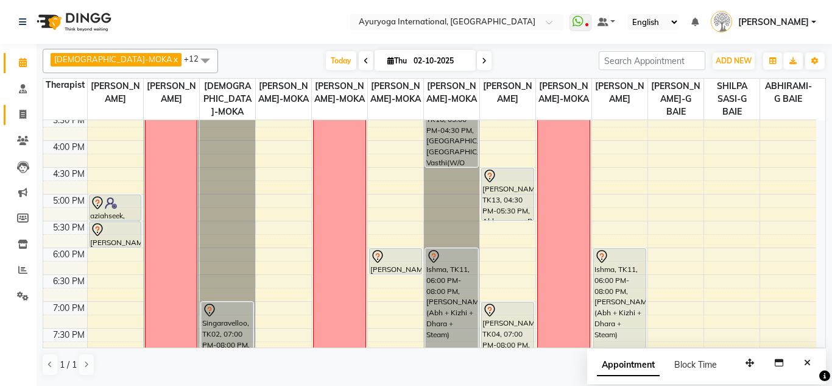
click at [12, 115] on link "Invoice" at bounding box center [18, 115] width 29 height 20
select select "service"
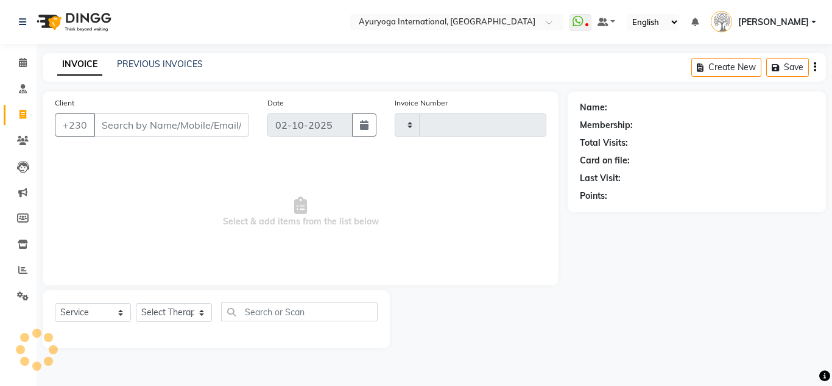
type input "5974"
select select "730"
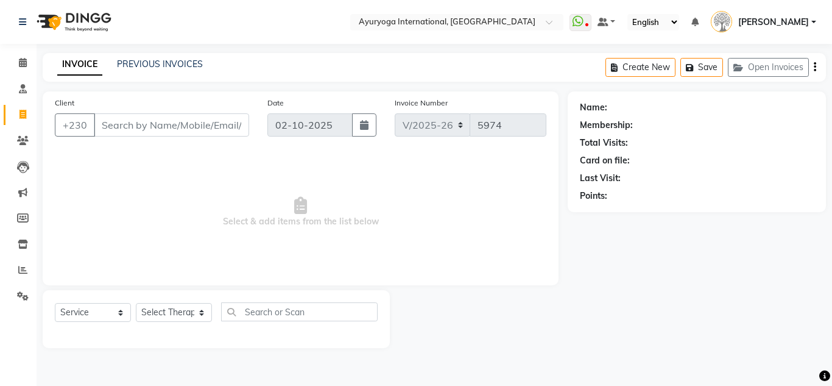
click at [125, 126] on input "Client" at bounding box center [171, 124] width 155 height 23
type input "57561000"
click at [239, 186] on span "Select & add items from the list below" at bounding box center [301, 212] width 492 height 122
click at [104, 314] on select "Select Service Product Membership Package Voucher Prepaid Gift Card" at bounding box center [93, 312] width 76 height 19
select select "V"
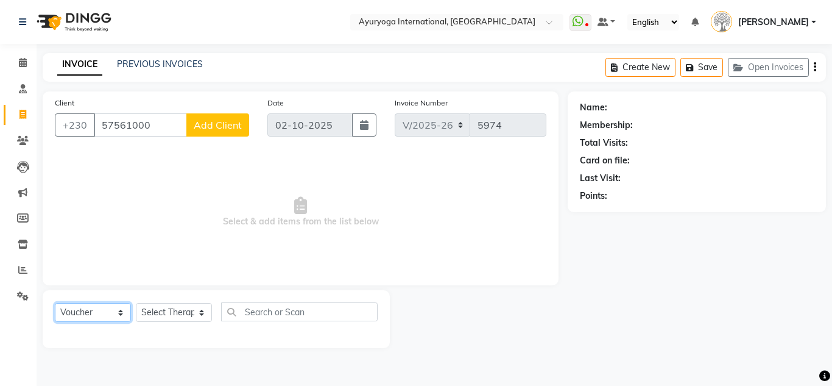
click at [55, 303] on select "Select Service Product Membership Package Voucher Prepaid Gift Card" at bounding box center [93, 312] width 76 height 19
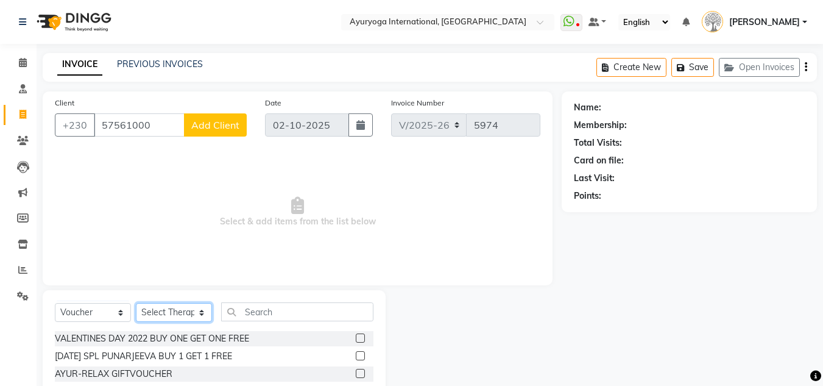
click at [175, 314] on select "Select Therapist ABHIRAMI-G BAIE [PERSON_NAME]-MOKA [PERSON_NAME]-MOKA ALEENA-M…" at bounding box center [174, 312] width 76 height 19
select select "19827"
click at [136, 303] on select "Select Therapist ABHIRAMI-G BAIE [PERSON_NAME]-MOKA [PERSON_NAME]-MOKA ALEENA-M…" at bounding box center [174, 312] width 76 height 19
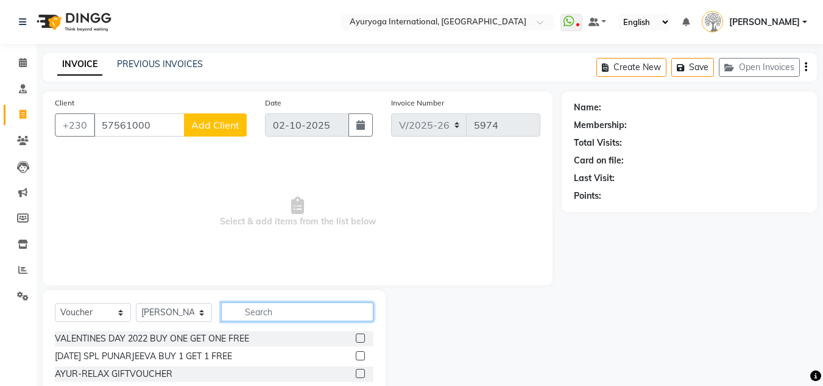
click at [306, 311] on input "text" at bounding box center [297, 311] width 152 height 19
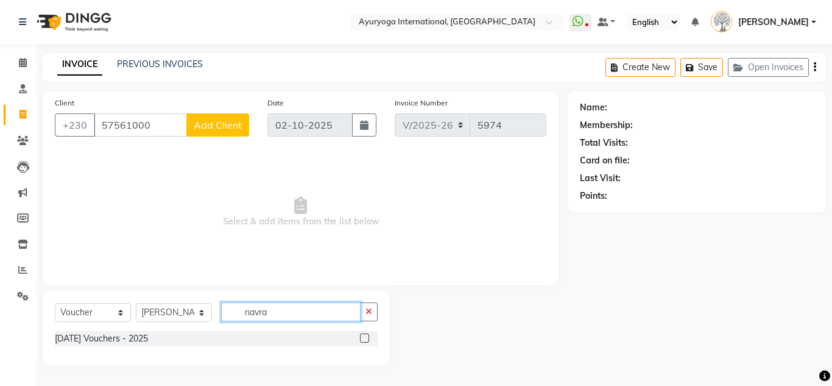
type input "navra"
click at [359, 336] on div "[DATE] Vouchers - 2025" at bounding box center [216, 338] width 323 height 15
click at [364, 341] on label at bounding box center [364, 337] width 9 height 9
click at [364, 341] on input "checkbox" at bounding box center [364, 339] width 8 height 8
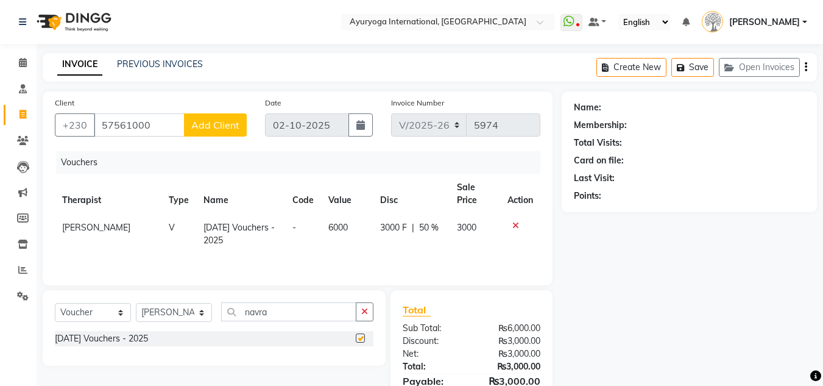
checkbox input "false"
click at [228, 128] on span "Add Client" at bounding box center [215, 125] width 48 height 12
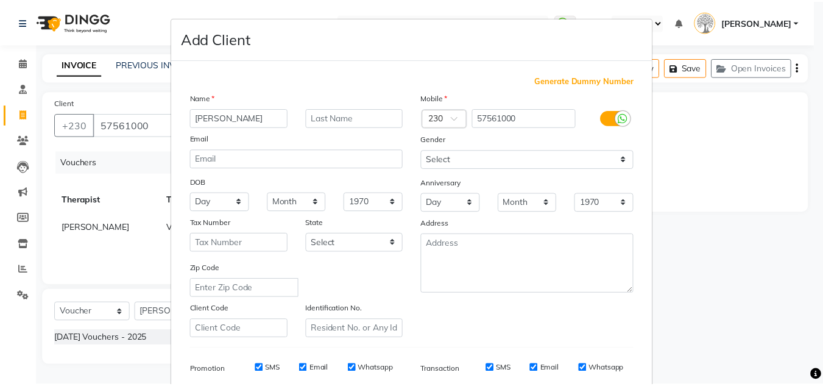
scroll to position [177, 0]
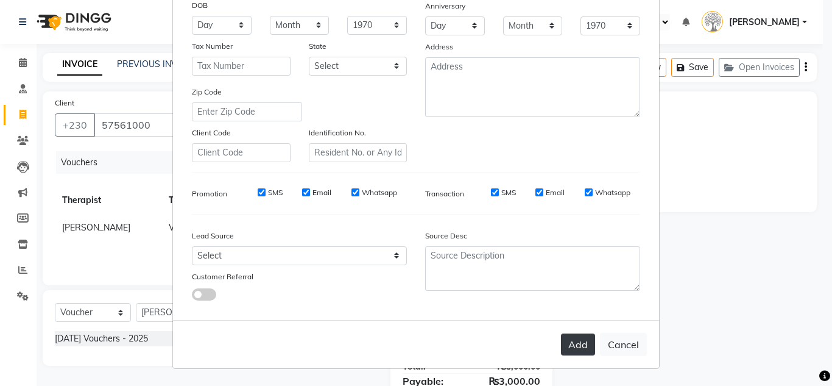
type input "[PERSON_NAME]"
click at [586, 341] on button "Add" at bounding box center [578, 344] width 34 height 22
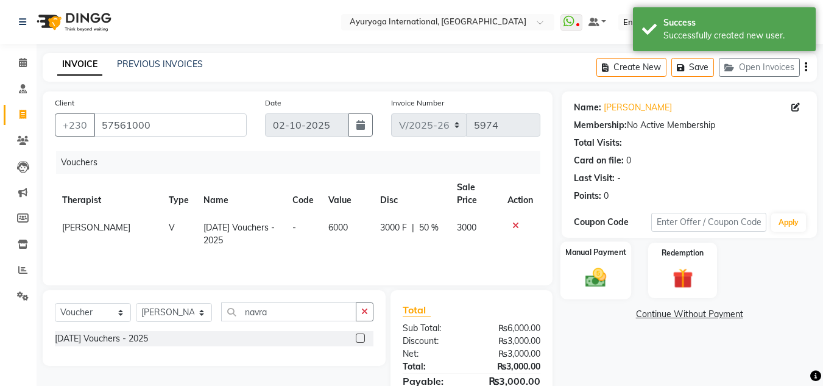
click at [586, 267] on img at bounding box center [596, 278] width 34 height 24
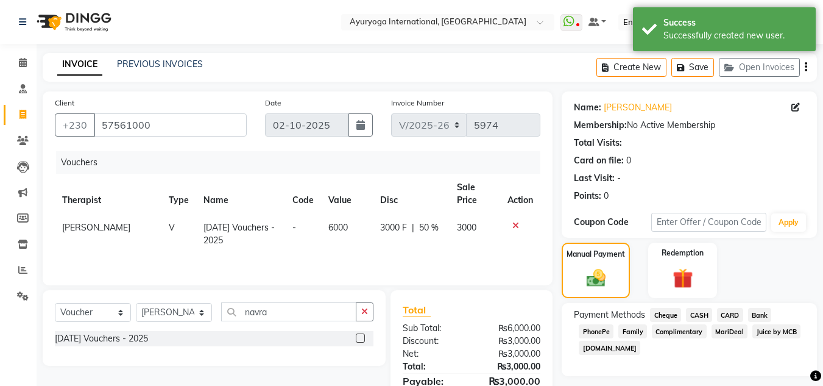
click at [728, 308] on span "CARD" at bounding box center [730, 315] width 26 height 14
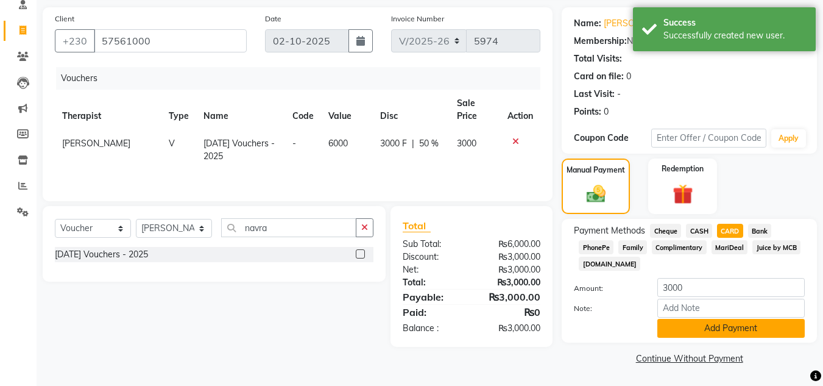
click at [725, 328] on button "Add Payment" at bounding box center [730, 328] width 147 height 19
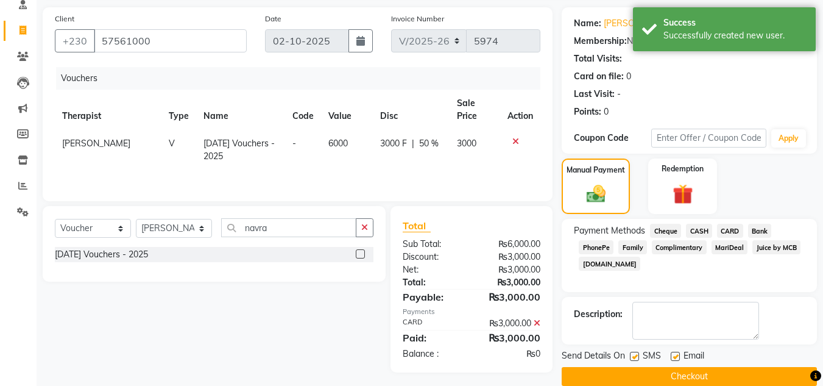
scroll to position [102, 0]
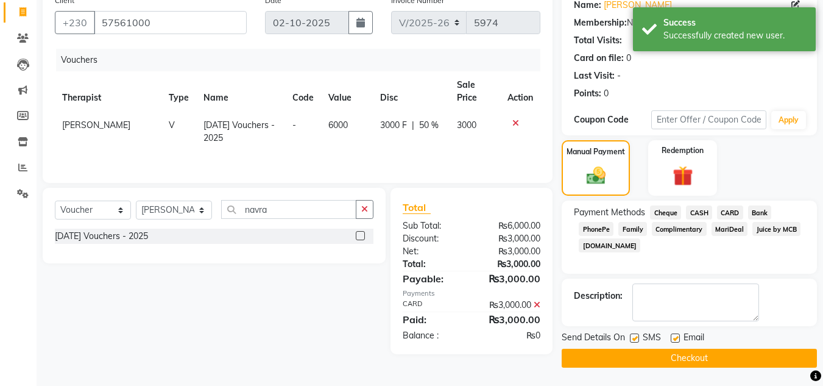
click at [700, 352] on button "Checkout" at bounding box center [689, 358] width 255 height 19
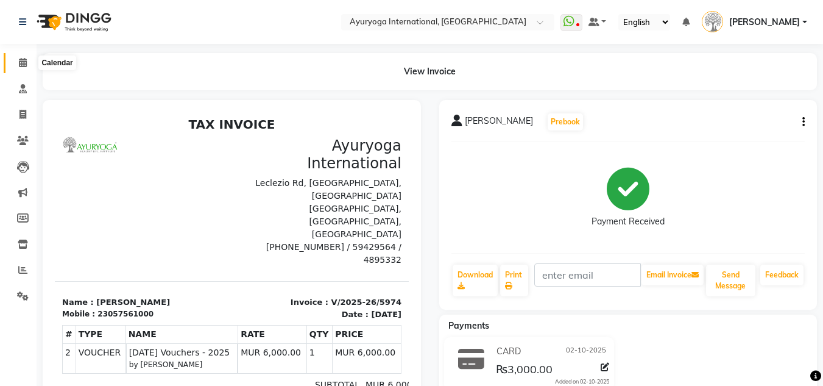
click at [15, 68] on span at bounding box center [22, 63] width 21 height 14
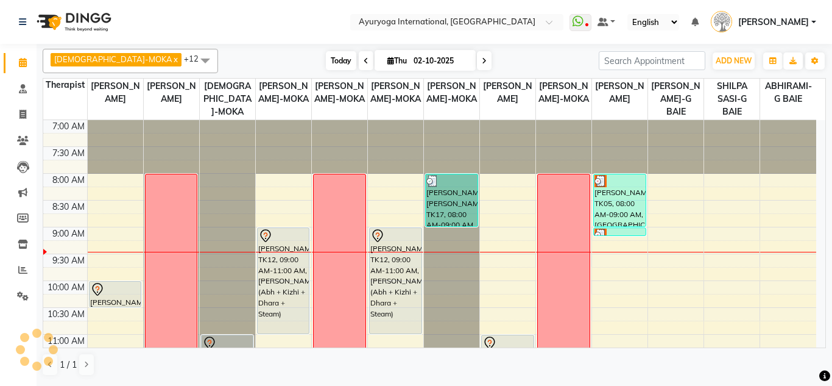
click at [326, 57] on span "Today" at bounding box center [341, 60] width 30 height 19
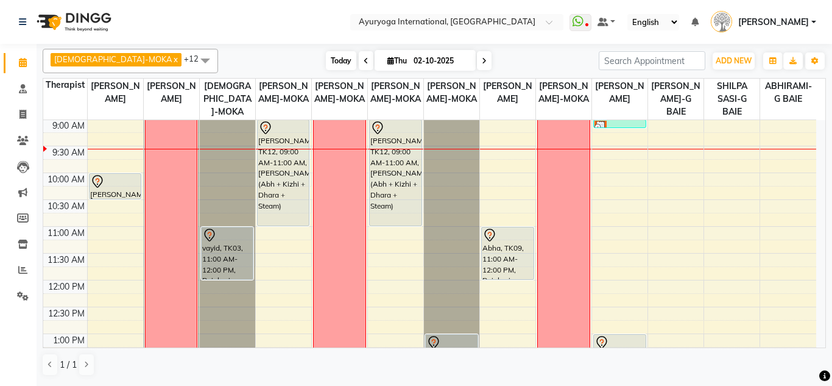
click at [326, 63] on span "Today" at bounding box center [341, 60] width 30 height 19
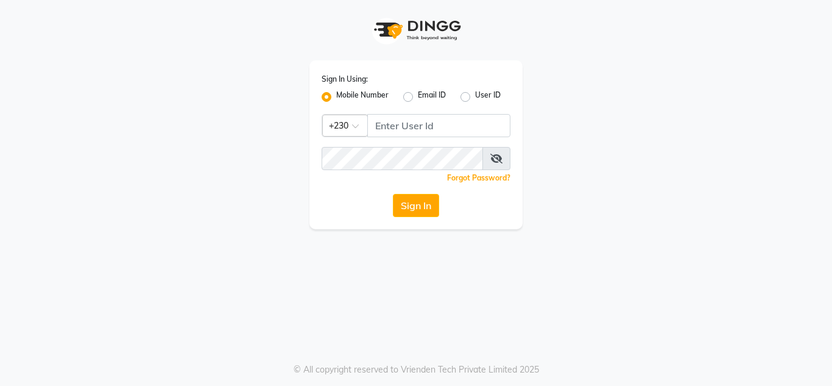
click at [418, 97] on label "Email ID" at bounding box center [432, 97] width 28 height 15
click at [418, 97] on input "Email ID" at bounding box center [422, 94] width 8 height 8
radio input "true"
radio input "false"
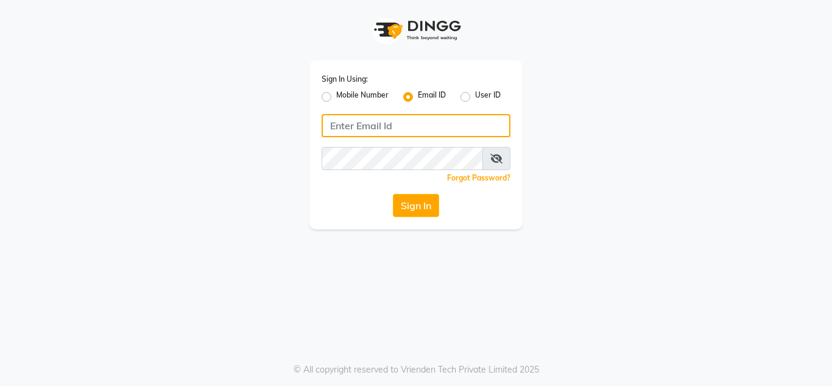
click at [400, 124] on input "Username" at bounding box center [416, 125] width 189 height 23
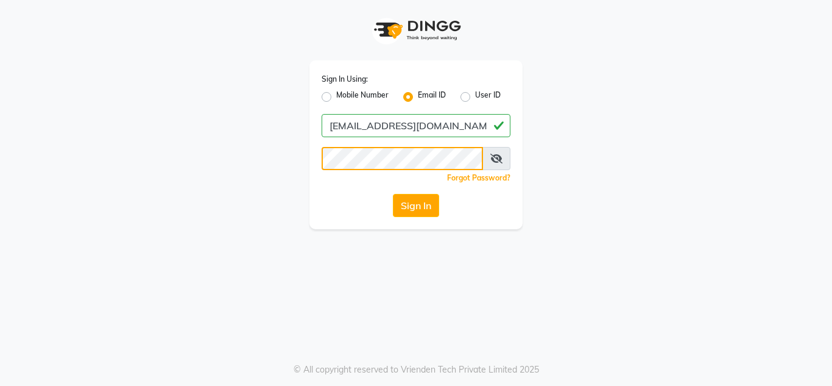
click at [393, 194] on button "Sign In" at bounding box center [416, 205] width 46 height 23
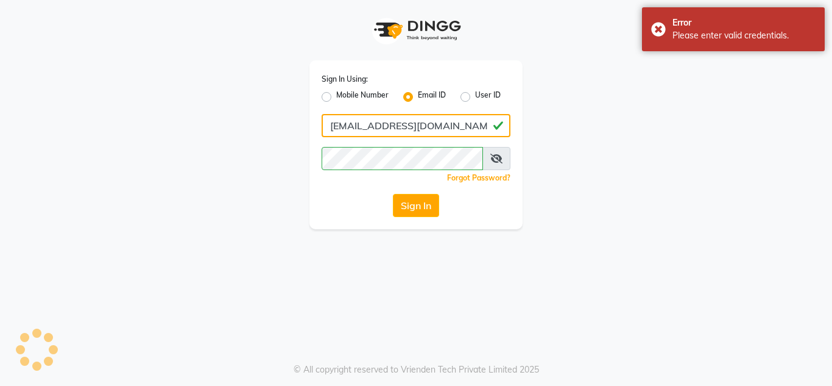
click at [450, 124] on input "jojumattewfb@gmail.com" at bounding box center [416, 125] width 189 height 23
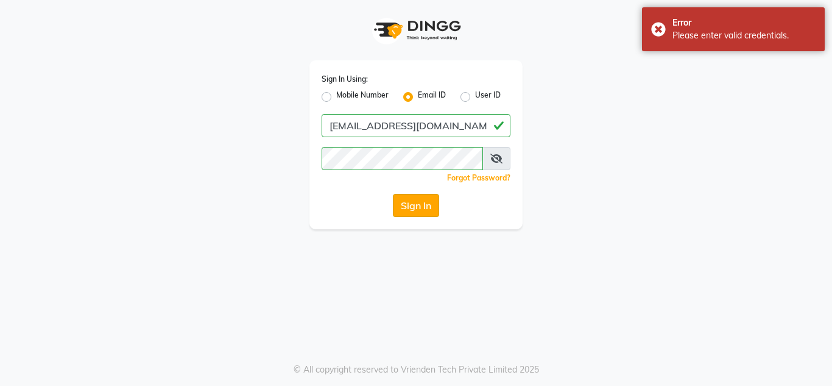
click at [416, 199] on button "Sign In" at bounding box center [416, 205] width 46 height 23
click at [497, 159] on icon at bounding box center [497, 159] width 12 height 10
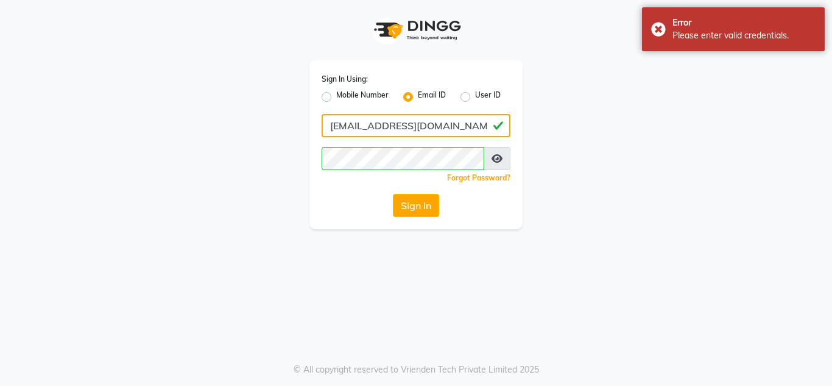
click at [469, 135] on input "jojumattewfb@gmail.com" at bounding box center [416, 125] width 189 height 23
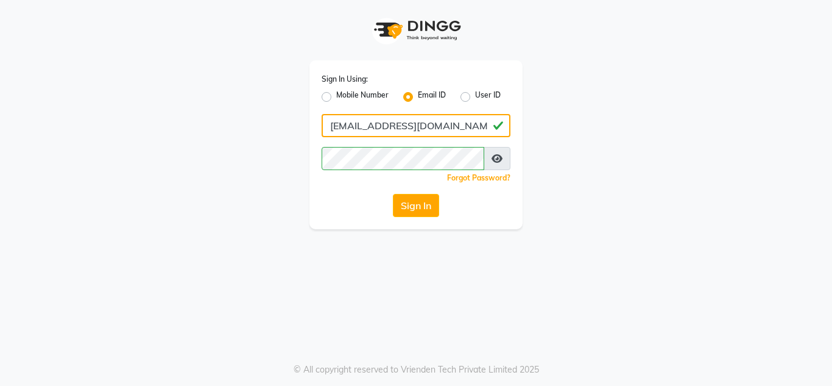
click at [393, 194] on button "Sign In" at bounding box center [416, 205] width 46 height 23
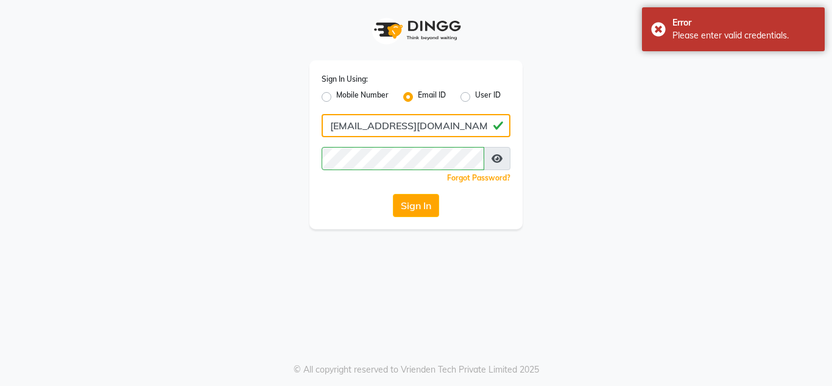
click at [335, 127] on input "jojumattewfb@gmail.com" at bounding box center [416, 125] width 189 height 23
click at [393, 194] on button "Sign In" at bounding box center [416, 205] width 46 height 23
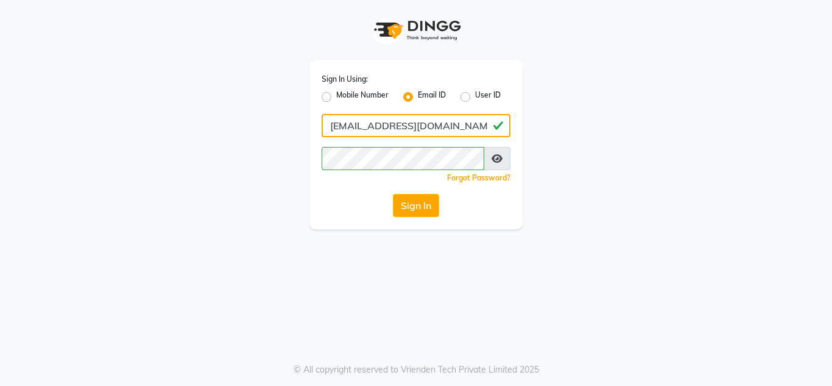
click at [393, 194] on button "Sign In" at bounding box center [416, 205] width 46 height 23
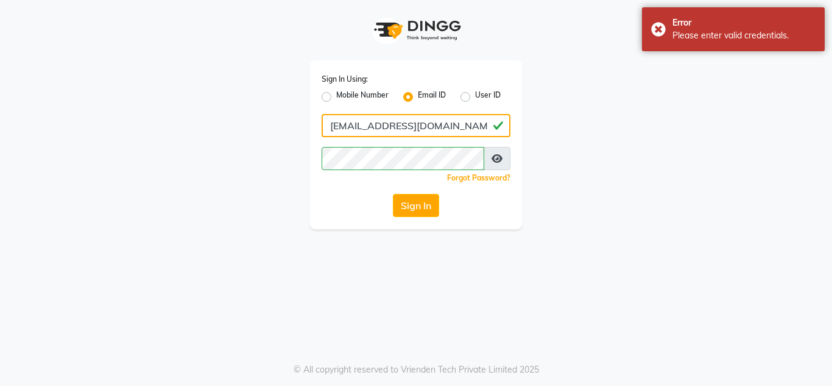
click at [445, 127] on input "Jojumattewfb@gmail.com" at bounding box center [416, 125] width 189 height 23
type input "J"
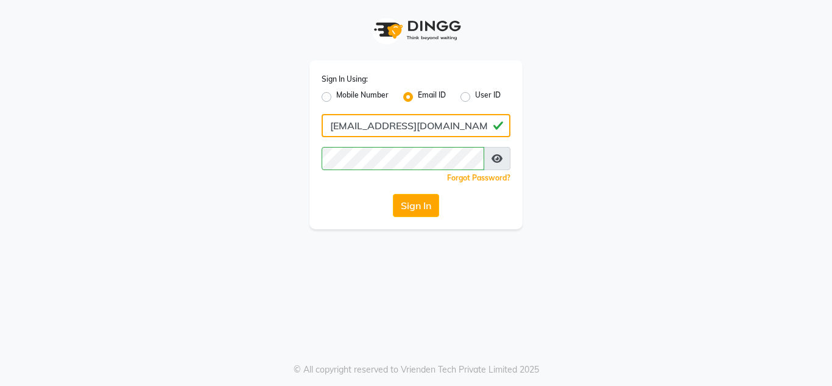
click at [393, 194] on button "Sign In" at bounding box center [416, 205] width 46 height 23
click at [333, 127] on input "jojumattewfb@gmail.com" at bounding box center [416, 125] width 189 height 23
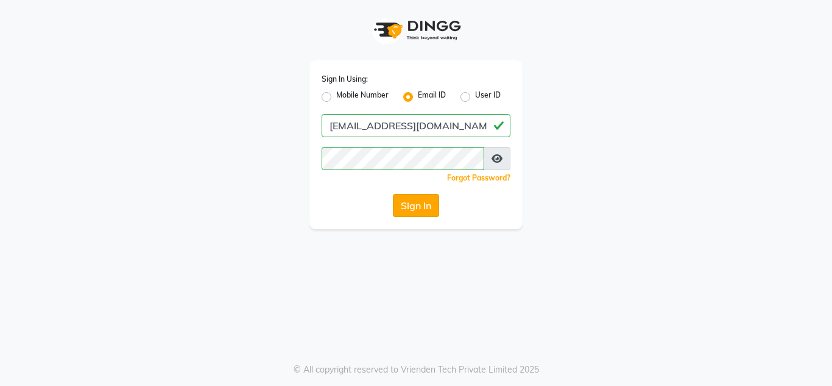
click at [431, 205] on button "Sign In" at bounding box center [416, 205] width 46 height 23
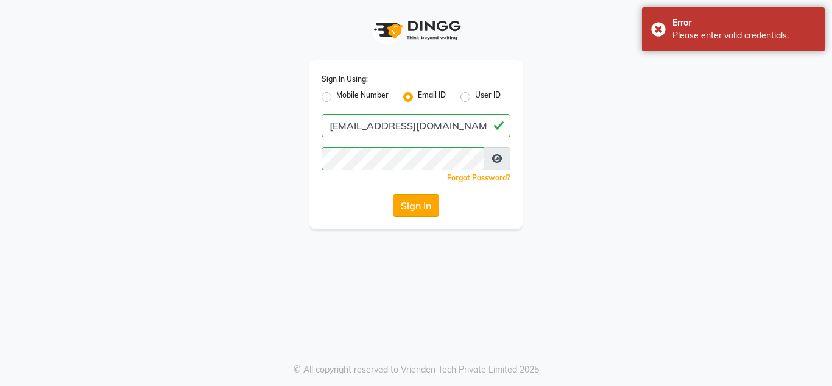
click at [430, 205] on button "Sign In" at bounding box center [416, 205] width 46 height 23
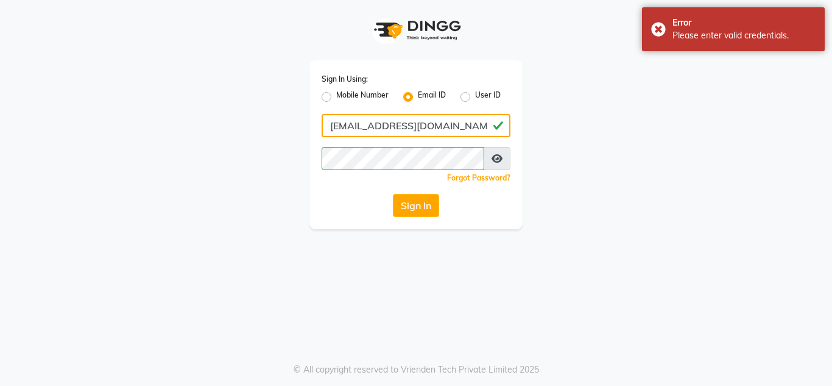
click at [452, 125] on input "Jojumattewfb@gmail.com" at bounding box center [416, 125] width 189 height 23
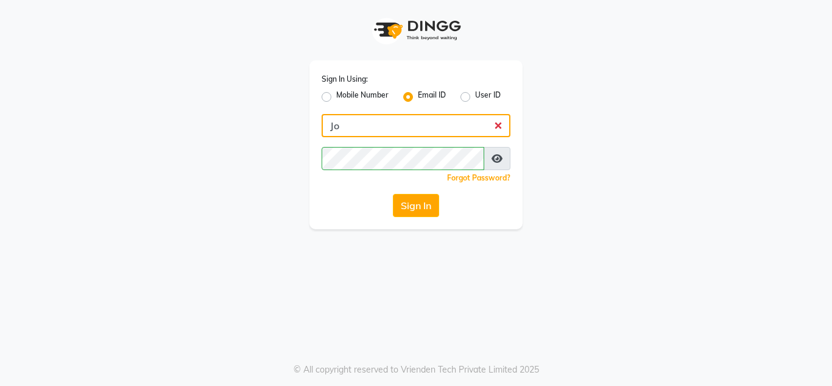
type input "J"
type input "Jojumattewfb@gmail.com"
click at [393, 194] on button "Sign In" at bounding box center [416, 205] width 46 height 23
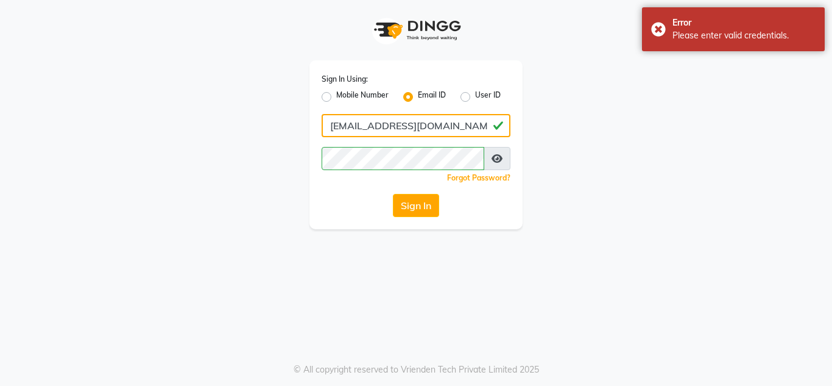
click at [393, 194] on button "Sign In" at bounding box center [416, 205] width 46 height 23
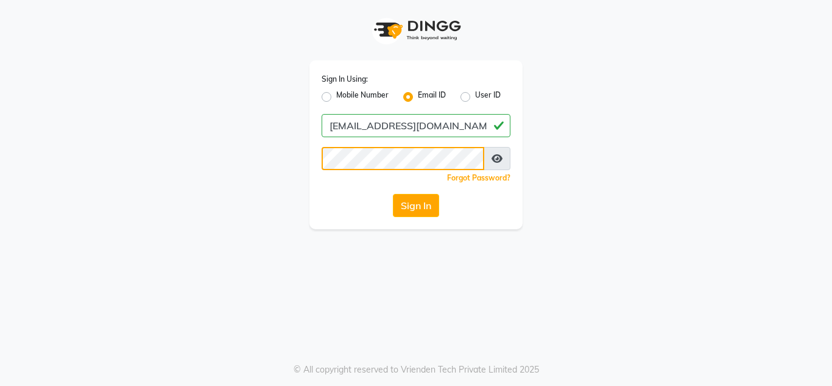
click at [393, 194] on button "Sign In" at bounding box center [416, 205] width 46 height 23
click at [404, 210] on button "Sign In" at bounding box center [416, 205] width 46 height 23
